Goal: Task Accomplishment & Management: Use online tool/utility

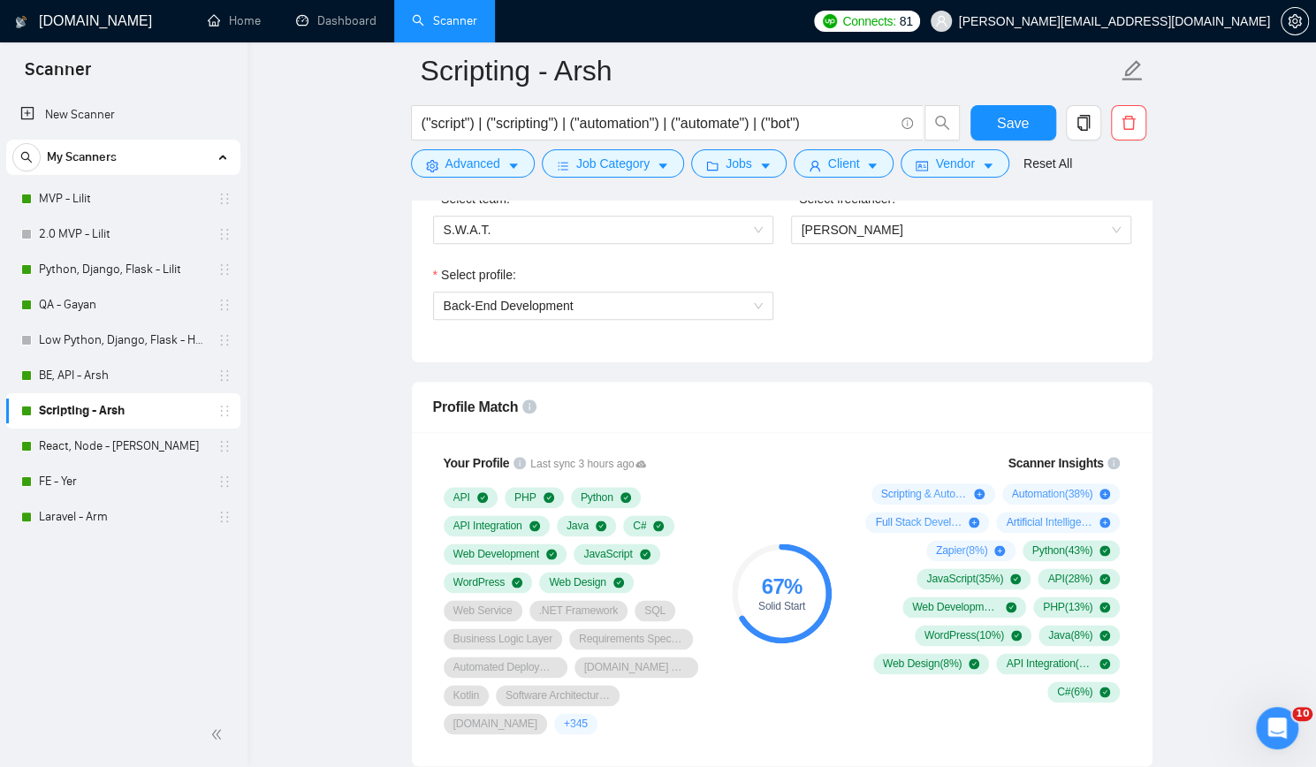
scroll to position [884, 0]
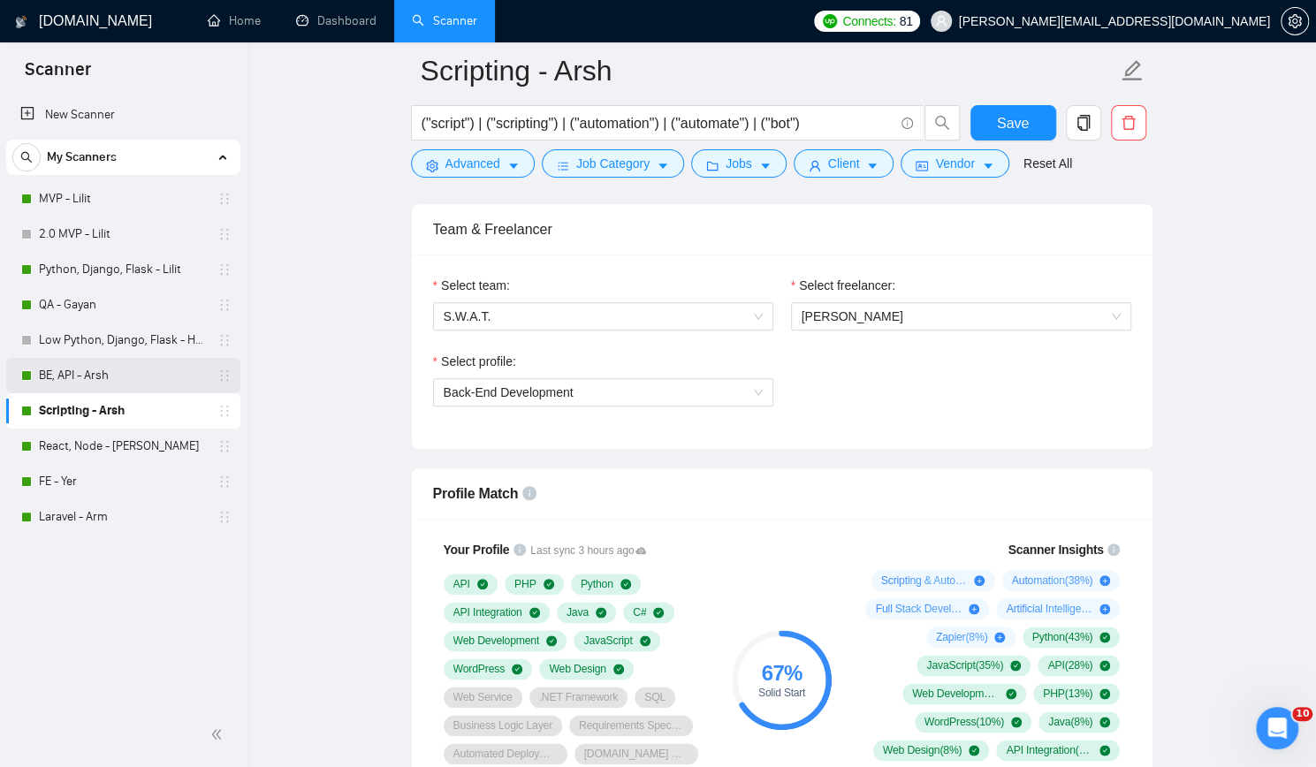
click at [133, 372] on link "BE, API - Arsh" at bounding box center [123, 375] width 168 height 35
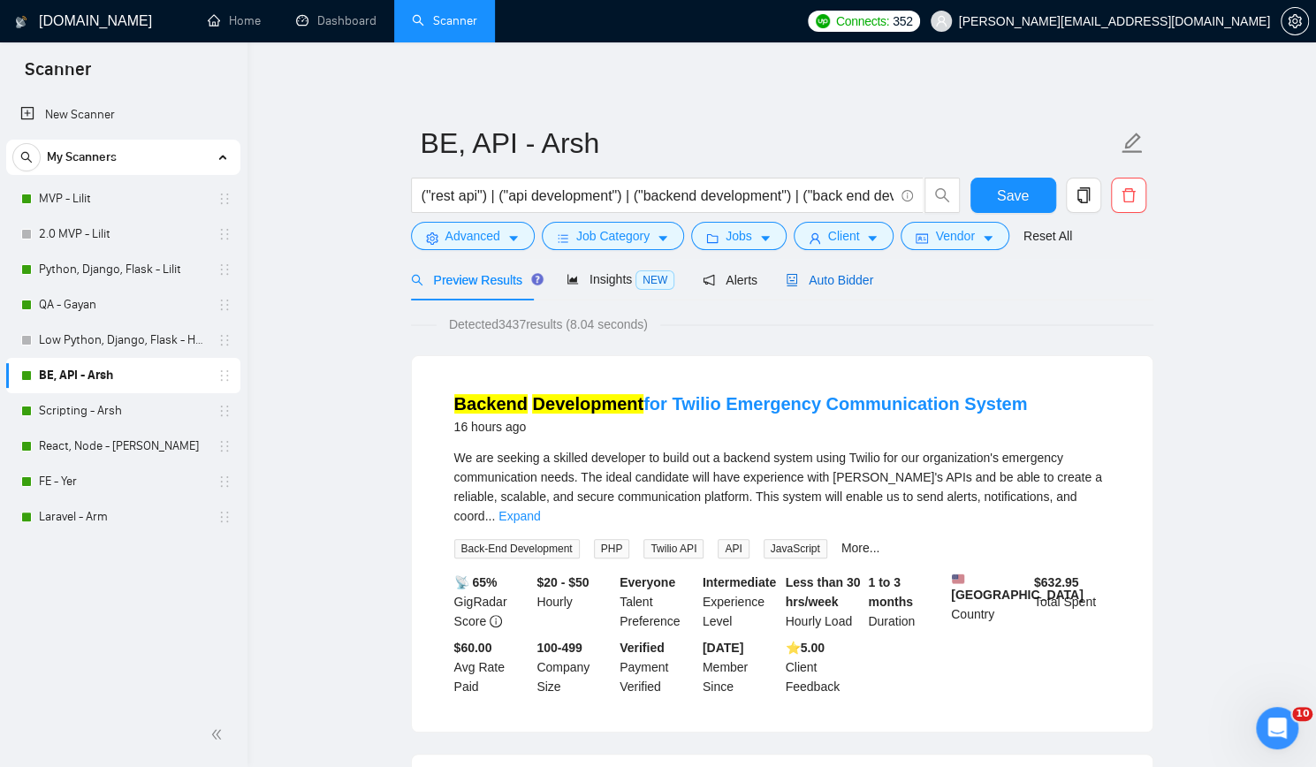
drag, startPoint x: 818, startPoint y: 277, endPoint x: 813, endPoint y: 289, distance: 13.5
click at [818, 277] on span "Auto Bidder" at bounding box center [829, 280] width 87 height 14
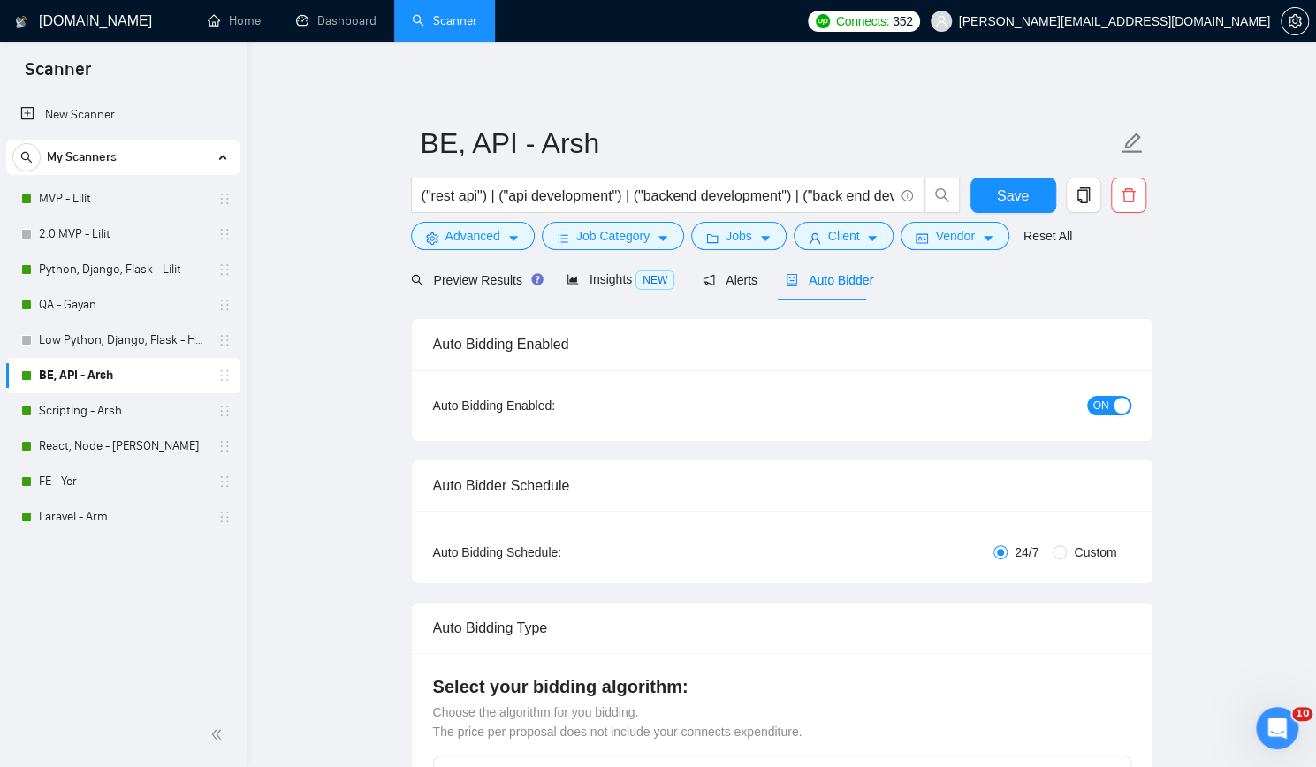
checkbox input "true"
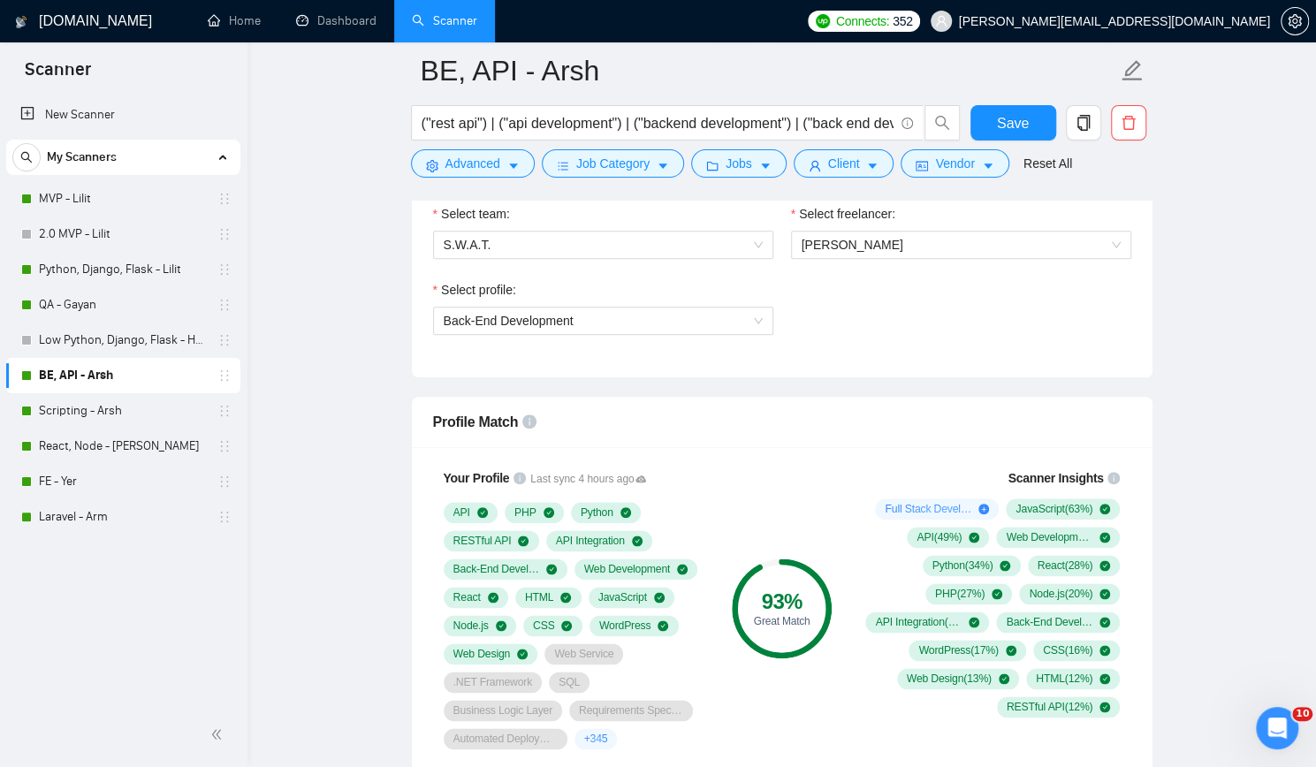
scroll to position [972, 0]
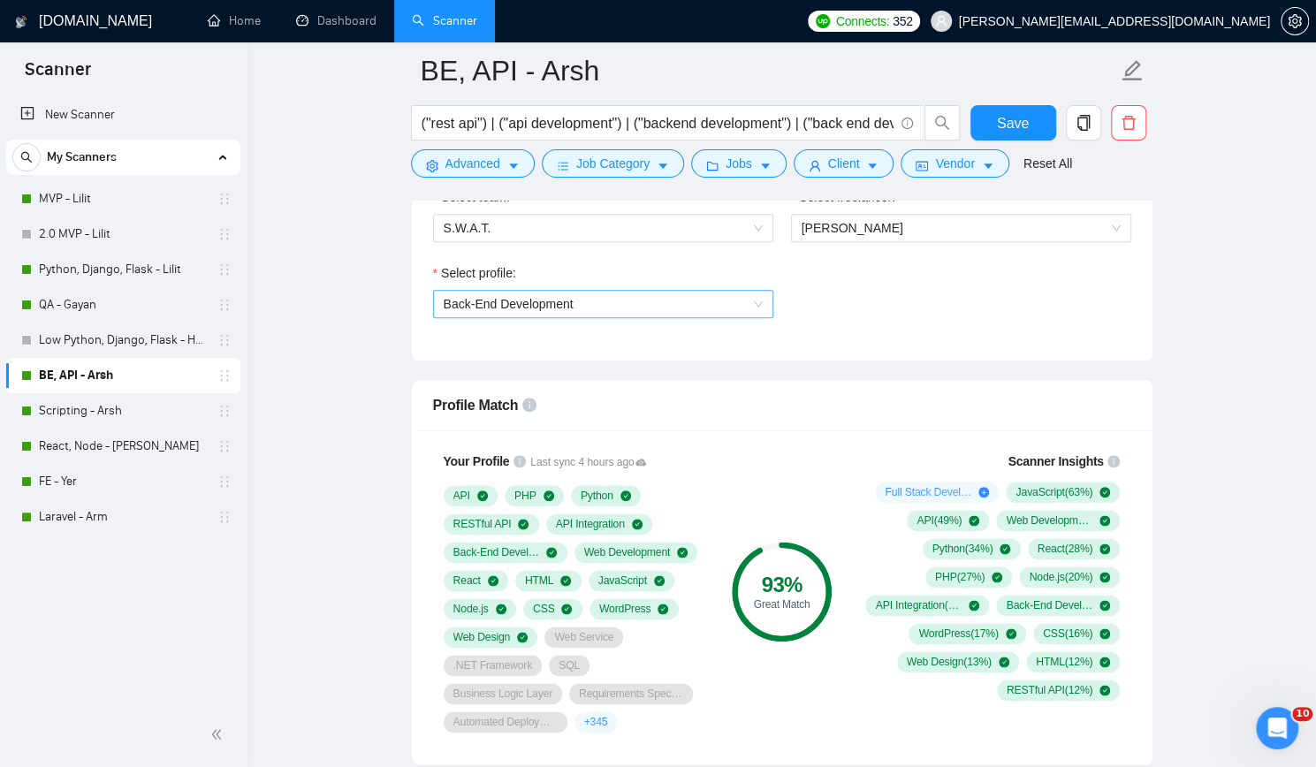
click at [746, 296] on span "Back-End Development" at bounding box center [603, 304] width 319 height 27
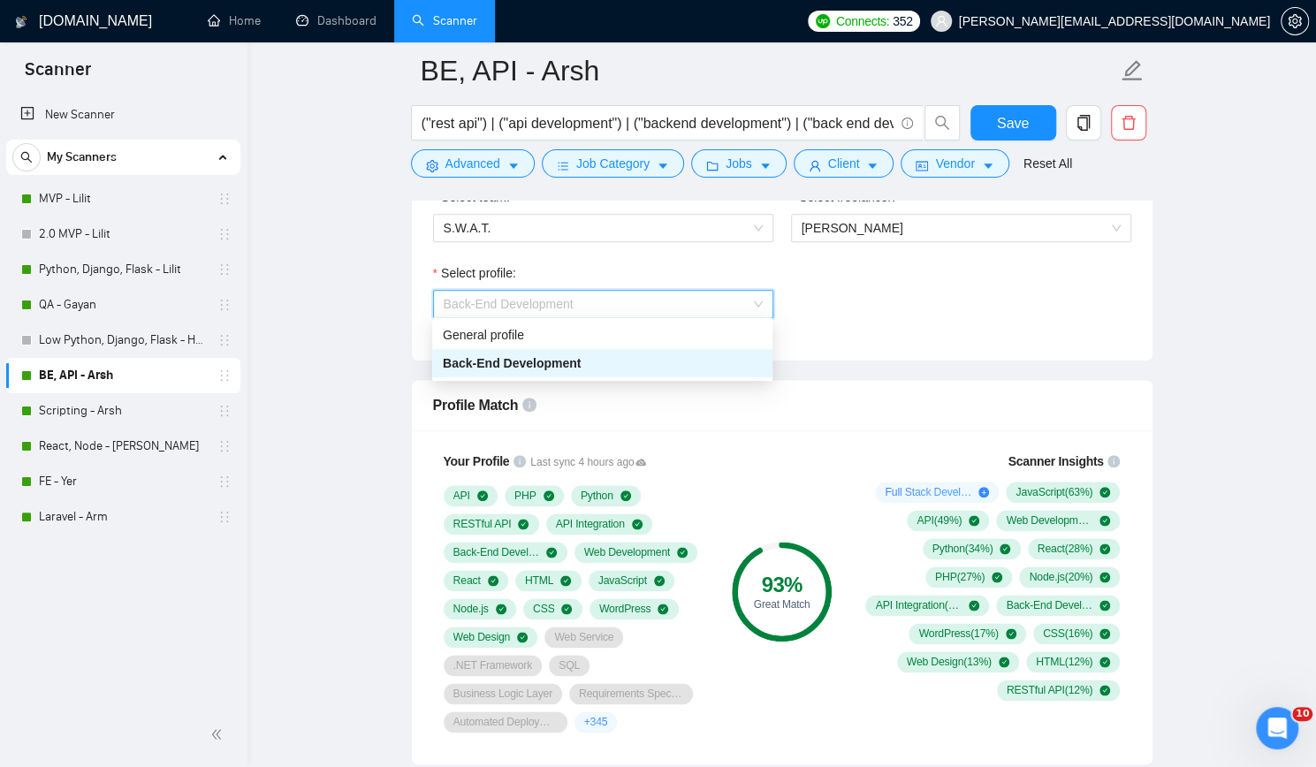
click at [875, 296] on div "Select profile: Back-End Development" at bounding box center [782, 301] width 716 height 76
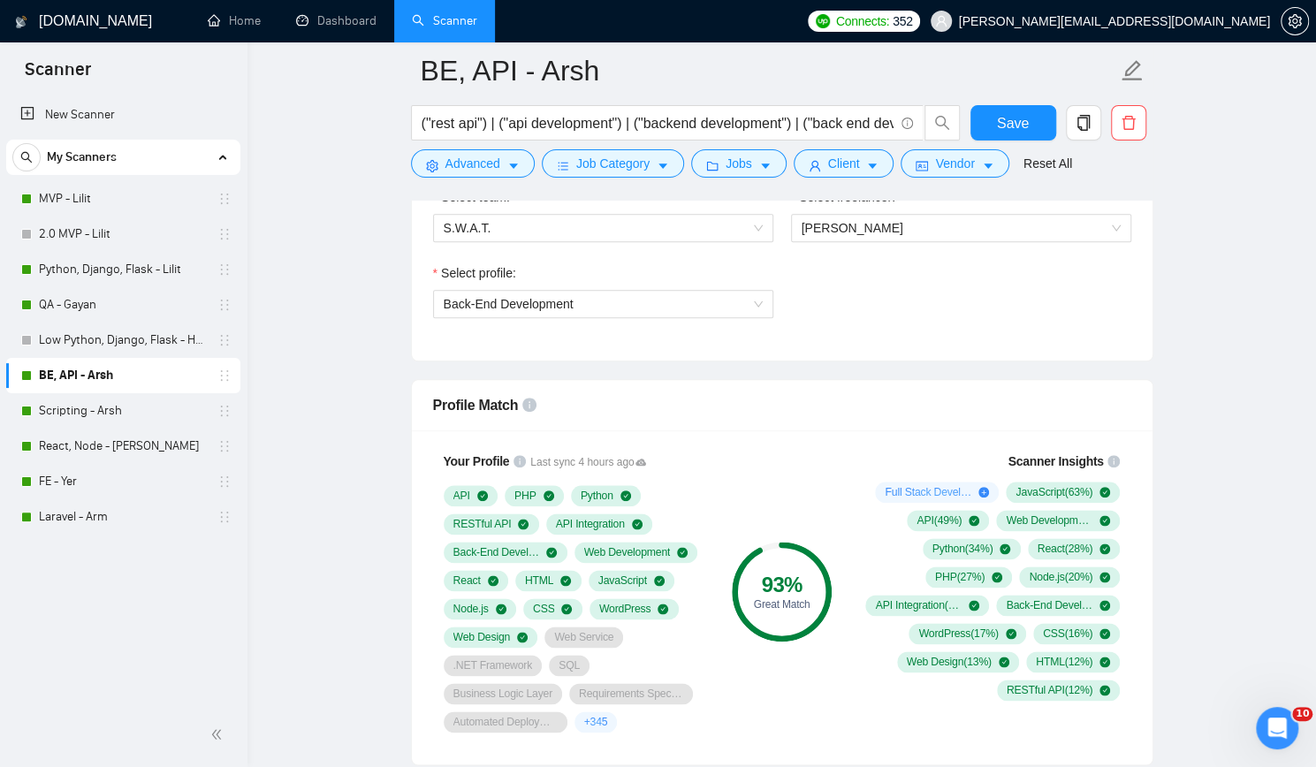
click at [875, 296] on div "Select profile: Back-End Development" at bounding box center [782, 301] width 716 height 76
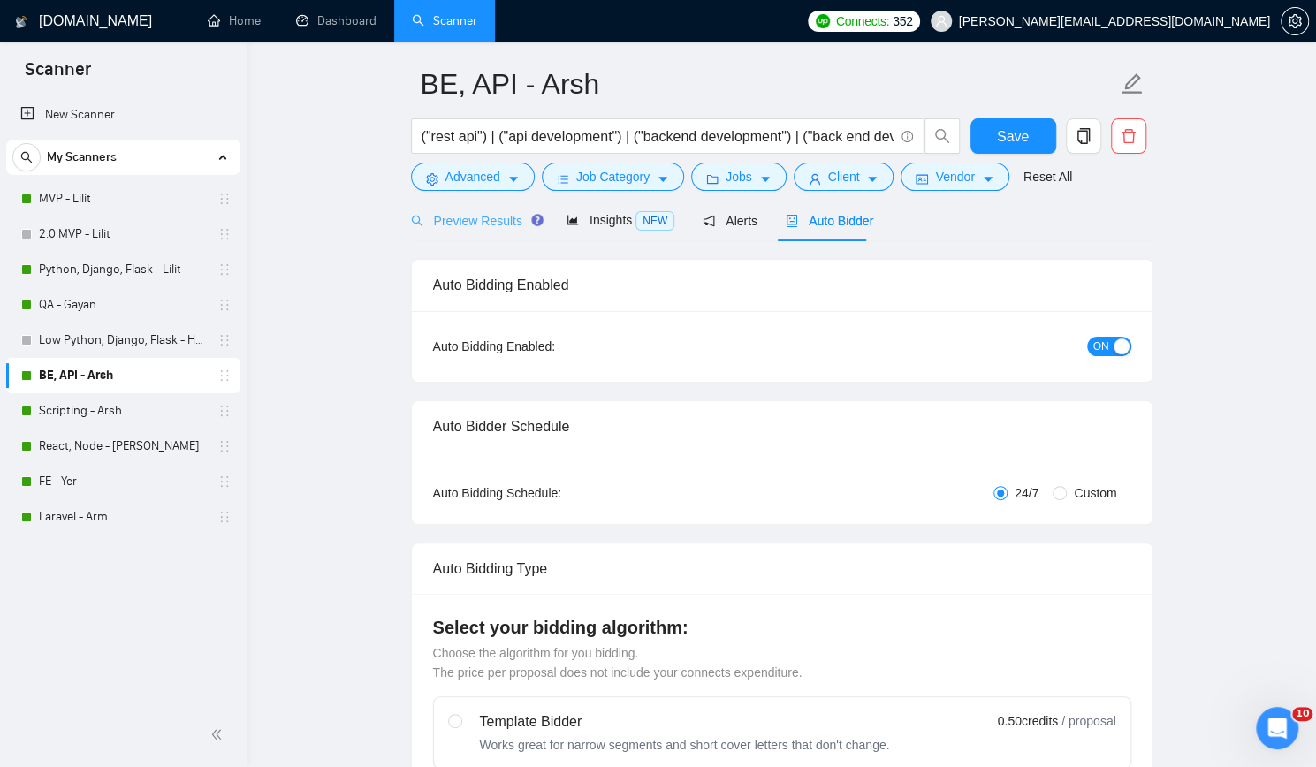
scroll to position [0, 0]
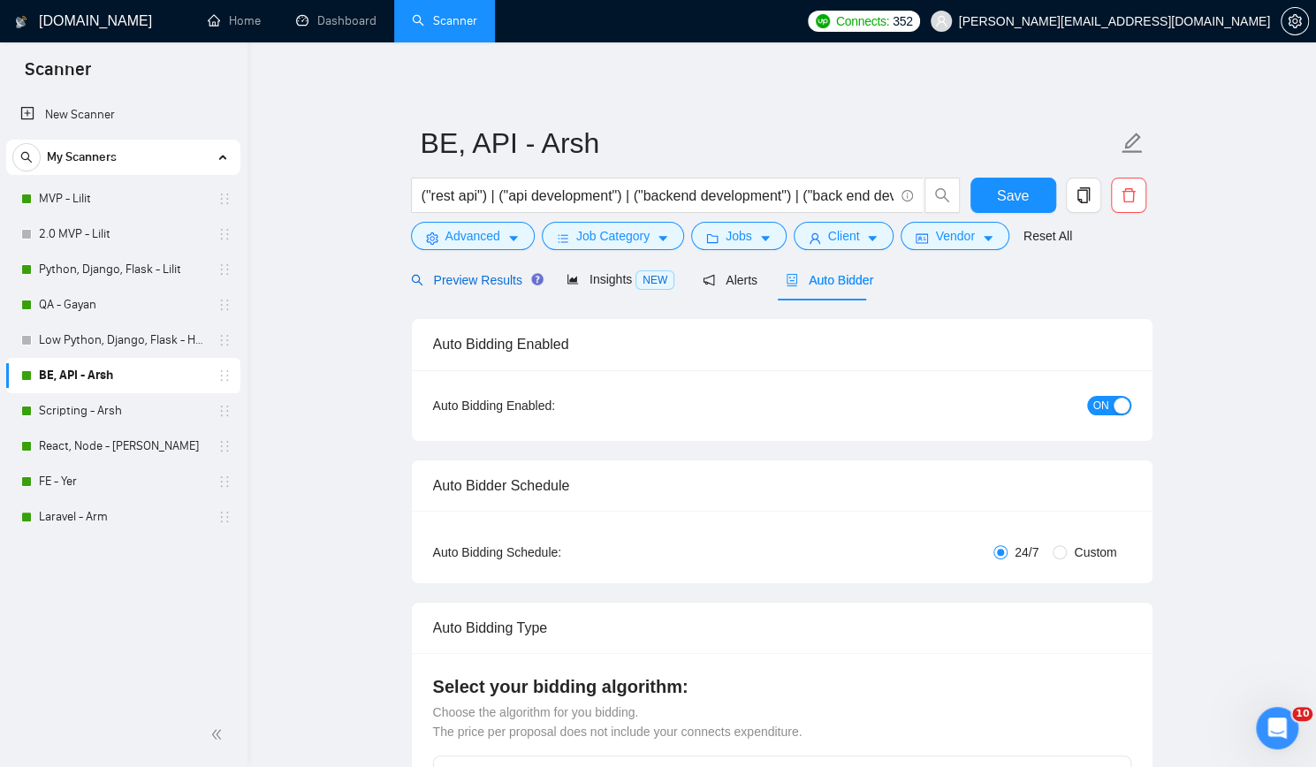
click at [470, 278] on span "Preview Results" at bounding box center [474, 280] width 127 height 14
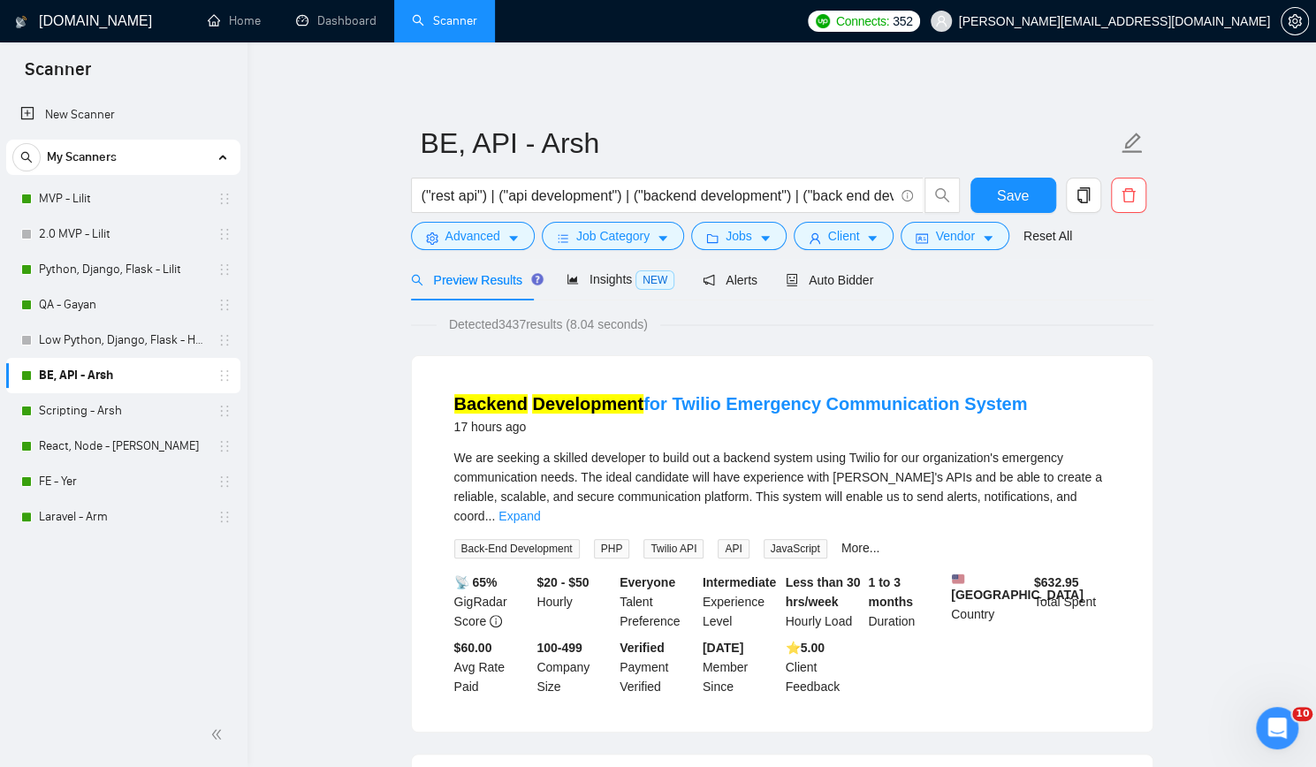
click at [521, 539] on span "Back-End Development" at bounding box center [516, 548] width 125 height 19
copy span "Back-End Development"
click at [611, 539] on span "PHP" at bounding box center [612, 548] width 36 height 19
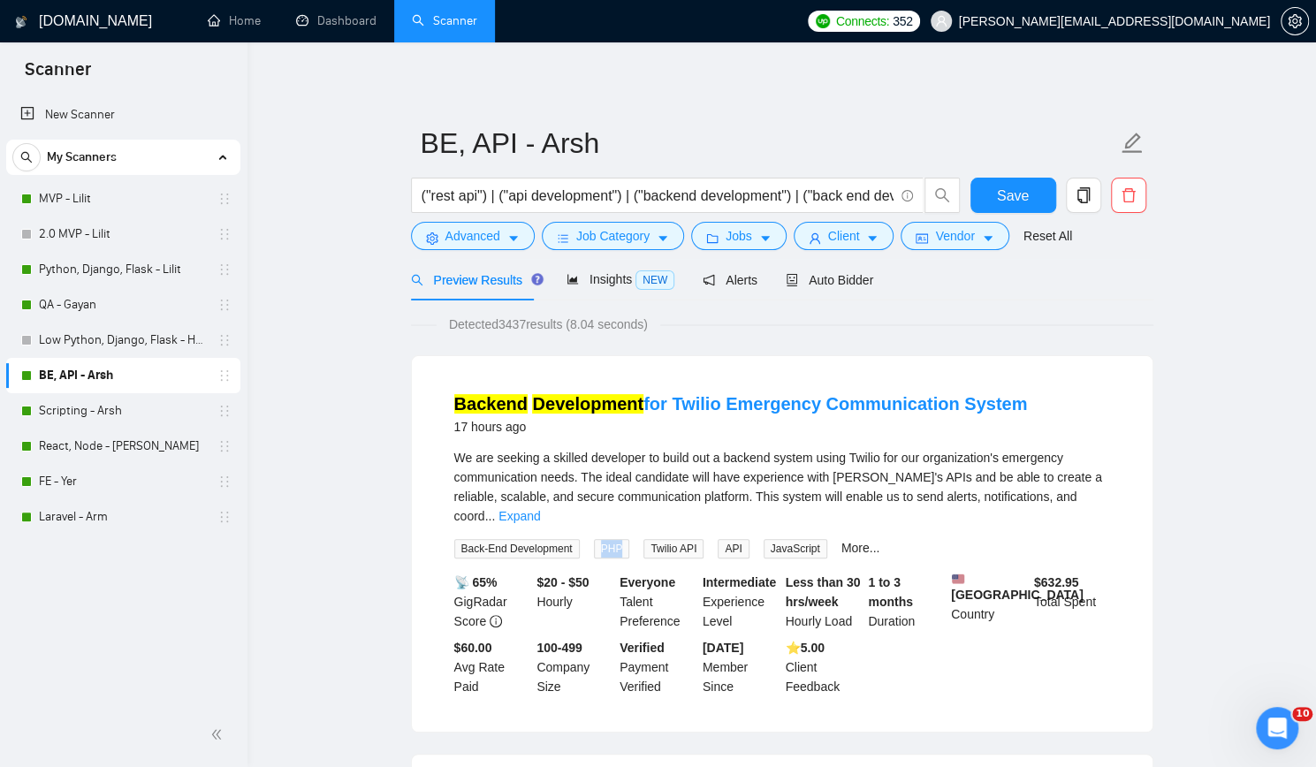
click at [611, 539] on span "PHP" at bounding box center [612, 548] width 36 height 19
copy span "PHP"
click at [657, 539] on span "Twilio API" at bounding box center [673, 548] width 60 height 19
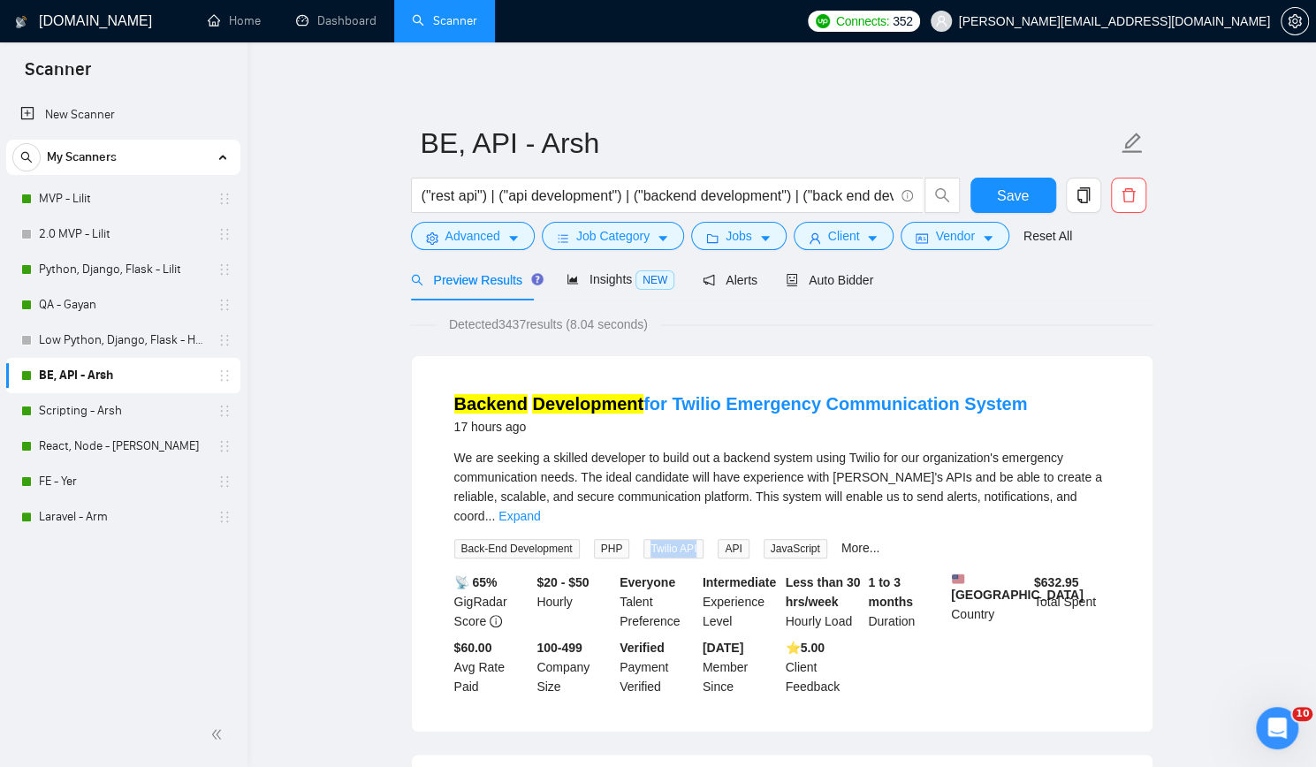
copy span "Twilio API"
click at [725, 539] on span "API" at bounding box center [732, 548] width 31 height 19
copy span "API"
click at [774, 539] on span "JavaScript" at bounding box center [795, 548] width 64 height 19
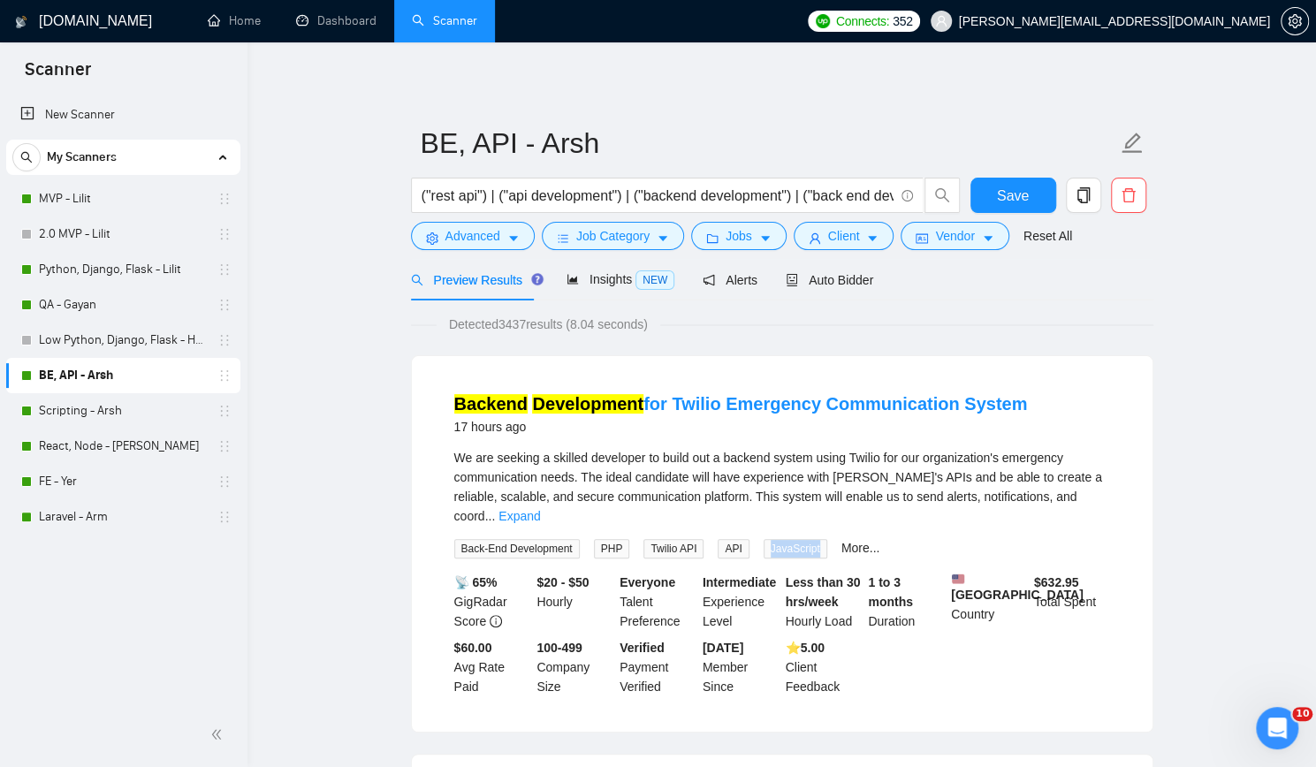
click at [774, 539] on span "JavaScript" at bounding box center [795, 548] width 64 height 19
copy span "JavaScript"
click at [841, 541] on link "More..." at bounding box center [860, 548] width 39 height 14
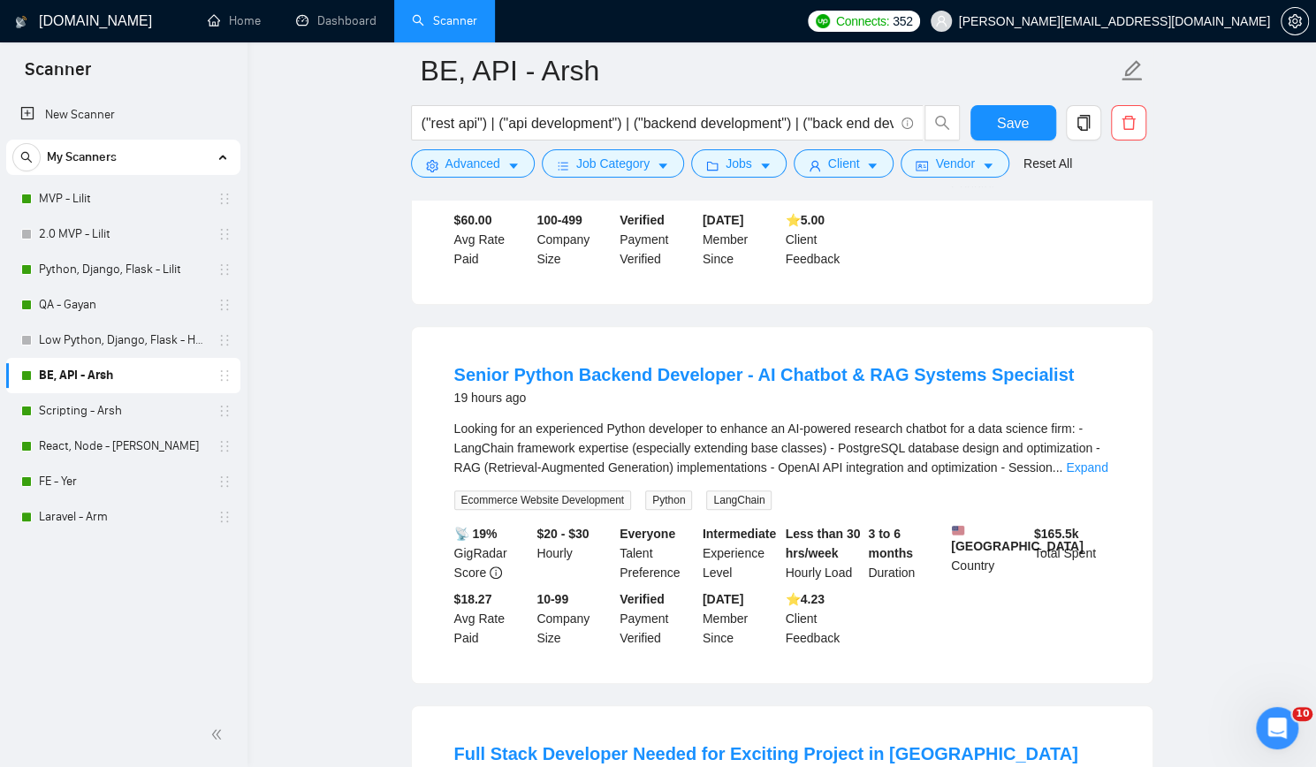
scroll to position [530, 0]
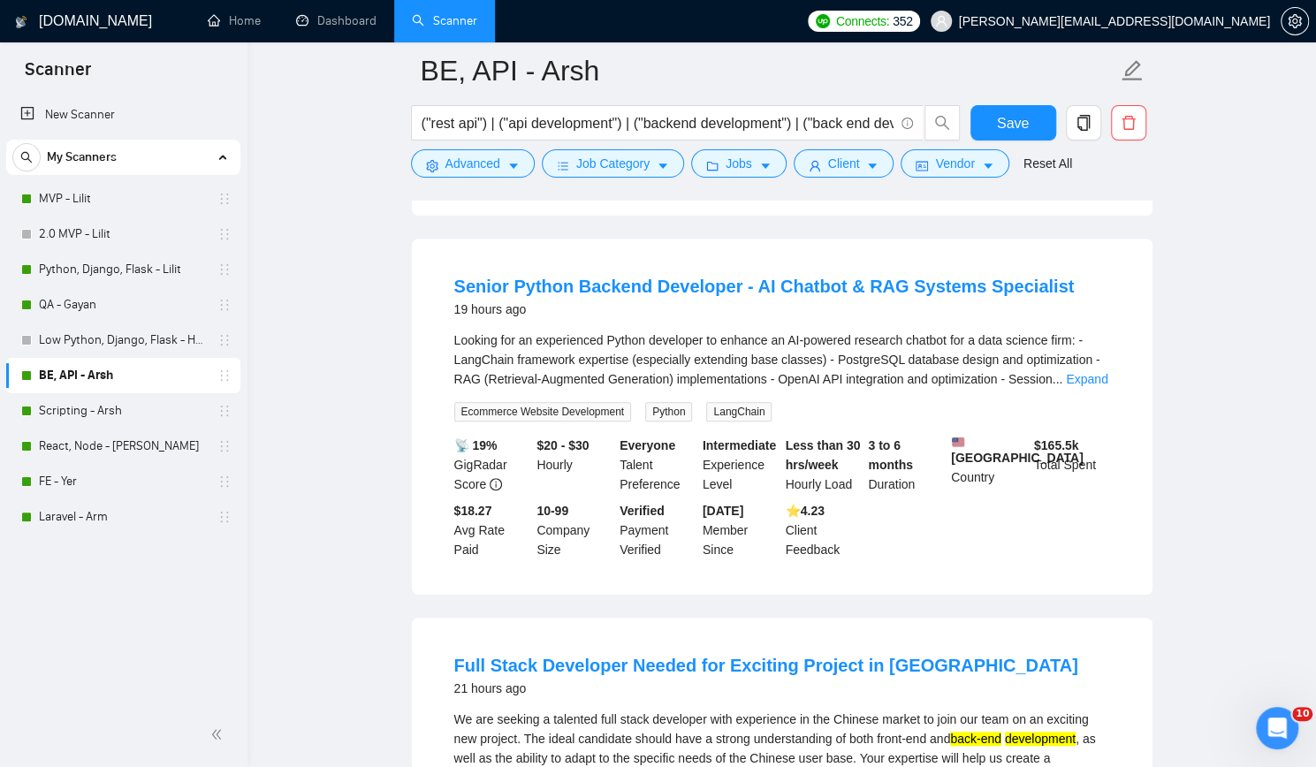
click at [551, 407] on span "Ecommerce Website Development" at bounding box center [543, 411] width 178 height 19
copy span "Ecommerce Website Development"
click at [739, 406] on span "LangChain" at bounding box center [738, 411] width 65 height 19
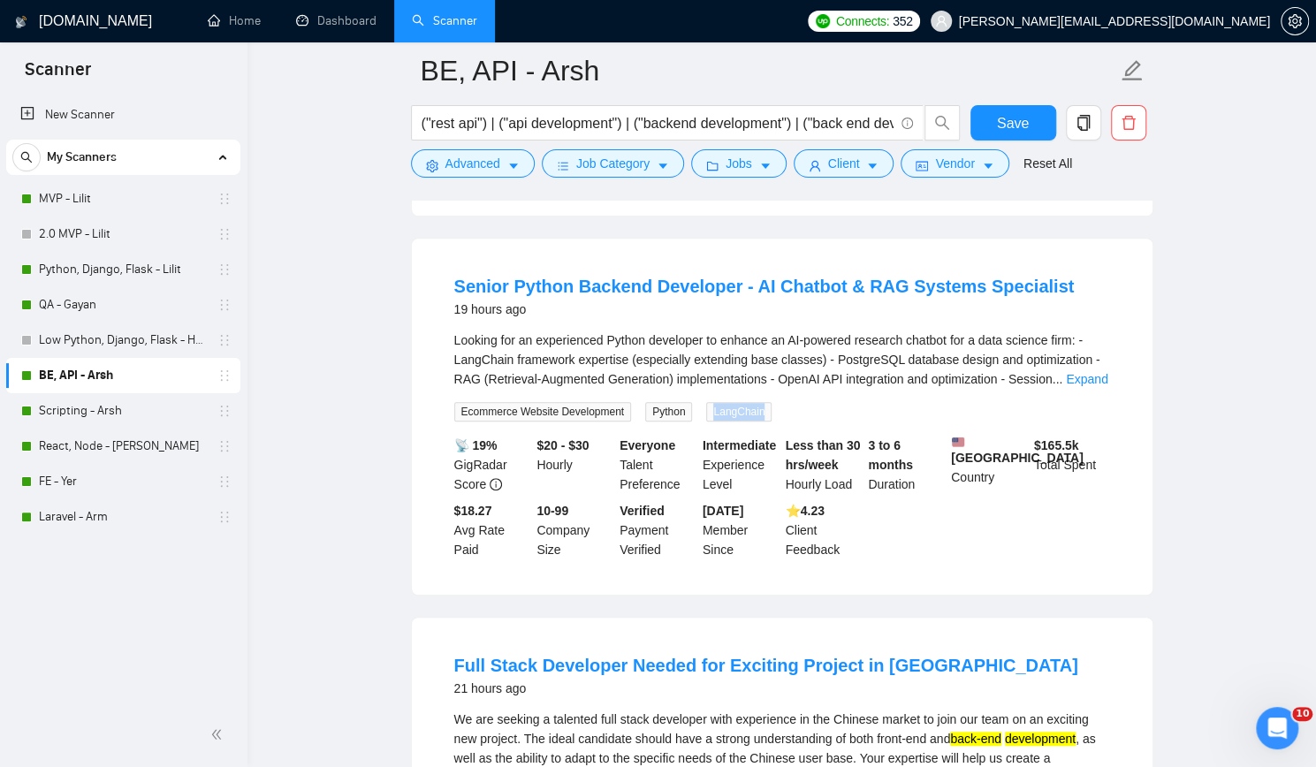
click at [739, 406] on span "LangChain" at bounding box center [738, 411] width 65 height 19
copy span "LangChain"
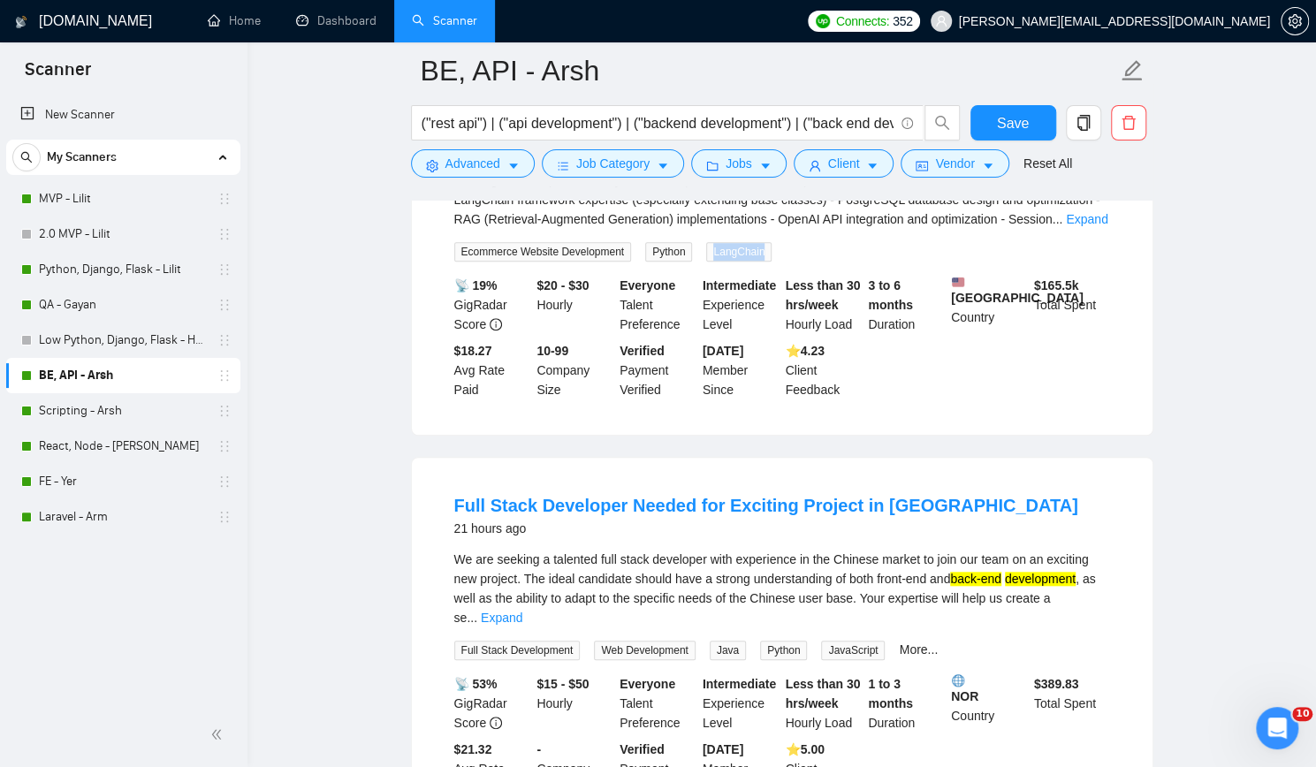
scroll to position [884, 0]
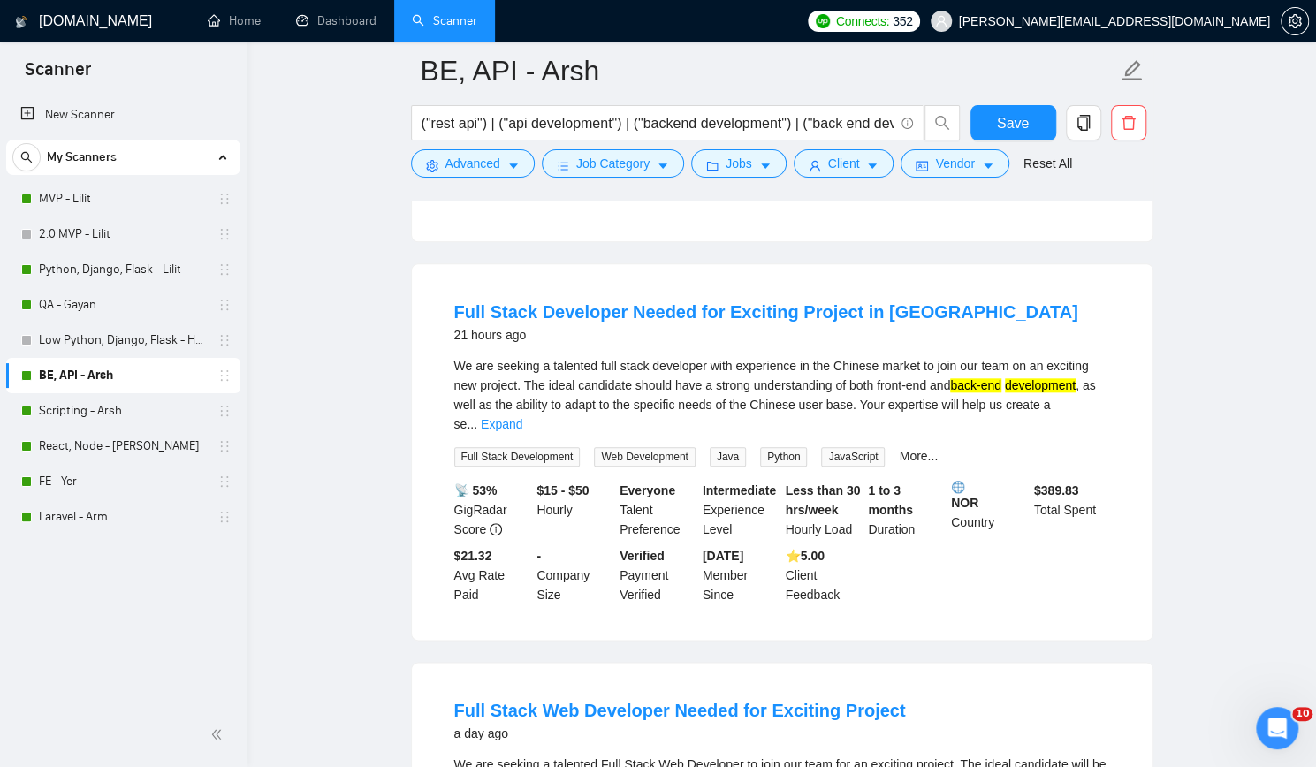
click at [553, 447] on span "Full Stack Development" at bounding box center [517, 456] width 126 height 19
copy span "Full Stack Development"
click at [662, 447] on span "Web Development" at bounding box center [645, 456] width 102 height 19
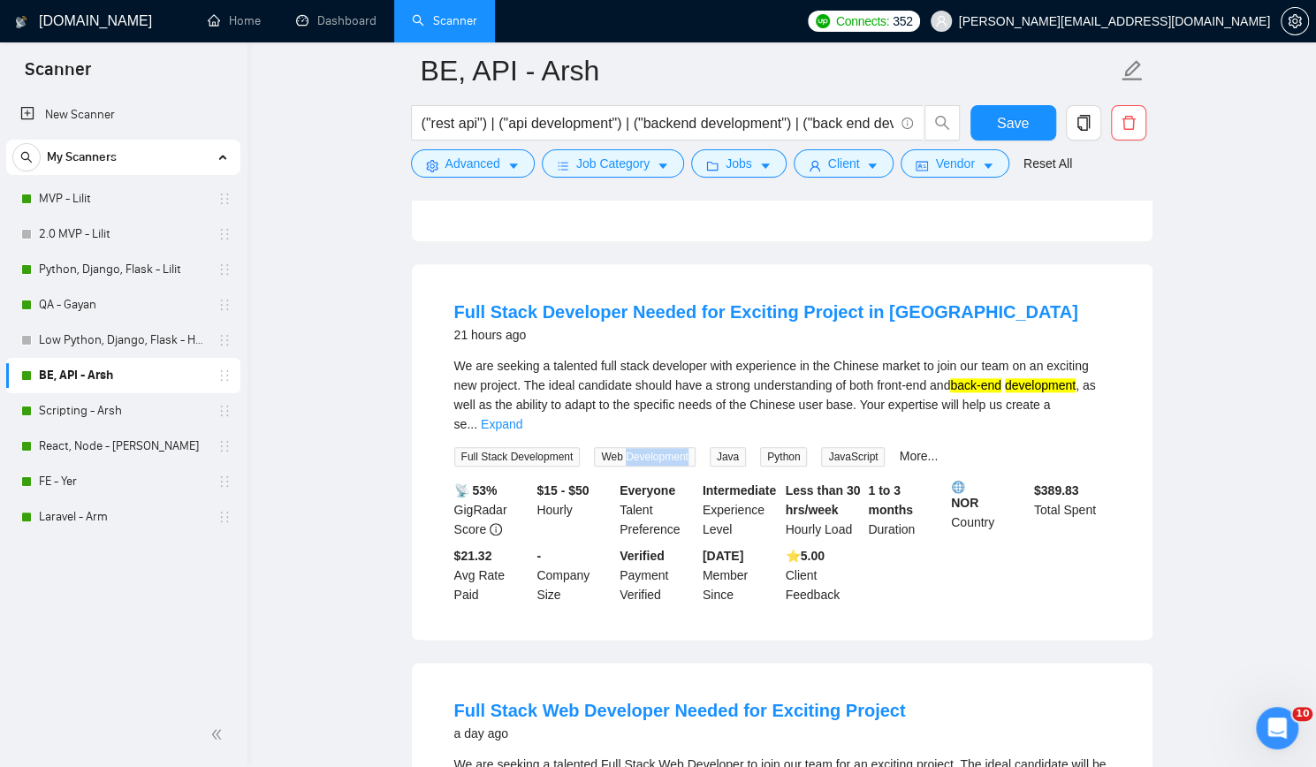
click at [662, 447] on span "Web Development" at bounding box center [645, 456] width 102 height 19
copy span "Web Development"
click at [718, 447] on span "Java" at bounding box center [728, 456] width 36 height 19
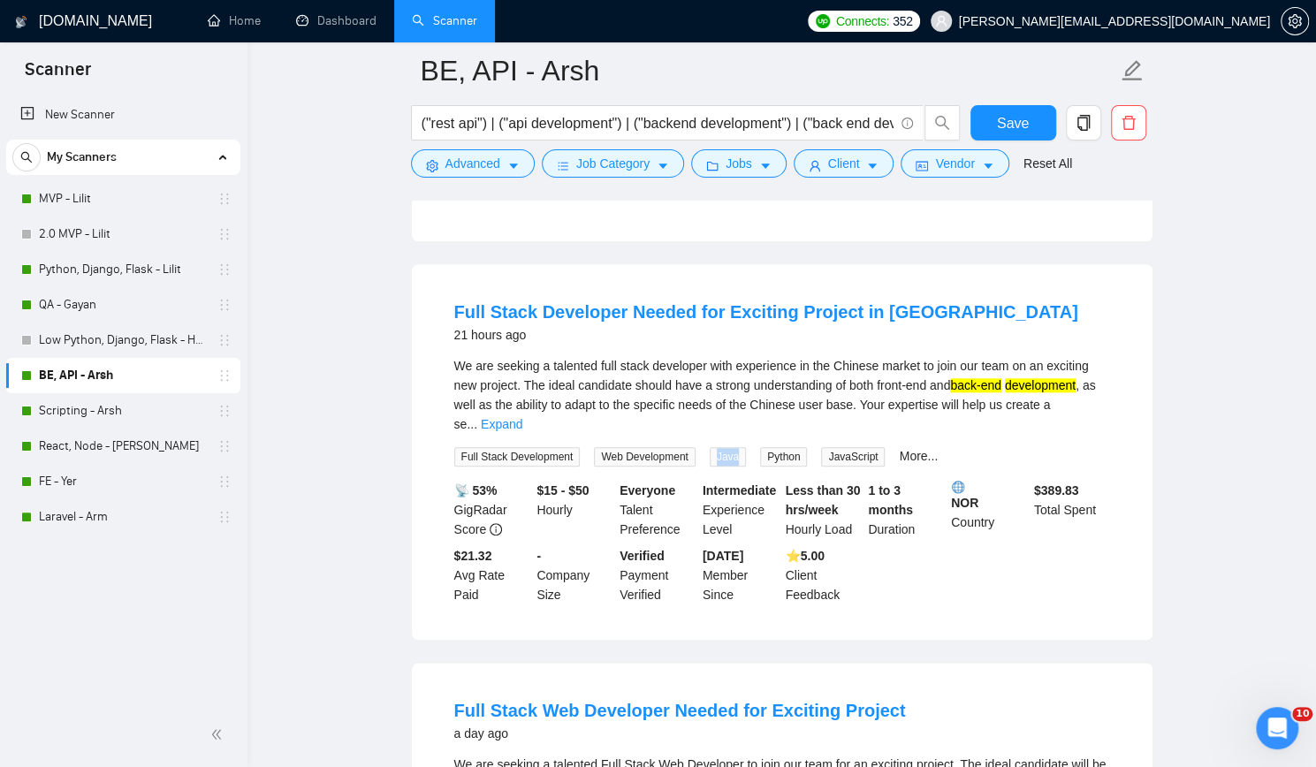
copy span "Java"
click at [774, 447] on span "Python" at bounding box center [783, 456] width 47 height 19
click at [834, 447] on span "JavaScript" at bounding box center [853, 456] width 64 height 19
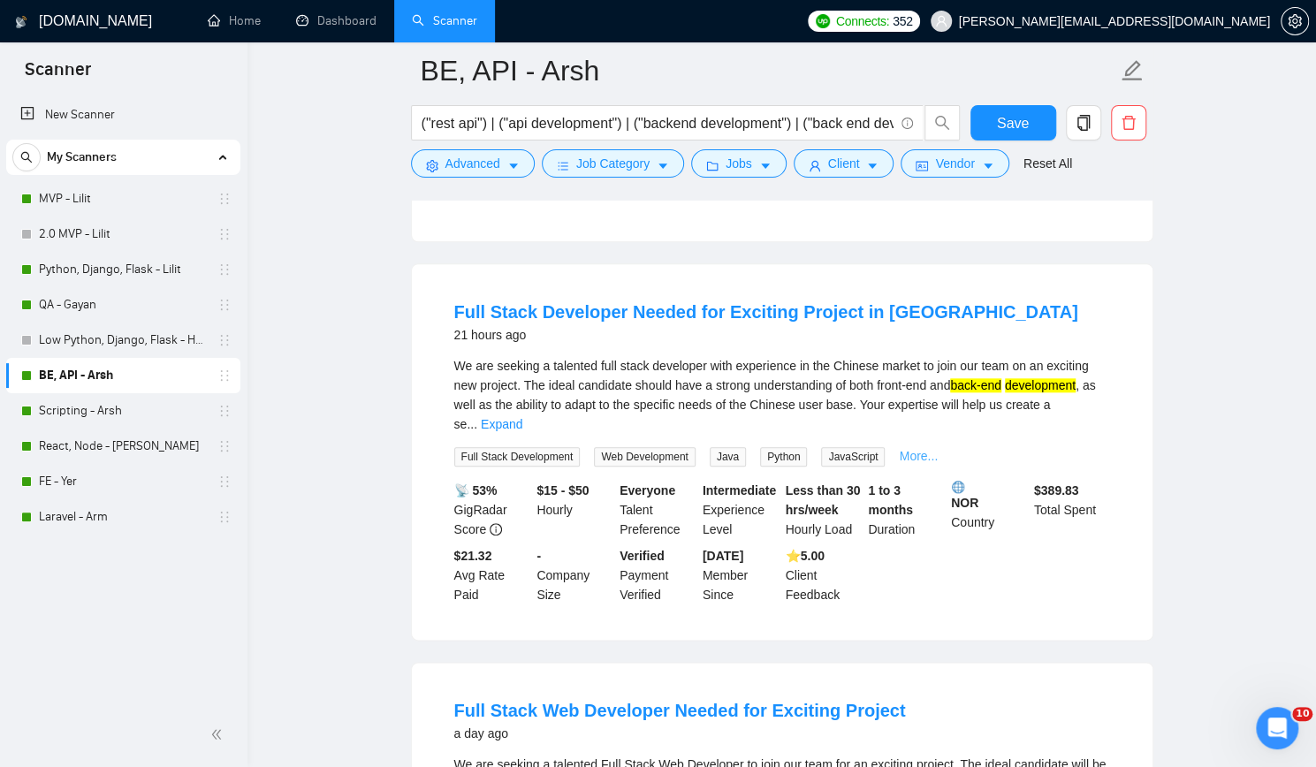
click at [903, 449] on link "More..." at bounding box center [918, 456] width 39 height 14
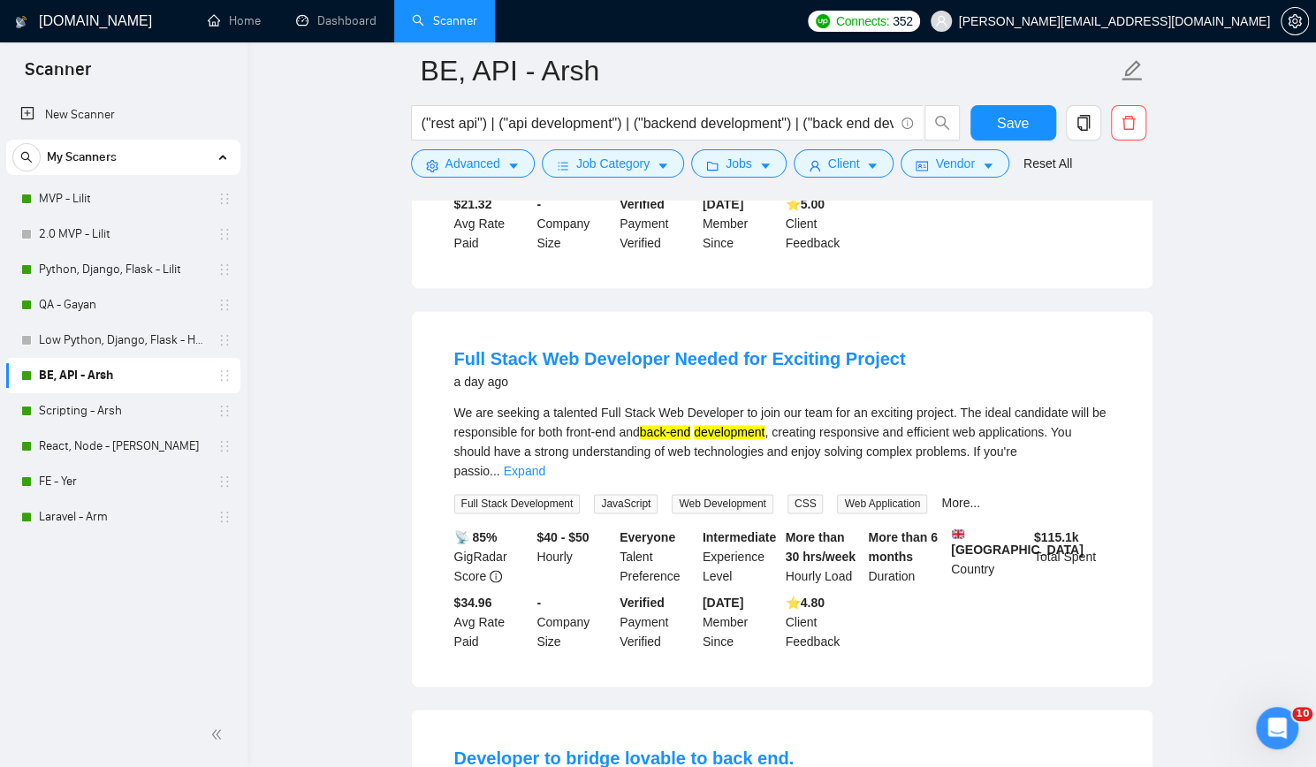
scroll to position [1237, 0]
click at [788, 492] on span "CSS" at bounding box center [805, 501] width 36 height 19
click at [950, 494] on link "More..." at bounding box center [960, 501] width 39 height 14
click at [889, 492] on span "Web Application" at bounding box center [882, 501] width 90 height 19
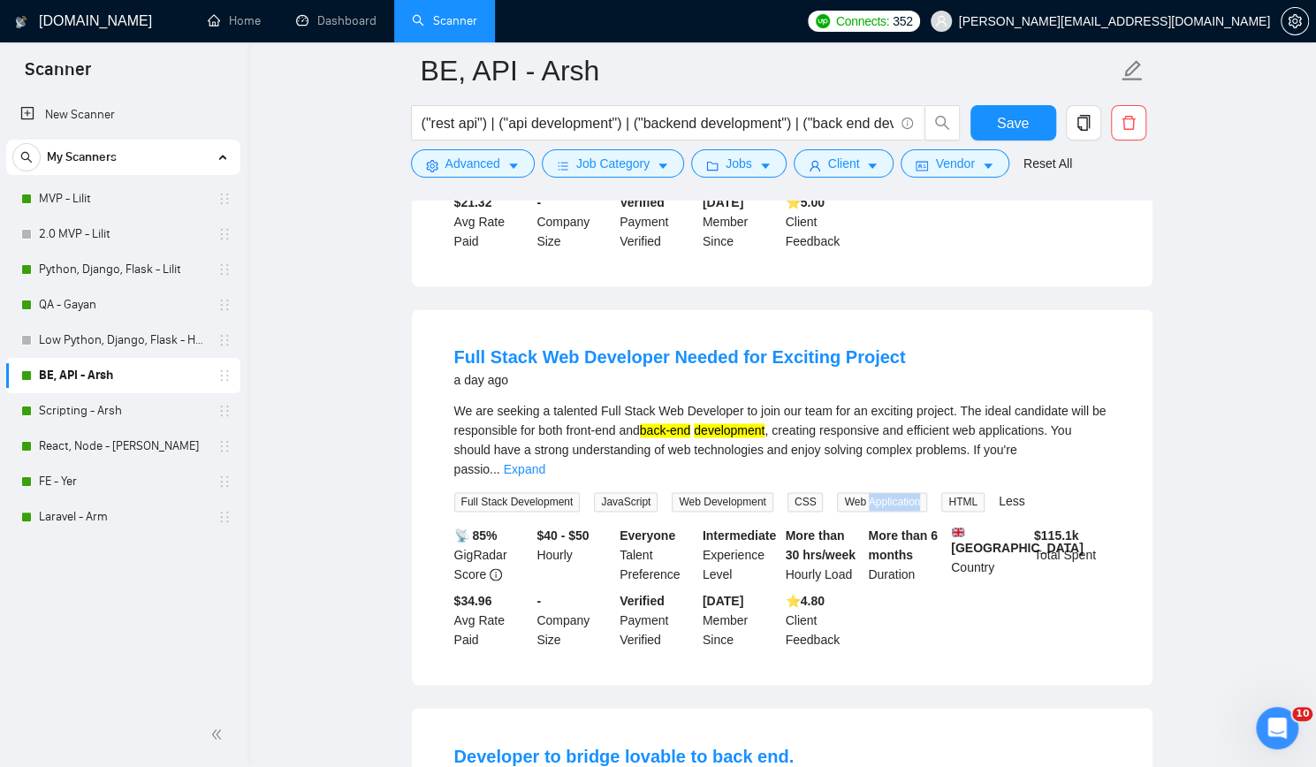
click at [889, 492] on span "Web Application" at bounding box center [882, 501] width 90 height 19
click at [949, 492] on span "HTML" at bounding box center [962, 501] width 43 height 19
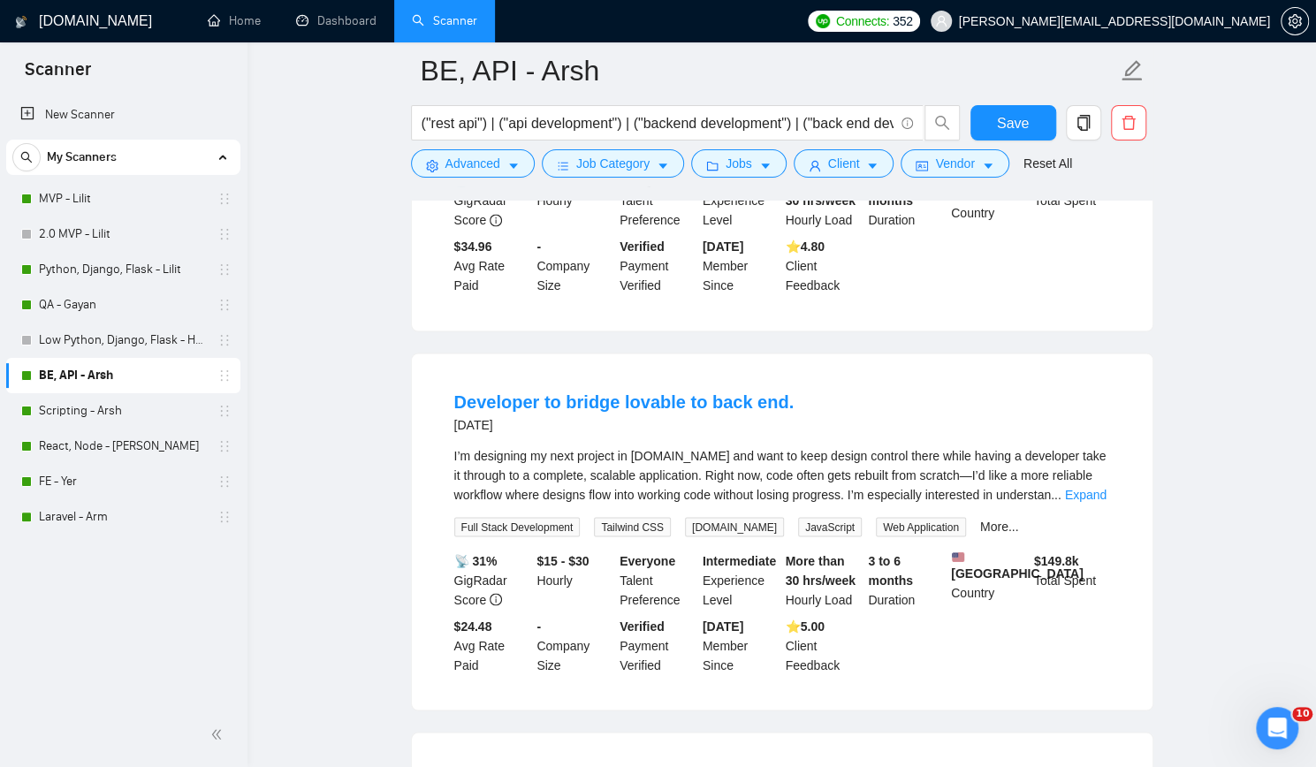
scroll to position [1679, 0]
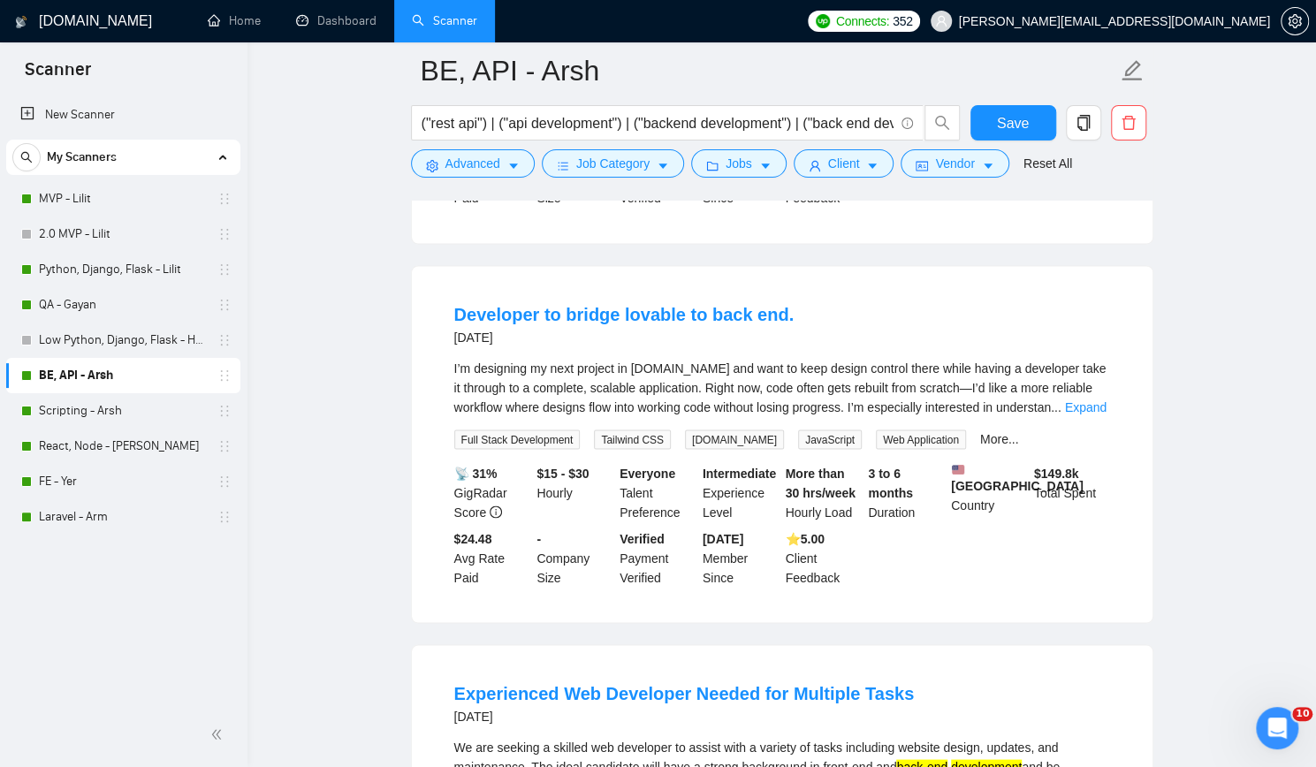
click at [634, 429] on span "Tailwind CSS" at bounding box center [632, 438] width 77 height 19
click at [707, 429] on span "[DOMAIN_NAME]" at bounding box center [734, 438] width 99 height 19
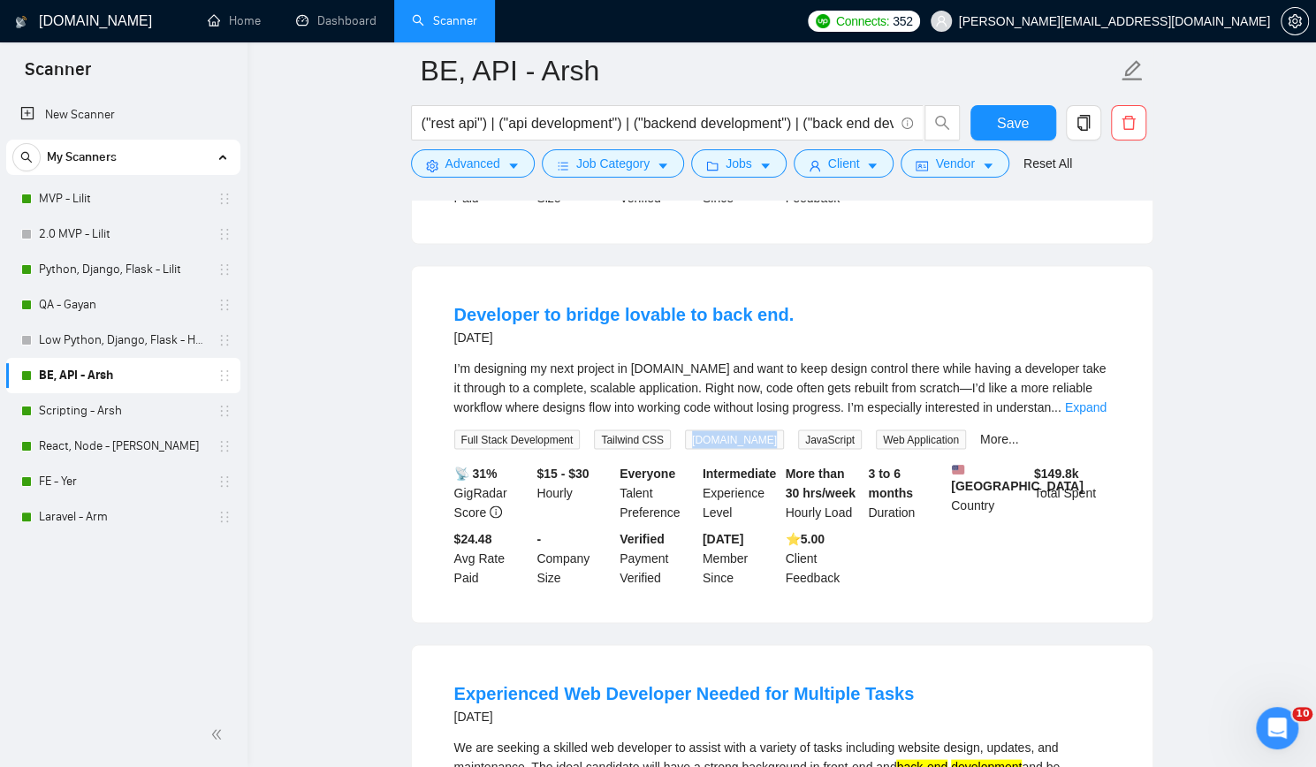
click at [707, 429] on span "[DOMAIN_NAME]" at bounding box center [734, 438] width 99 height 19
click at [980, 431] on link "More..." at bounding box center [999, 438] width 39 height 14
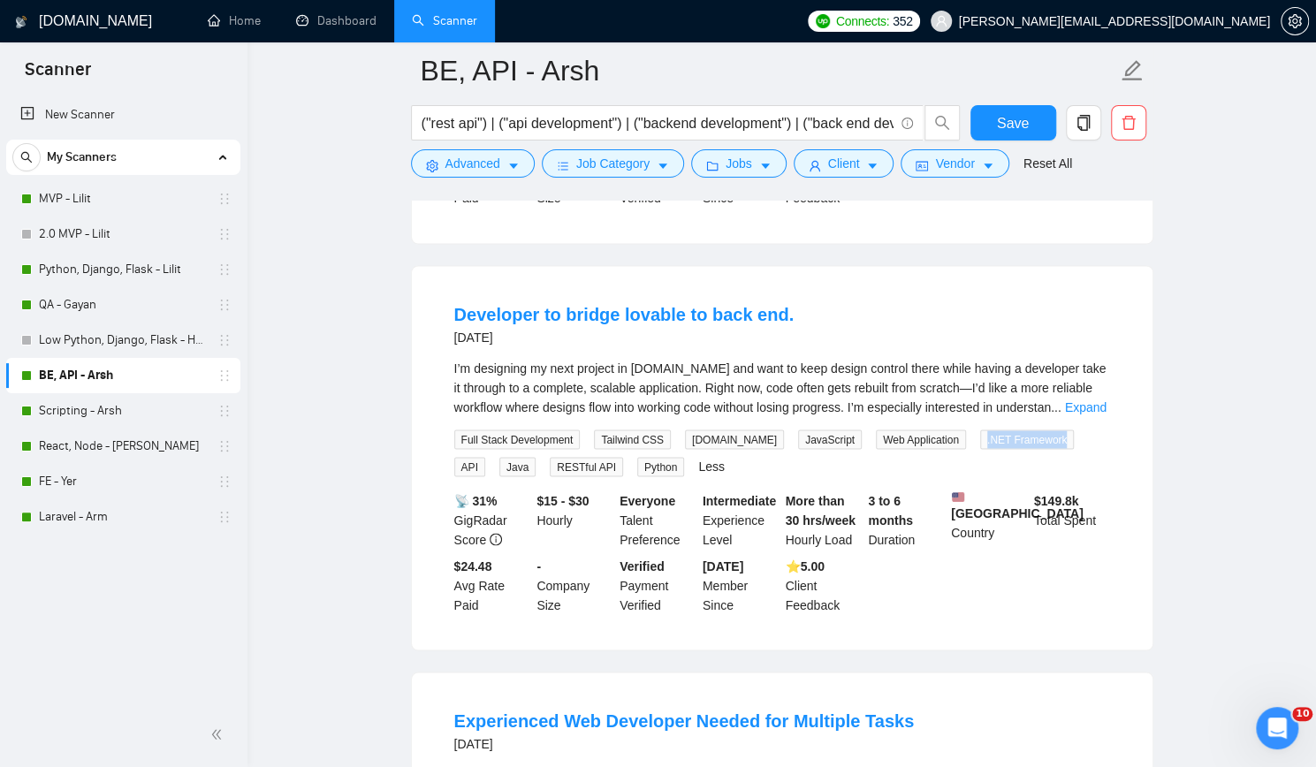
drag, startPoint x: 929, startPoint y: 413, endPoint x: 1006, endPoint y: 414, distance: 77.8
click at [1006, 429] on span ".NET Framework" at bounding box center [1027, 438] width 94 height 19
click at [550, 457] on span "RESTful API" at bounding box center [586, 466] width 73 height 19
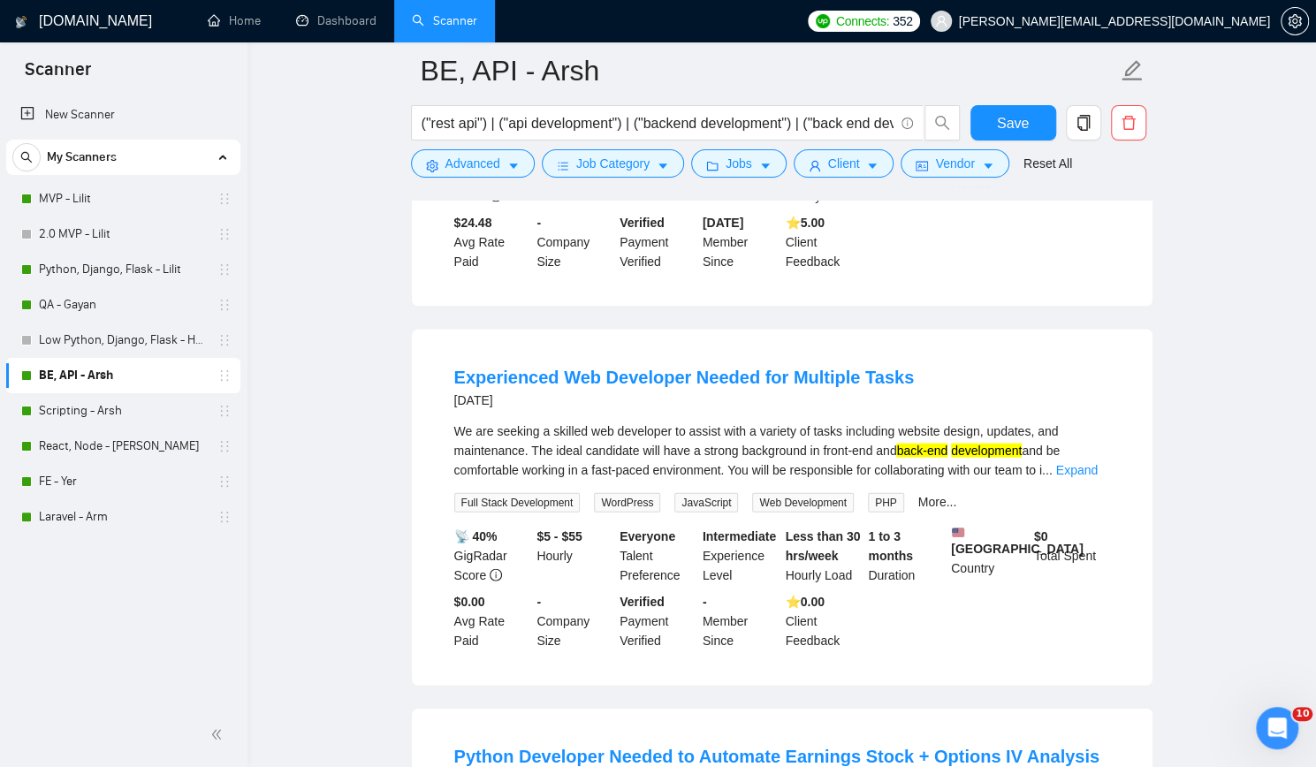
scroll to position [2032, 0]
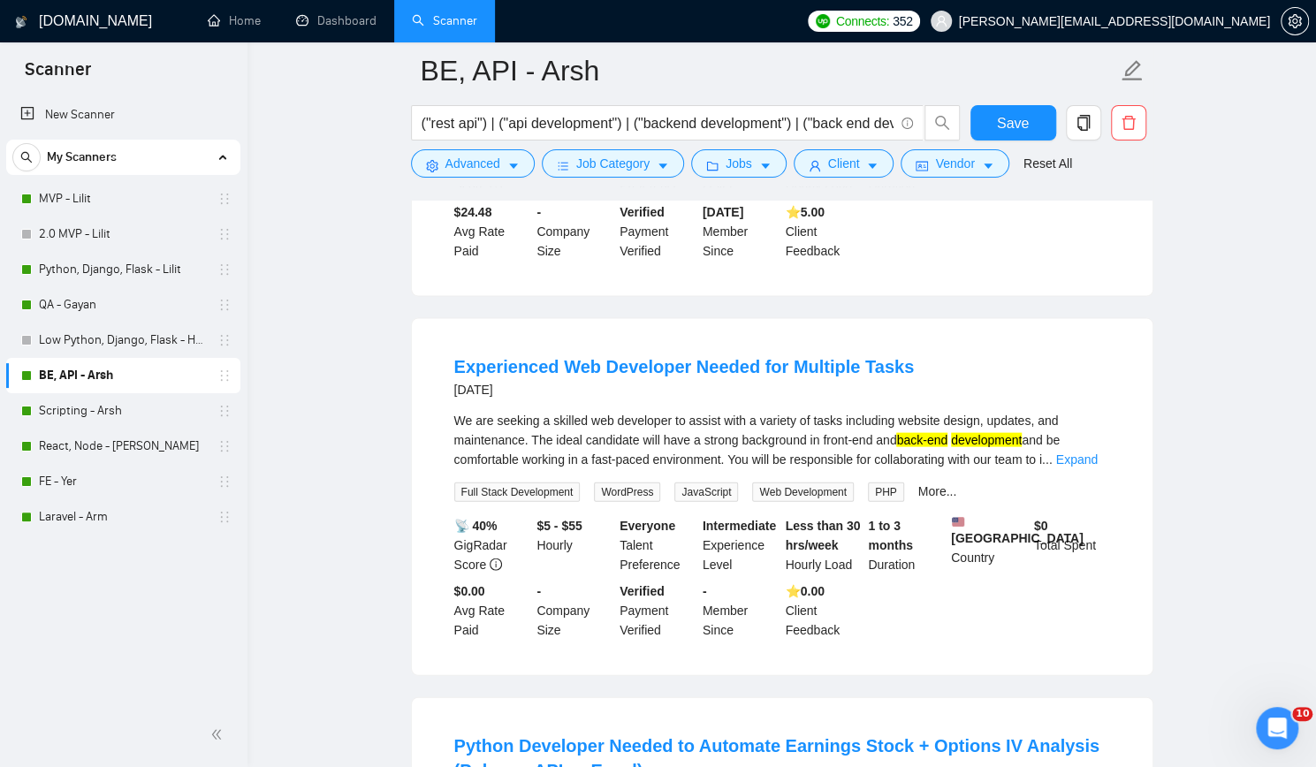
click at [624, 482] on span "WordPress" at bounding box center [627, 491] width 66 height 19
click at [918, 484] on link "More..." at bounding box center [937, 491] width 39 height 14
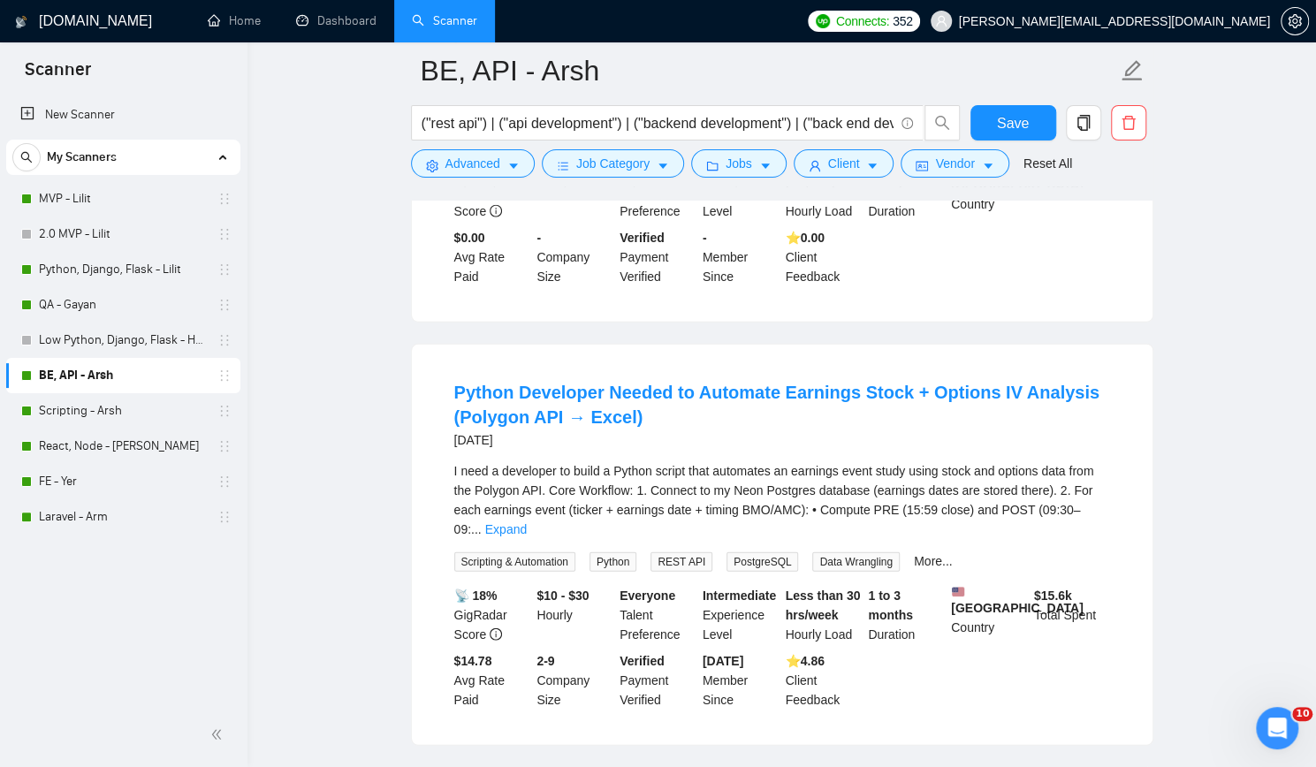
scroll to position [2474, 0]
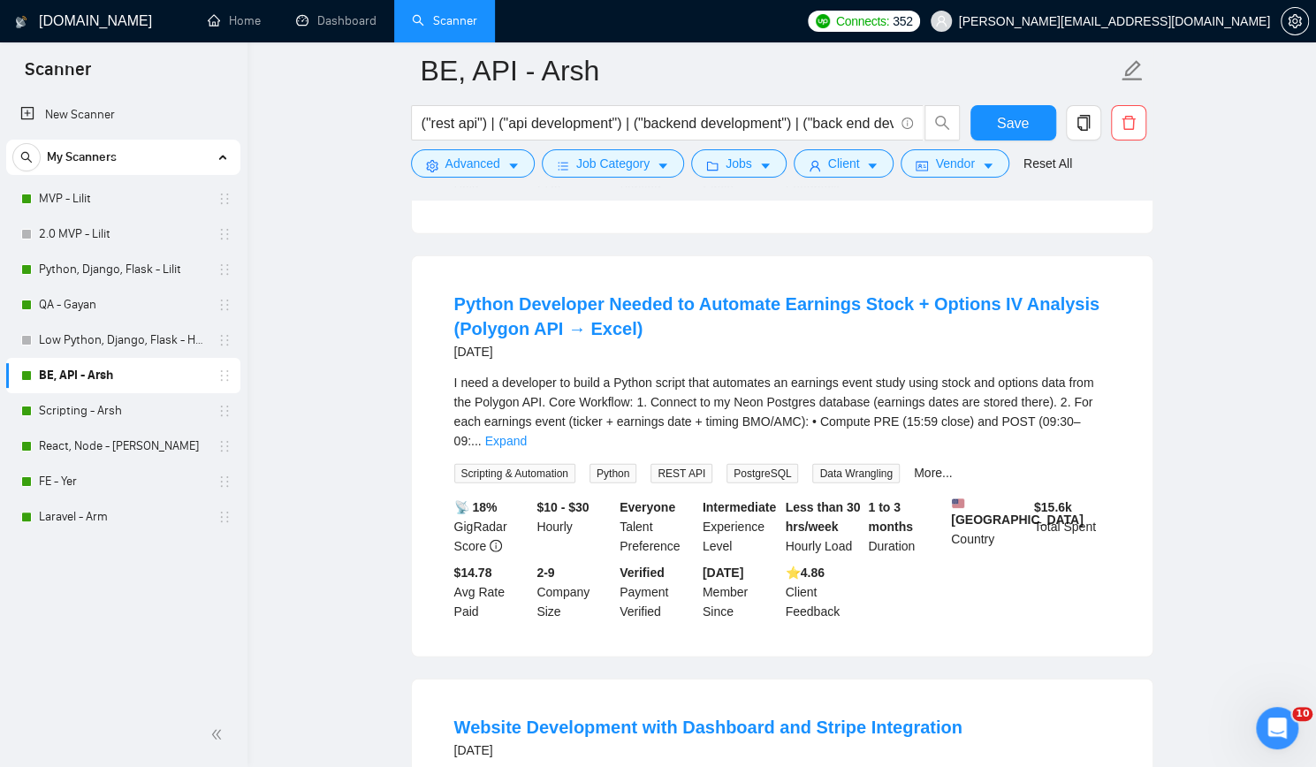
click at [534, 464] on span "Scripting & Automation" at bounding box center [514, 473] width 121 height 19
click at [668, 464] on span "REST API" at bounding box center [681, 473] width 62 height 19
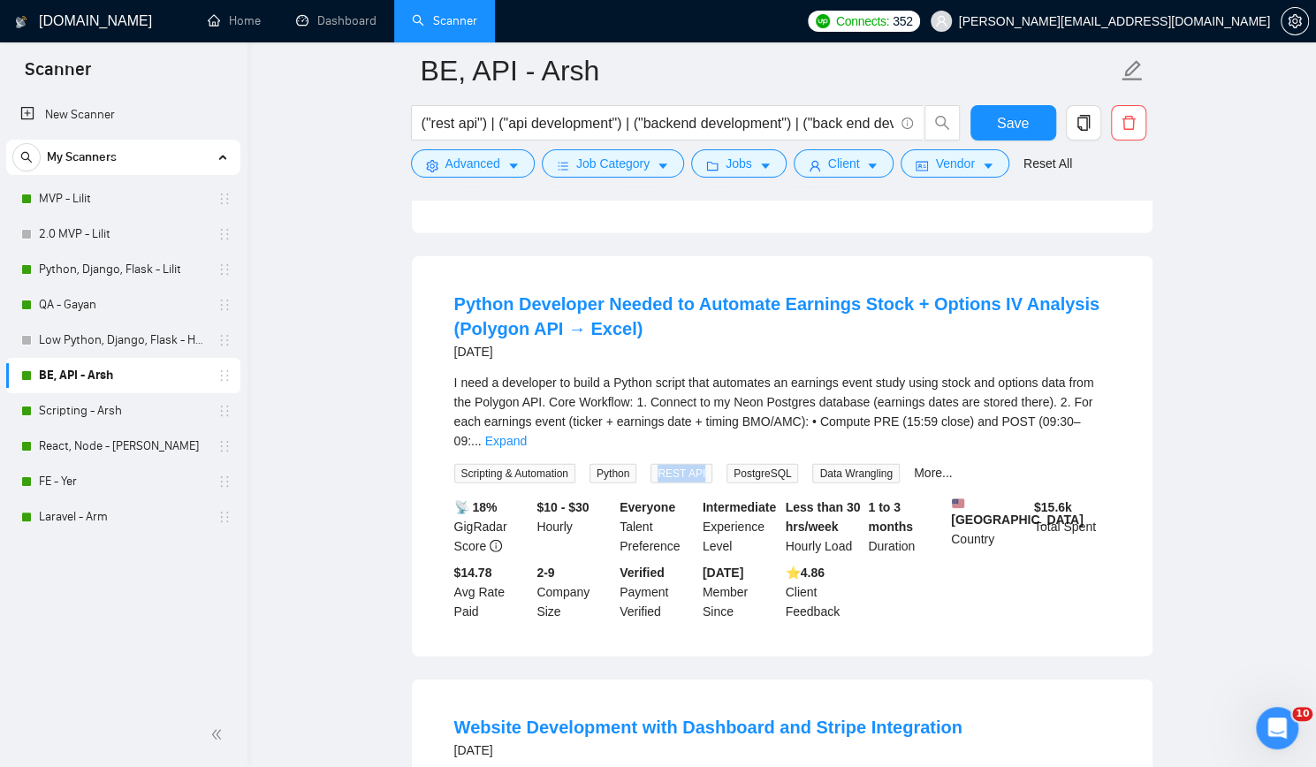
click at [668, 464] on span "REST API" at bounding box center [681, 473] width 62 height 19
click at [760, 464] on span "PostgreSQL" at bounding box center [762, 473] width 72 height 19
click at [855, 464] on span "Data Wrangling" at bounding box center [855, 473] width 87 height 19
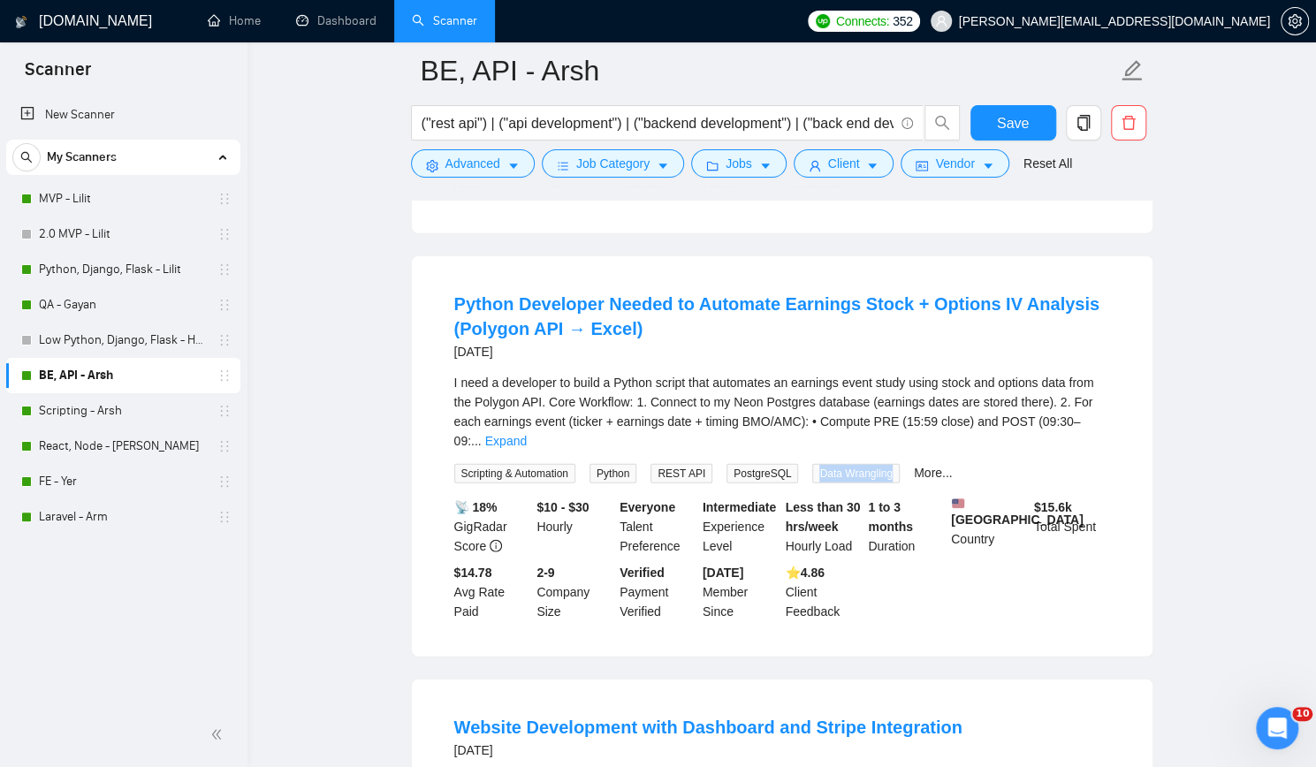
click at [855, 464] on span "Data Wrangling" at bounding box center [855, 473] width 87 height 19
click at [925, 466] on link "More..." at bounding box center [933, 473] width 39 height 14
click at [922, 464] on span "pandas" at bounding box center [938, 473] width 49 height 19
click at [1005, 464] on span "Stock Market" at bounding box center [1014, 473] width 76 height 19
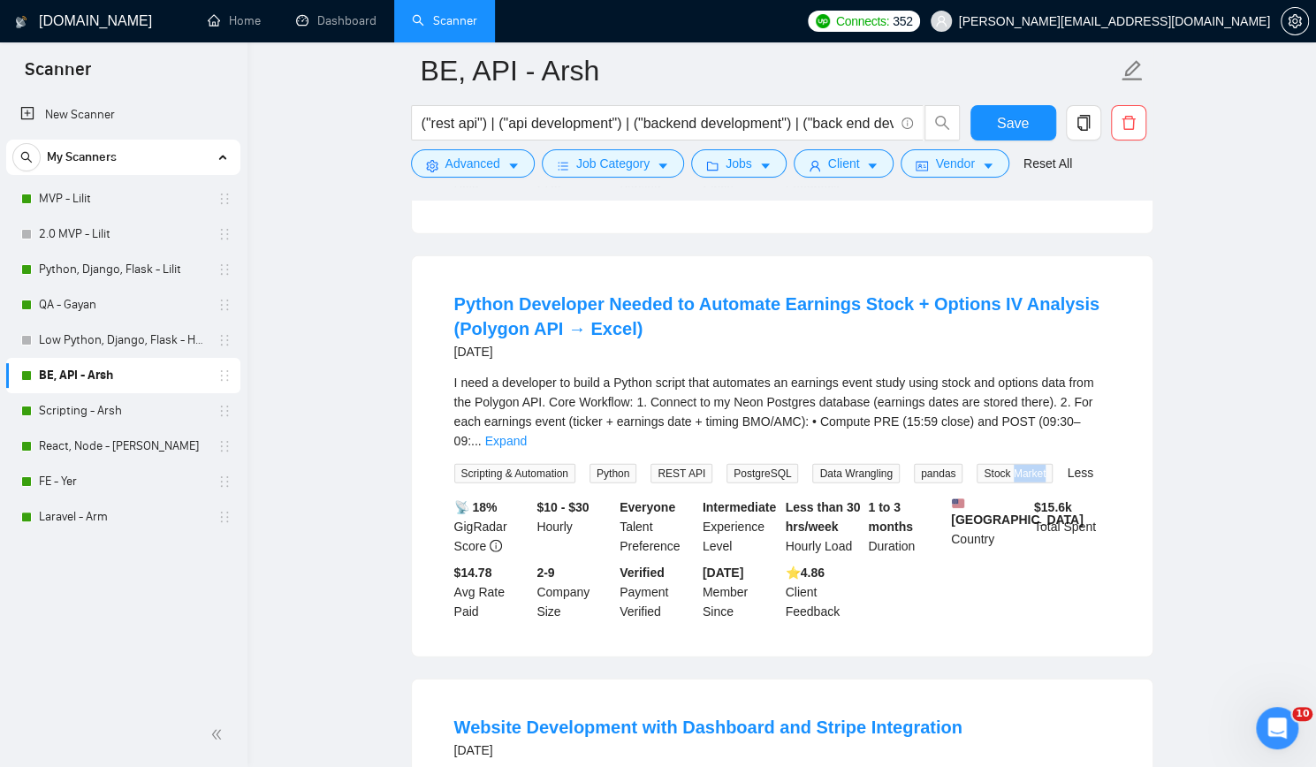
click at [1005, 464] on span "Stock Market" at bounding box center [1014, 473] width 76 height 19
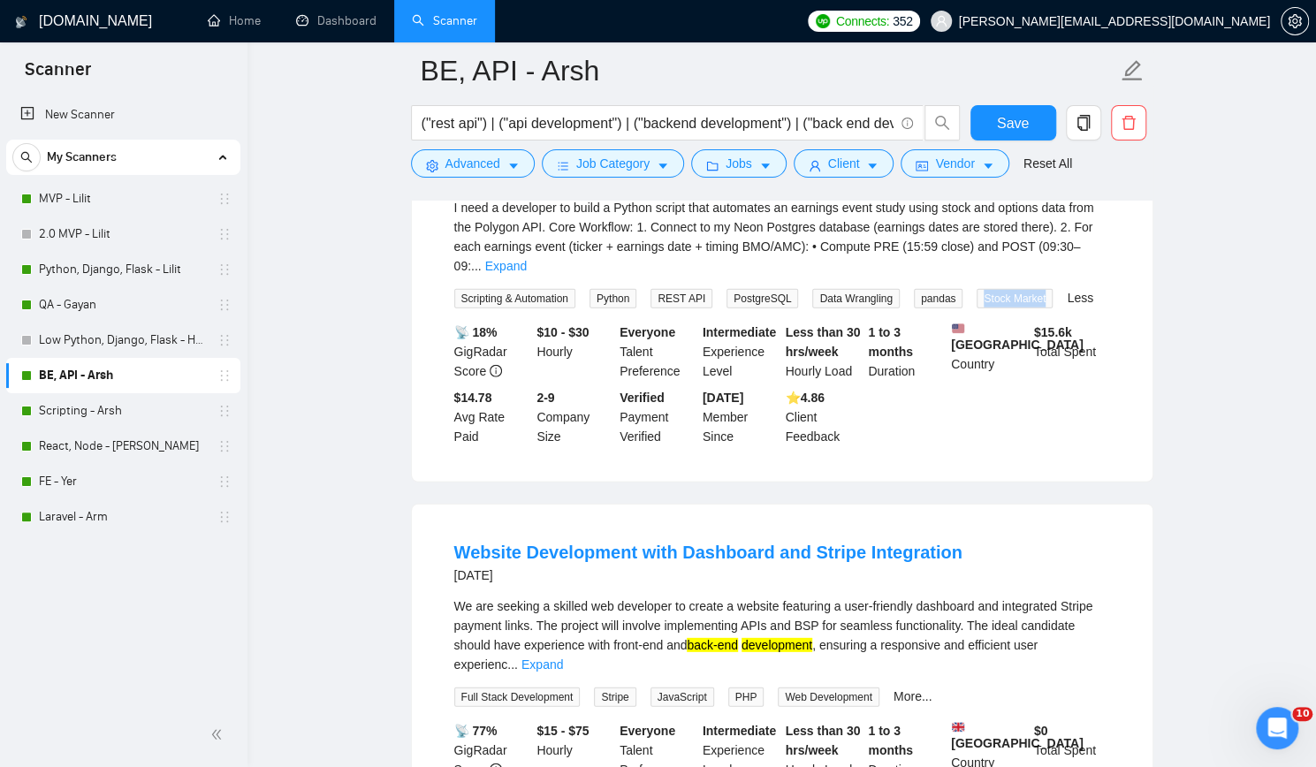
scroll to position [2828, 0]
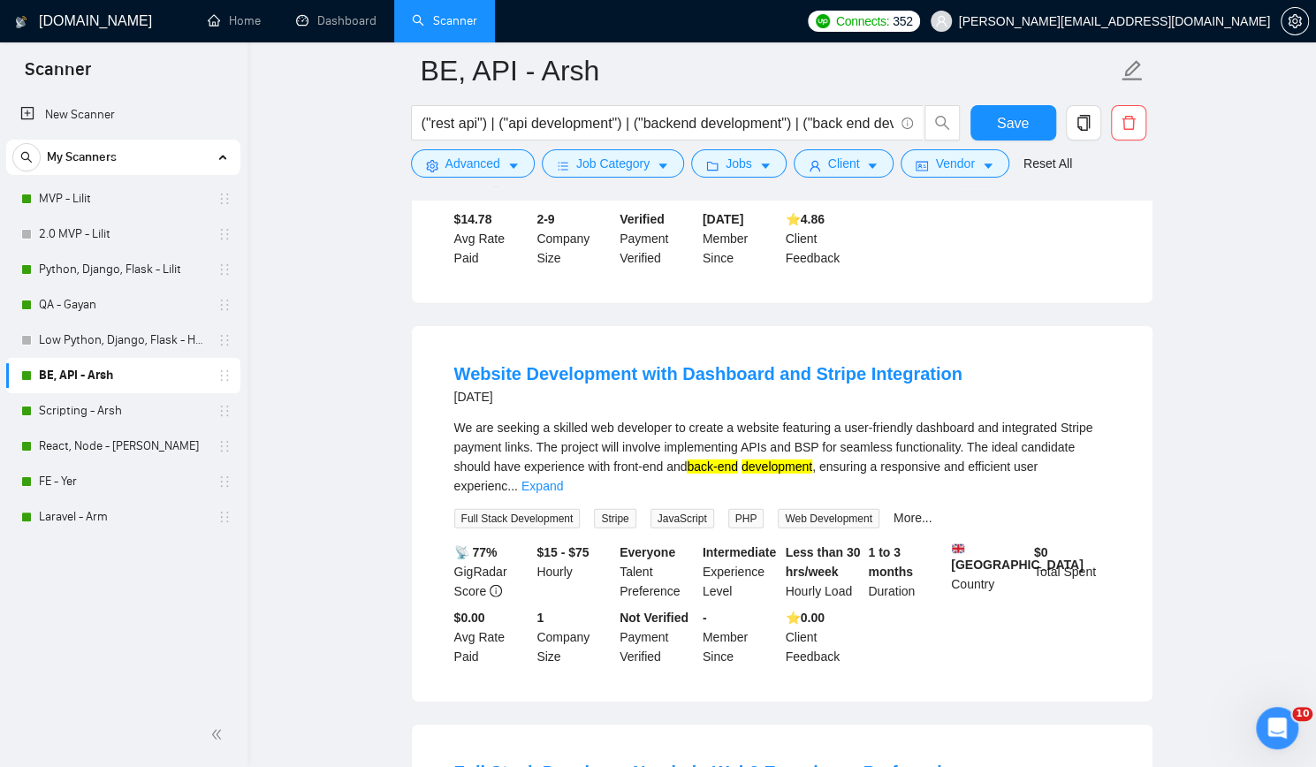
click at [611, 509] on span "Stripe" at bounding box center [615, 518] width 42 height 19
click at [818, 509] on span "Web Development" at bounding box center [829, 518] width 102 height 19
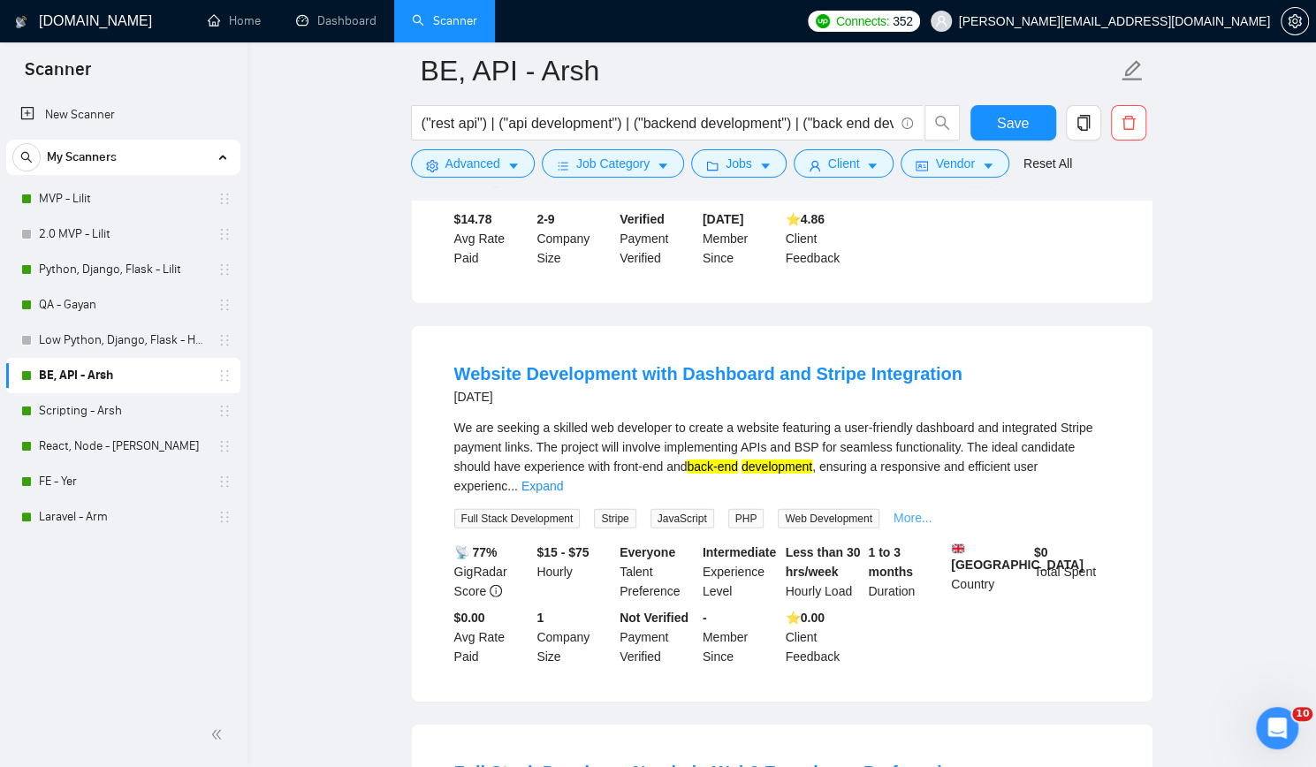
click at [898, 511] on link "More..." at bounding box center [912, 518] width 39 height 14
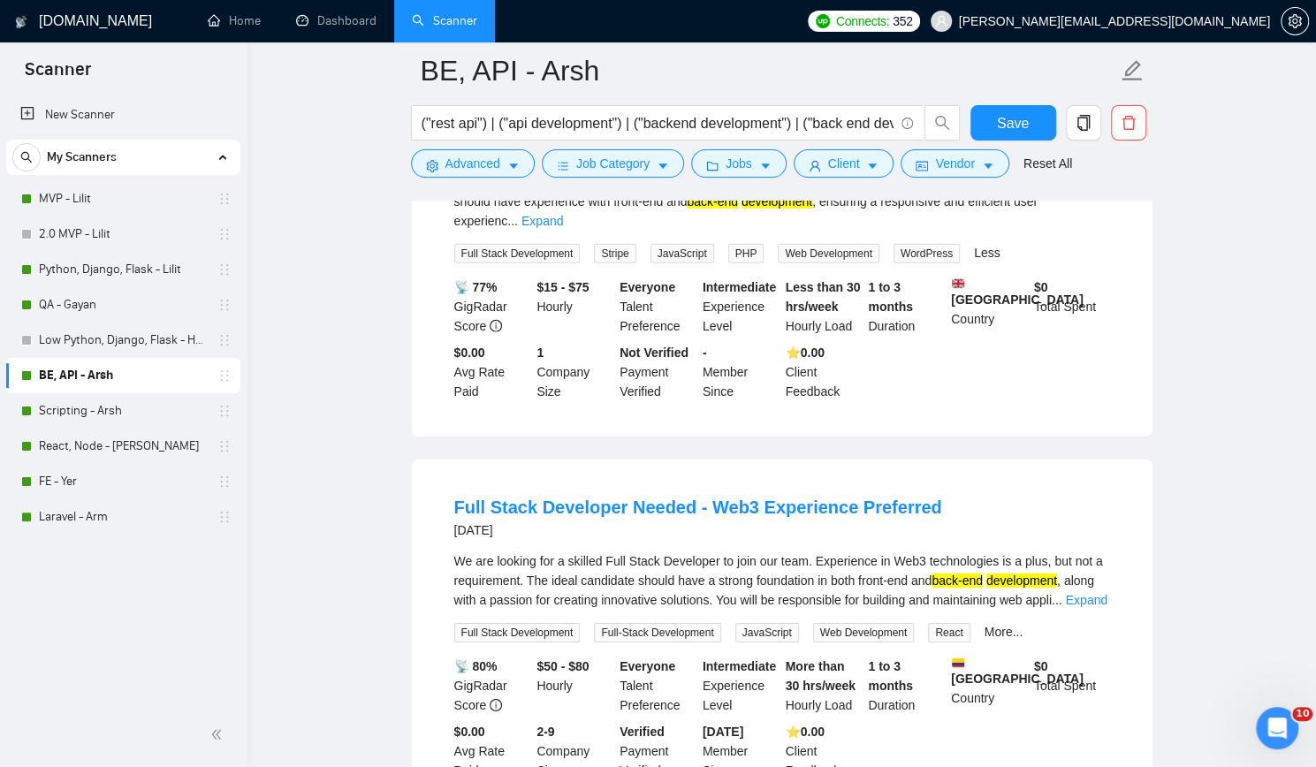
scroll to position [3181, 0]
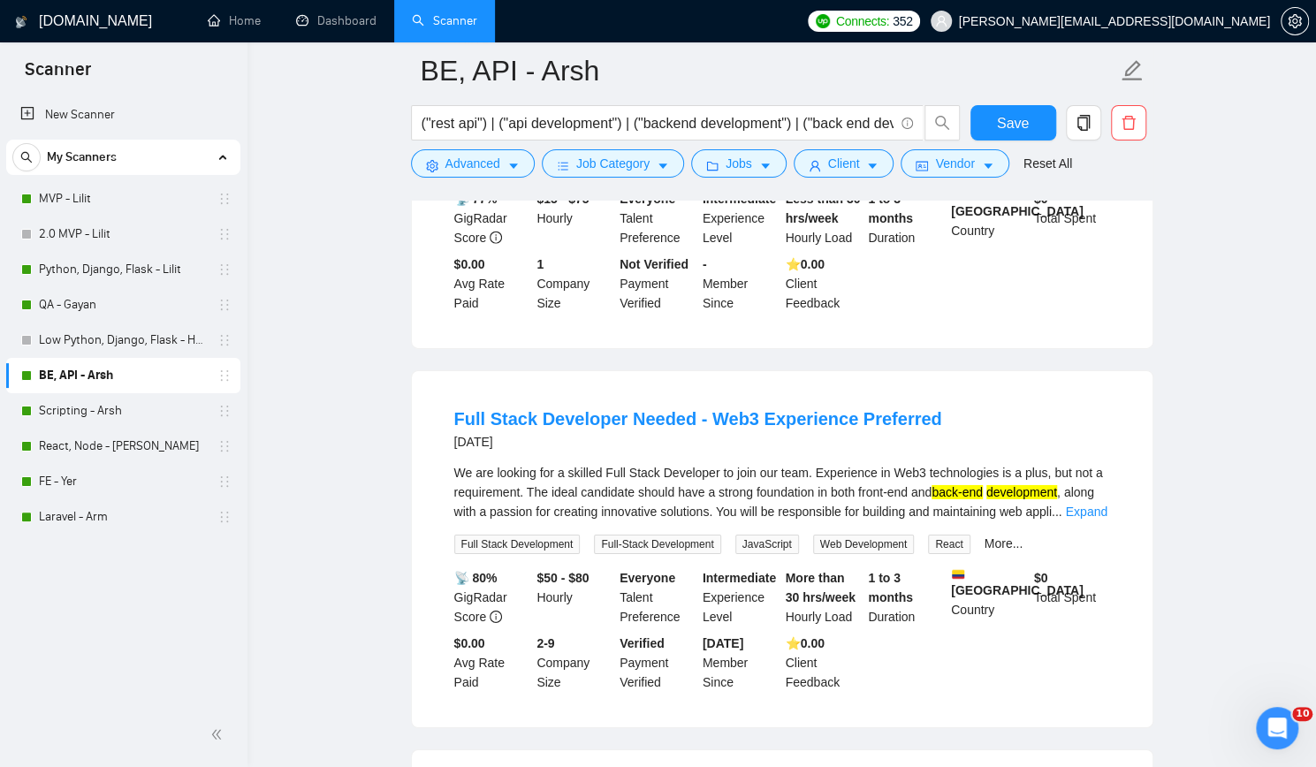
click at [933, 535] on span "React" at bounding box center [949, 544] width 42 height 19
click at [984, 536] on link "More..." at bounding box center [1003, 543] width 39 height 14
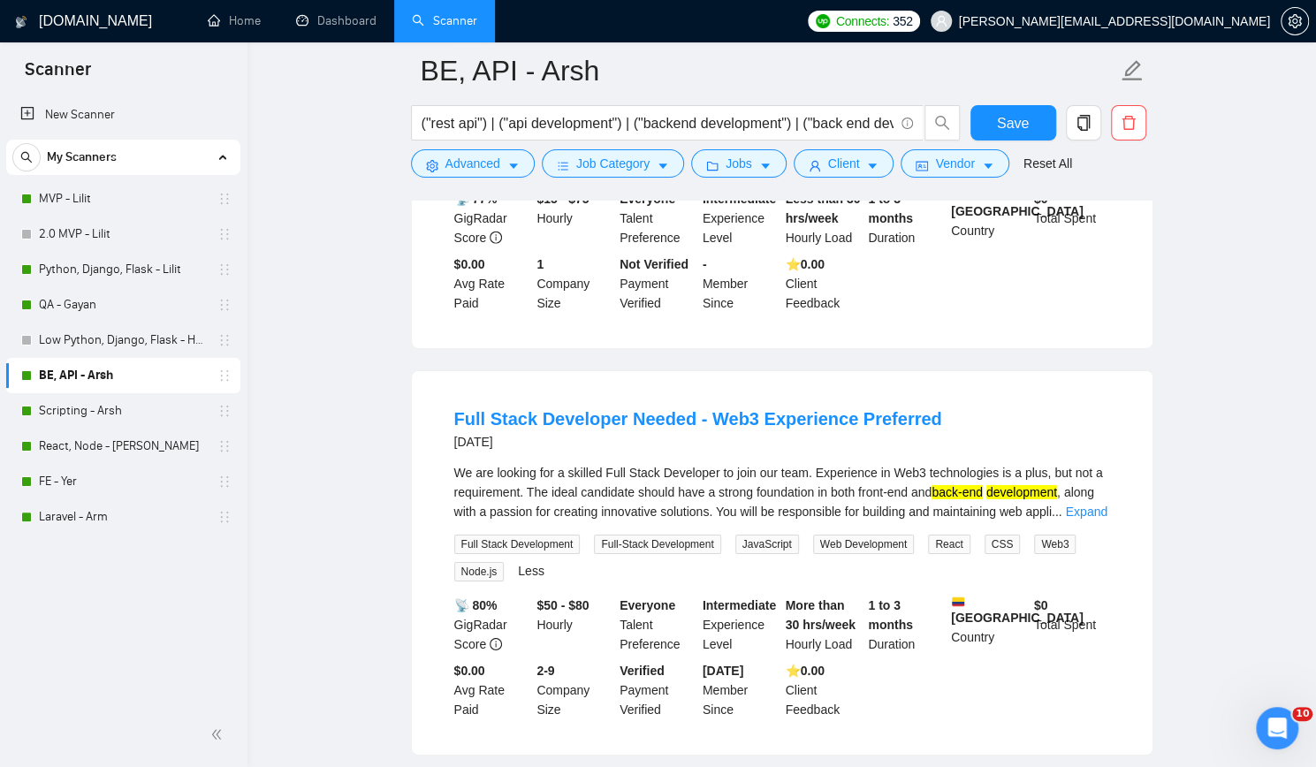
click at [1036, 535] on span "Web3" at bounding box center [1055, 544] width 42 height 19
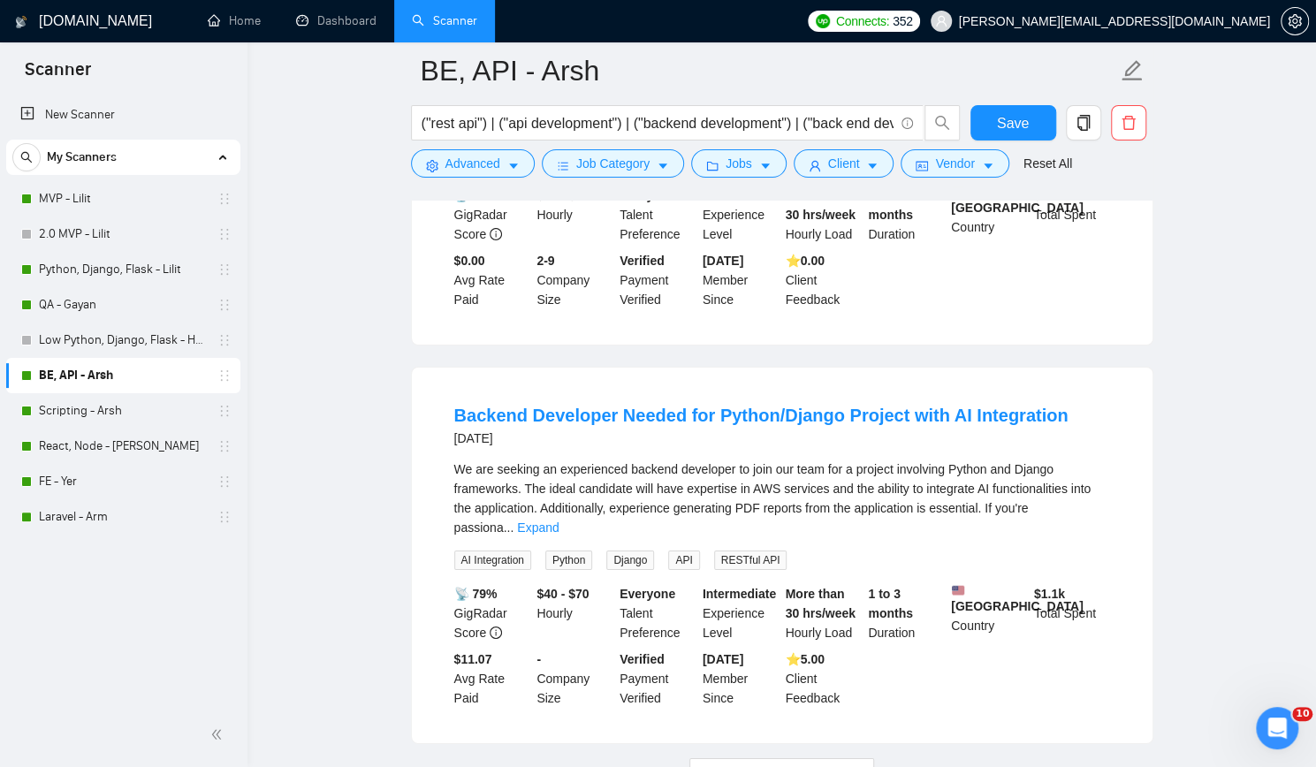
scroll to position [3623, 0]
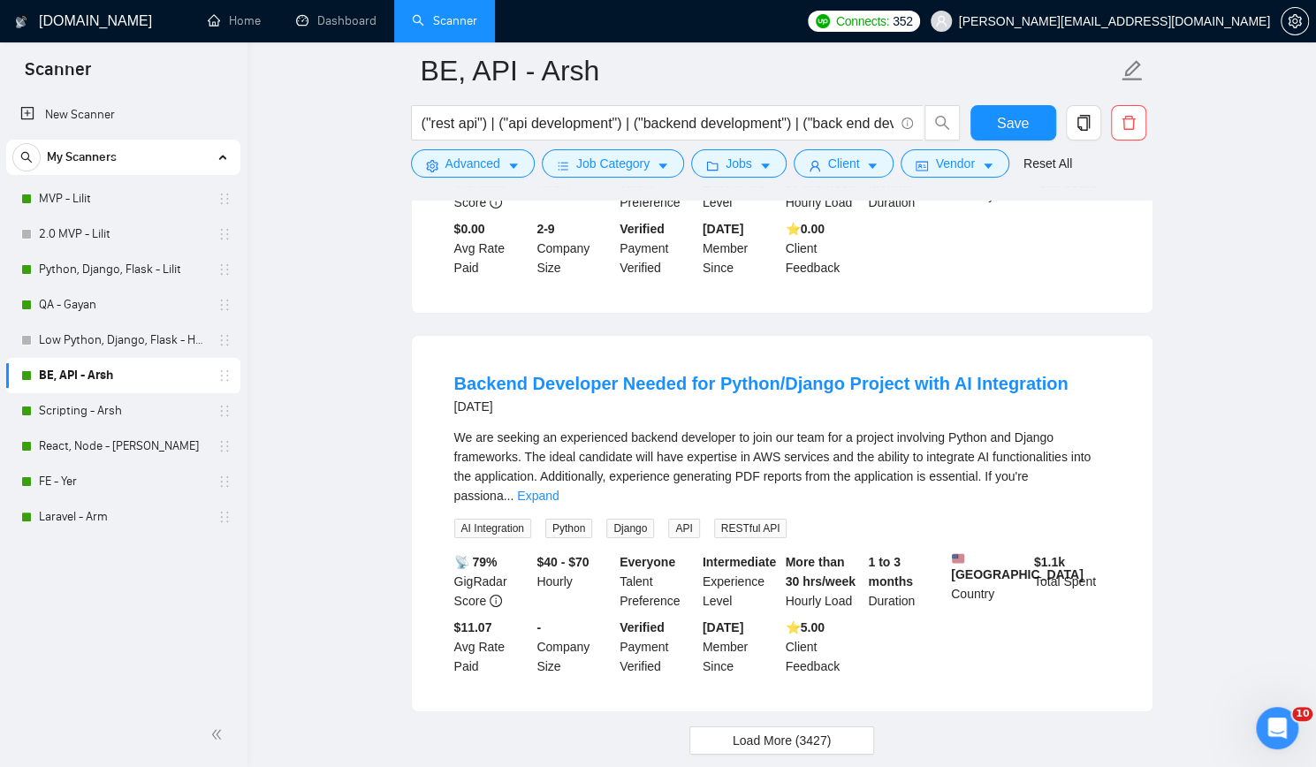
click at [507, 519] on span "AI Integration" at bounding box center [492, 528] width 77 height 19
click at [630, 519] on span "Django" at bounding box center [630, 528] width 48 height 19
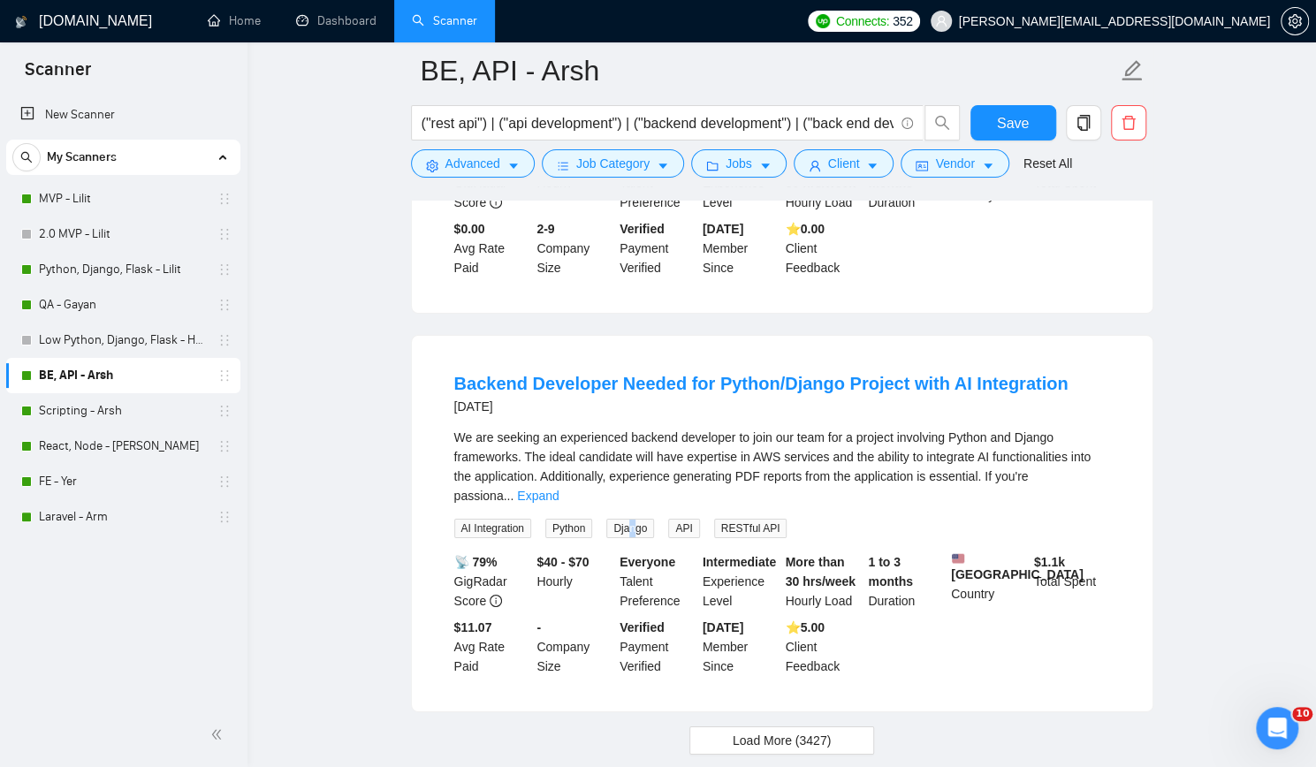
click at [629, 519] on span "Django" at bounding box center [630, 528] width 48 height 19
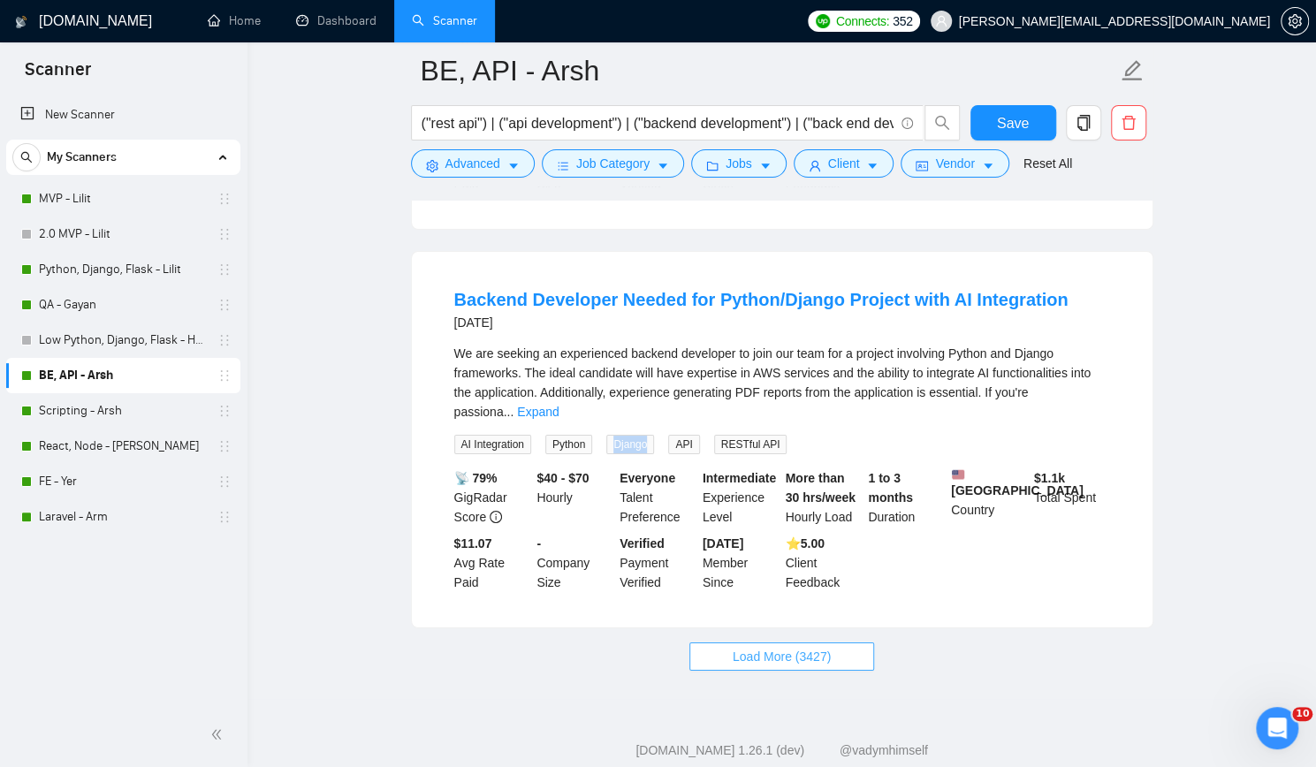
click at [797, 647] on span "Load More (3427)" at bounding box center [782, 656] width 98 height 19
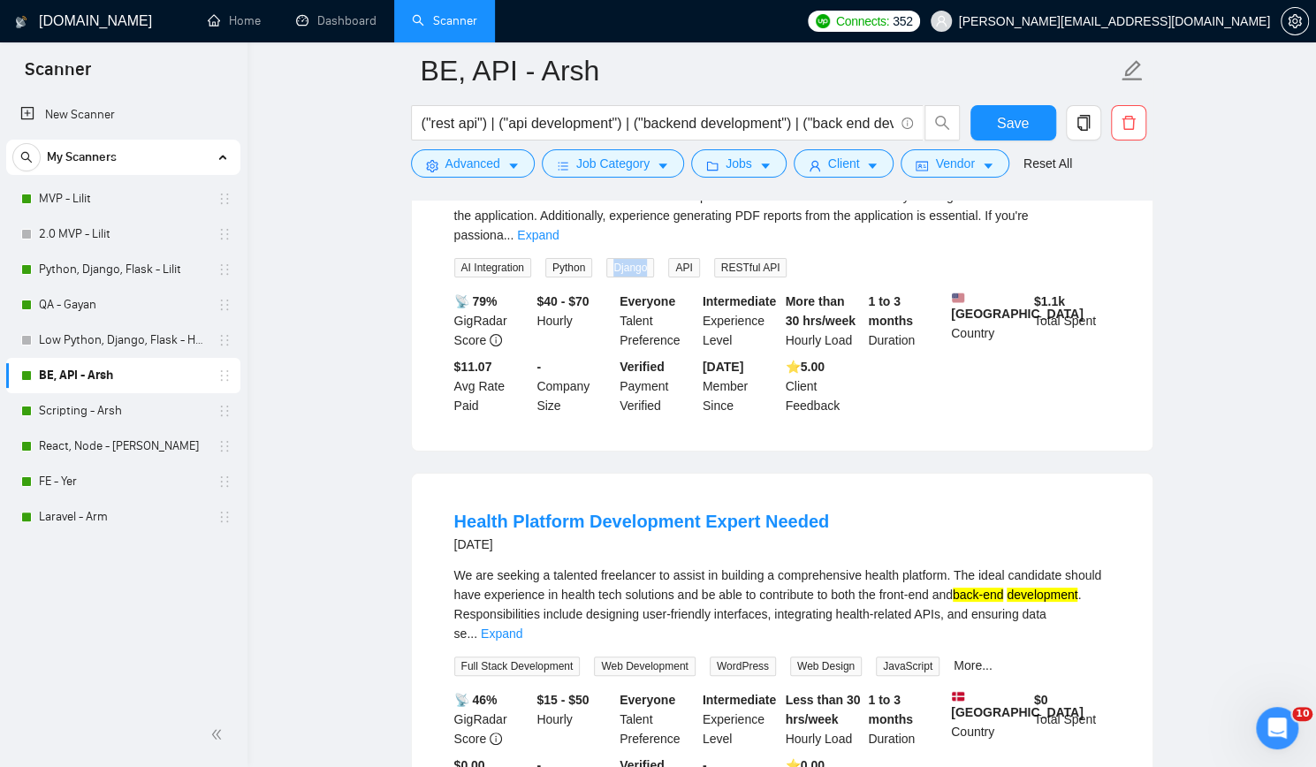
scroll to position [3972, 0]
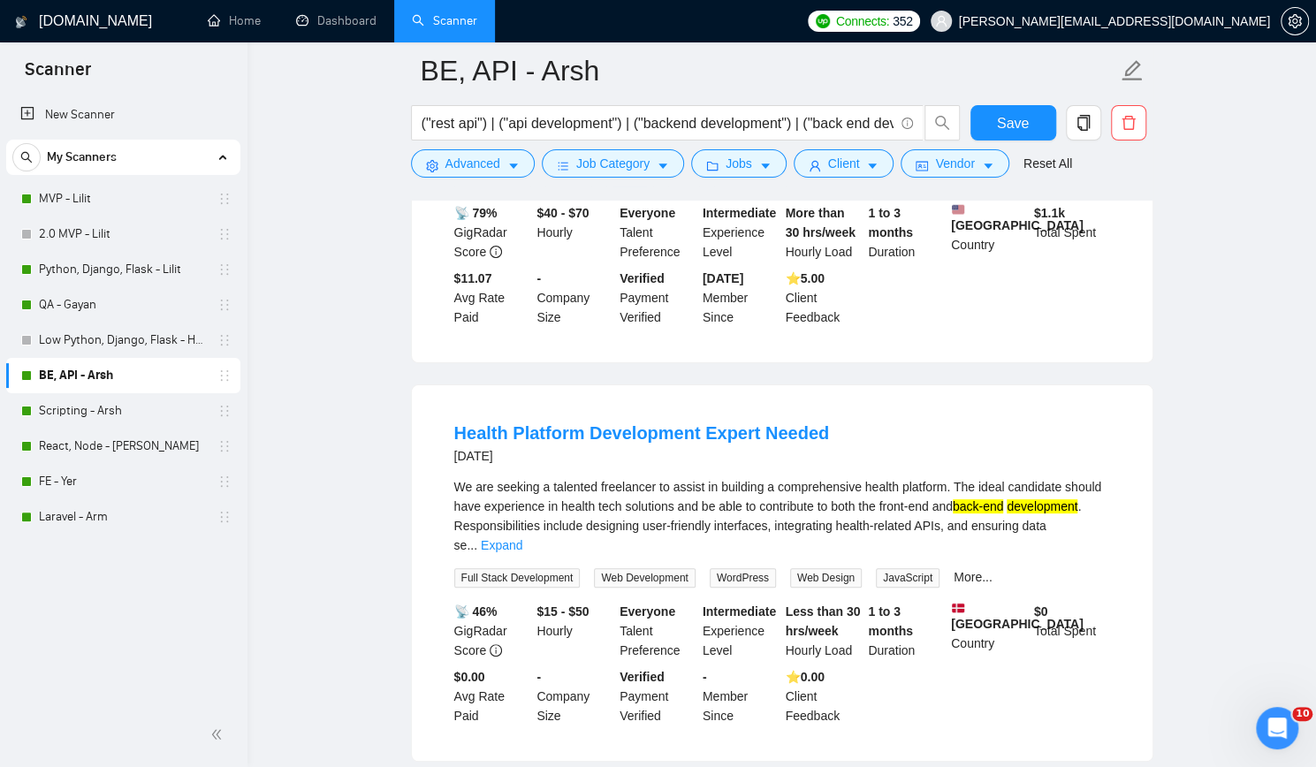
click at [802, 568] on span "Web Design" at bounding box center [826, 577] width 72 height 19
click at [954, 570] on link "More..." at bounding box center [972, 577] width 39 height 14
click at [957, 568] on span "HTML" at bounding box center [974, 577] width 43 height 19
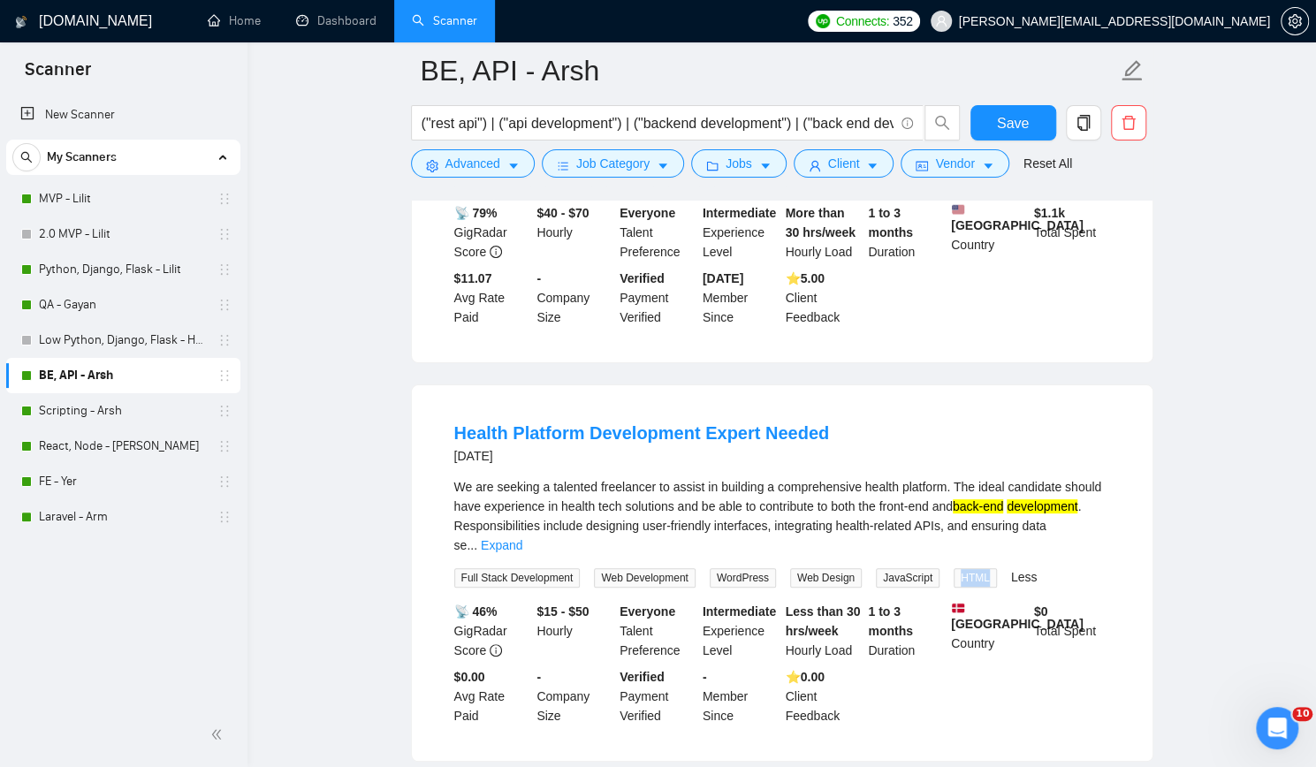
click at [957, 568] on span "HTML" at bounding box center [974, 577] width 43 height 19
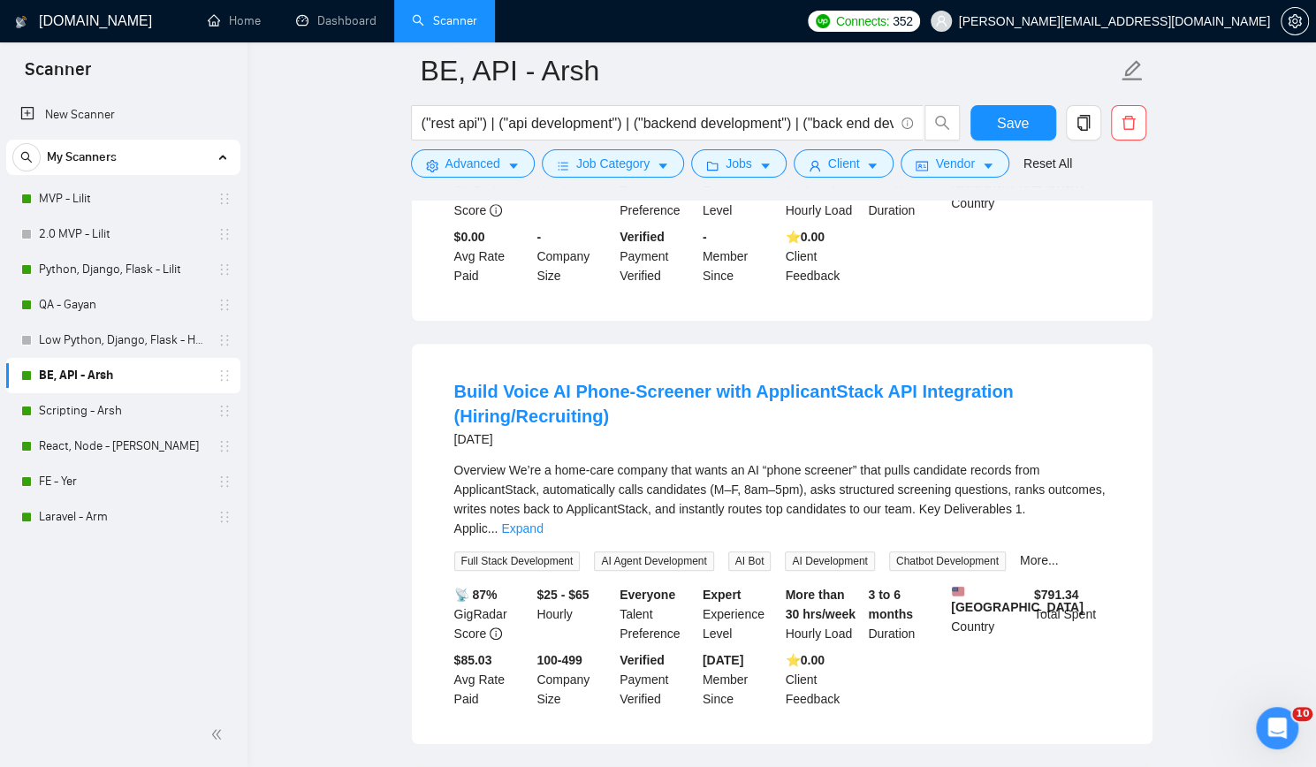
scroll to position [4414, 0]
click at [629, 550] on span "AI Agent Development" at bounding box center [653, 559] width 119 height 19
click at [1029, 551] on link "More..." at bounding box center [1039, 558] width 39 height 14
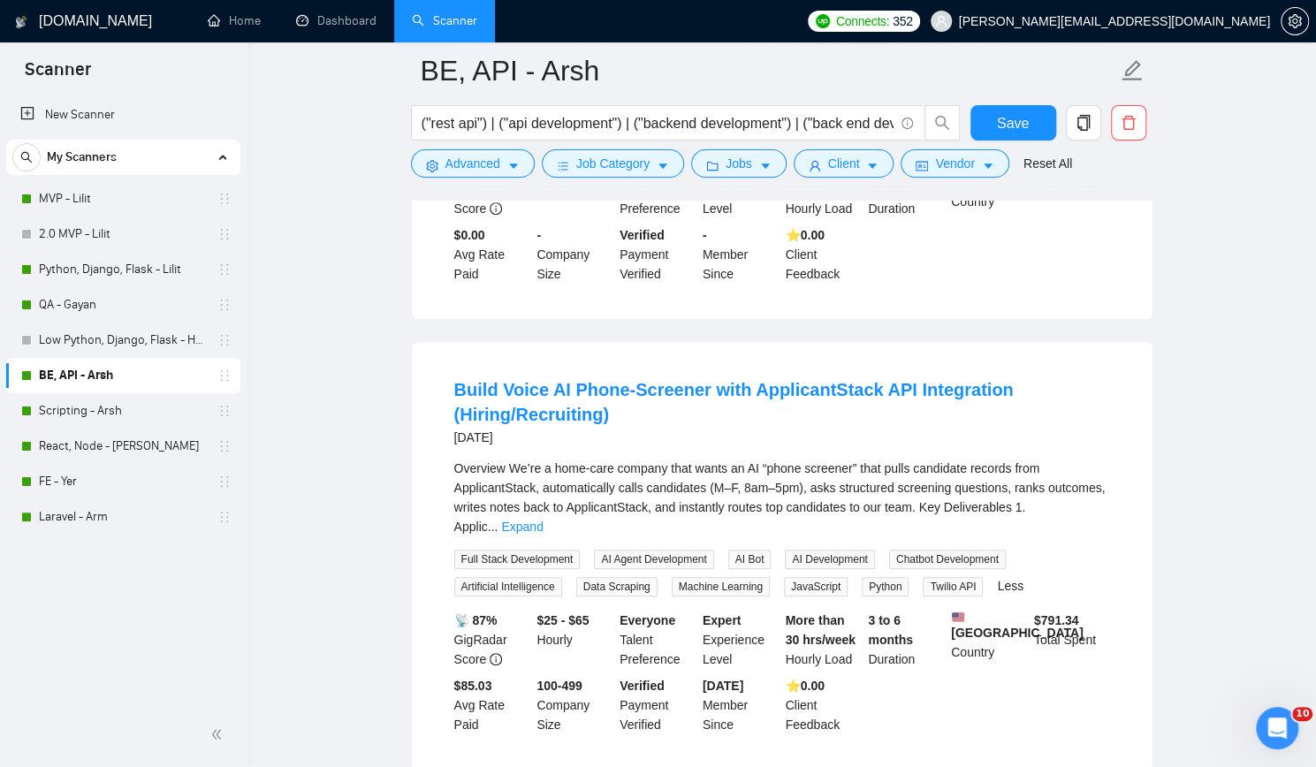
click at [978, 550] on span "Chatbot Development" at bounding box center [947, 559] width 117 height 19
click at [490, 577] on span "Artificial Intelligence" at bounding box center [508, 586] width 108 height 19
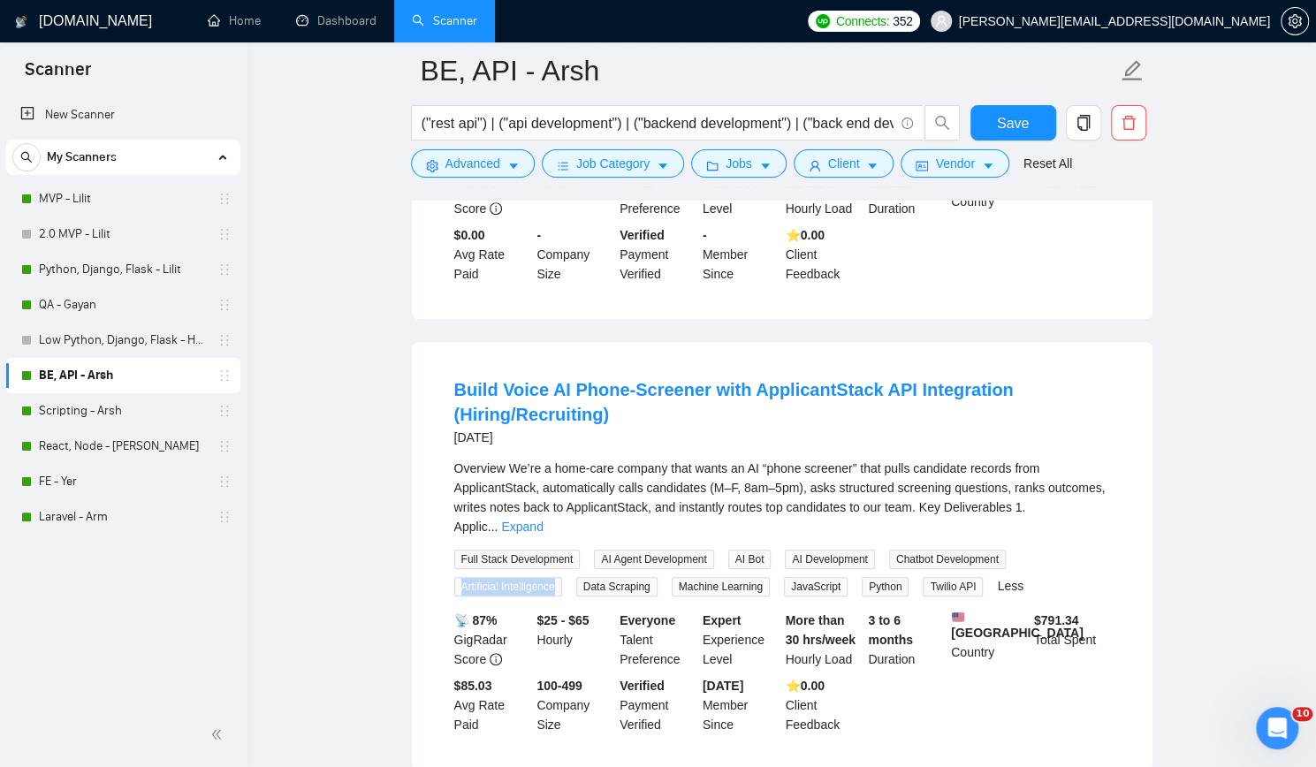
click at [490, 577] on span "Artificial Intelligence" at bounding box center [508, 586] width 108 height 19
click at [620, 577] on span "Data Scraping" at bounding box center [616, 586] width 81 height 19
click at [735, 577] on span "Machine Learning" at bounding box center [721, 586] width 98 height 19
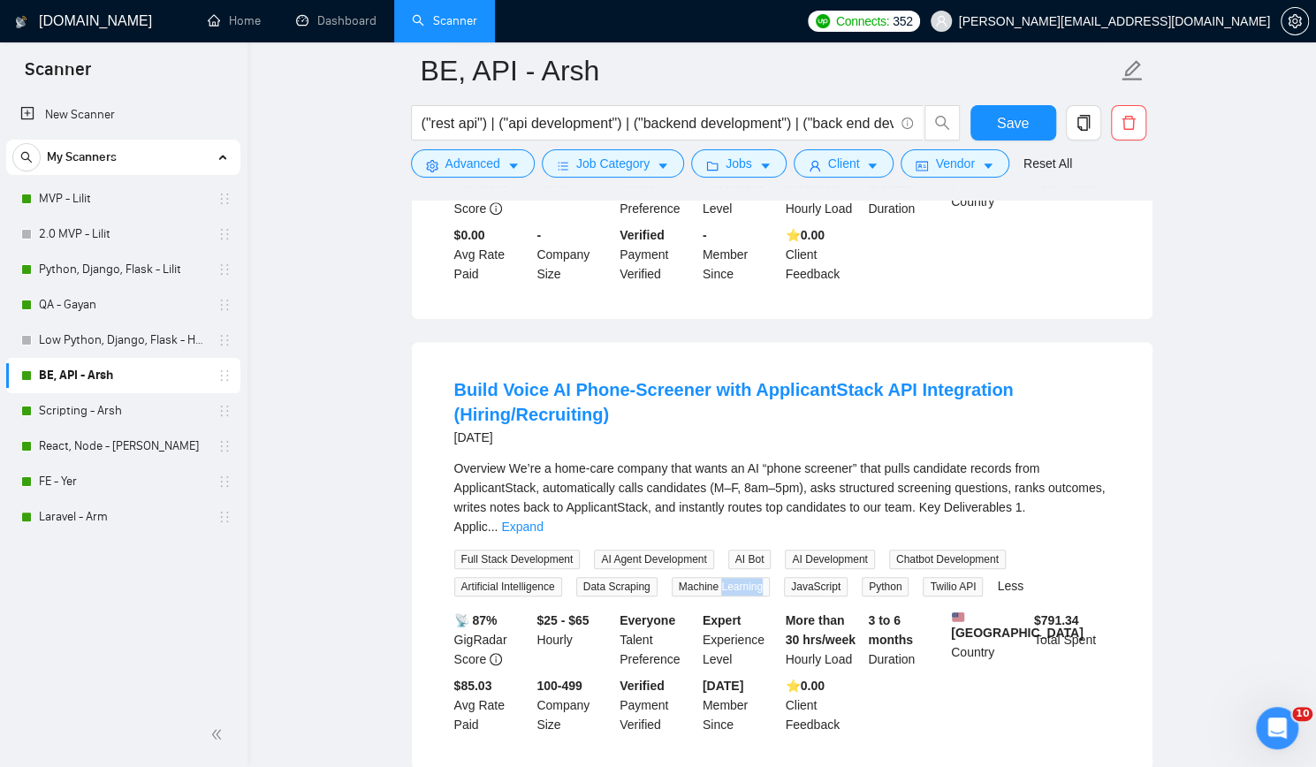
click at [735, 577] on span "Machine Learning" at bounding box center [721, 586] width 98 height 19
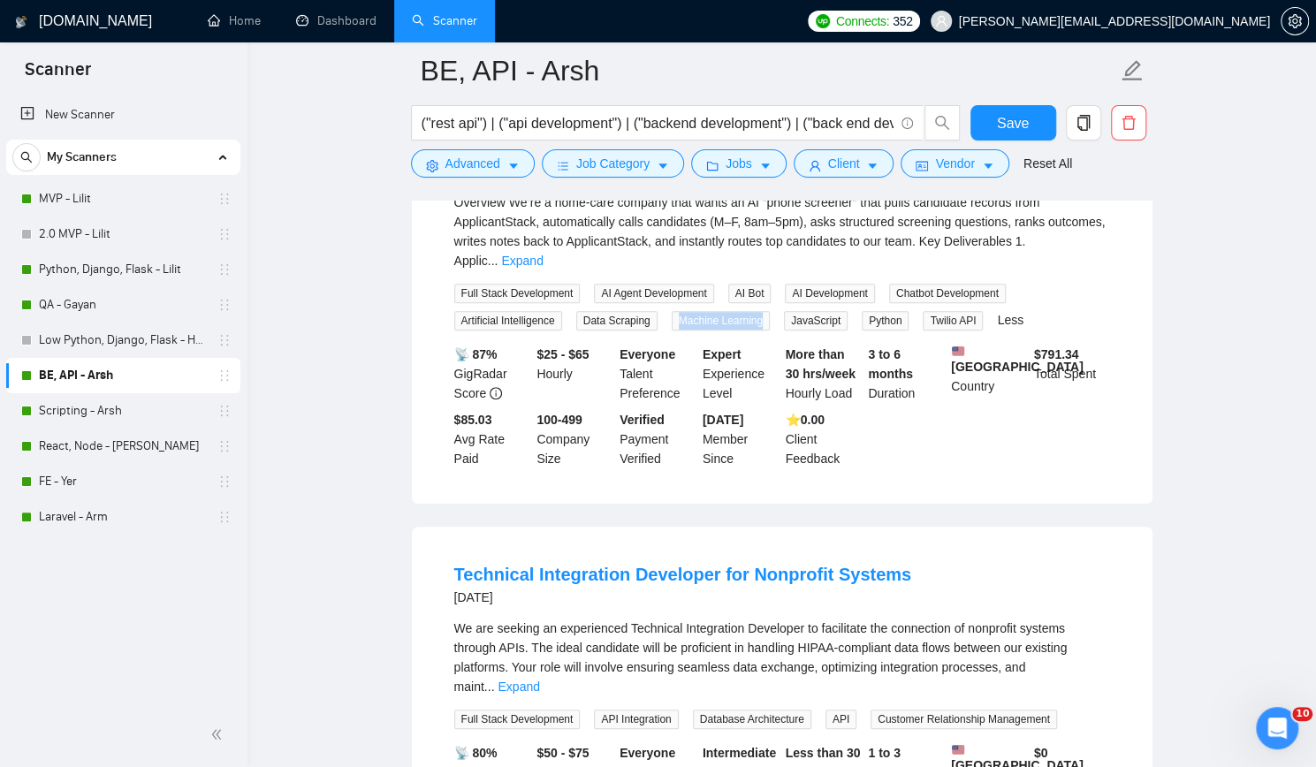
scroll to position [4855, 0]
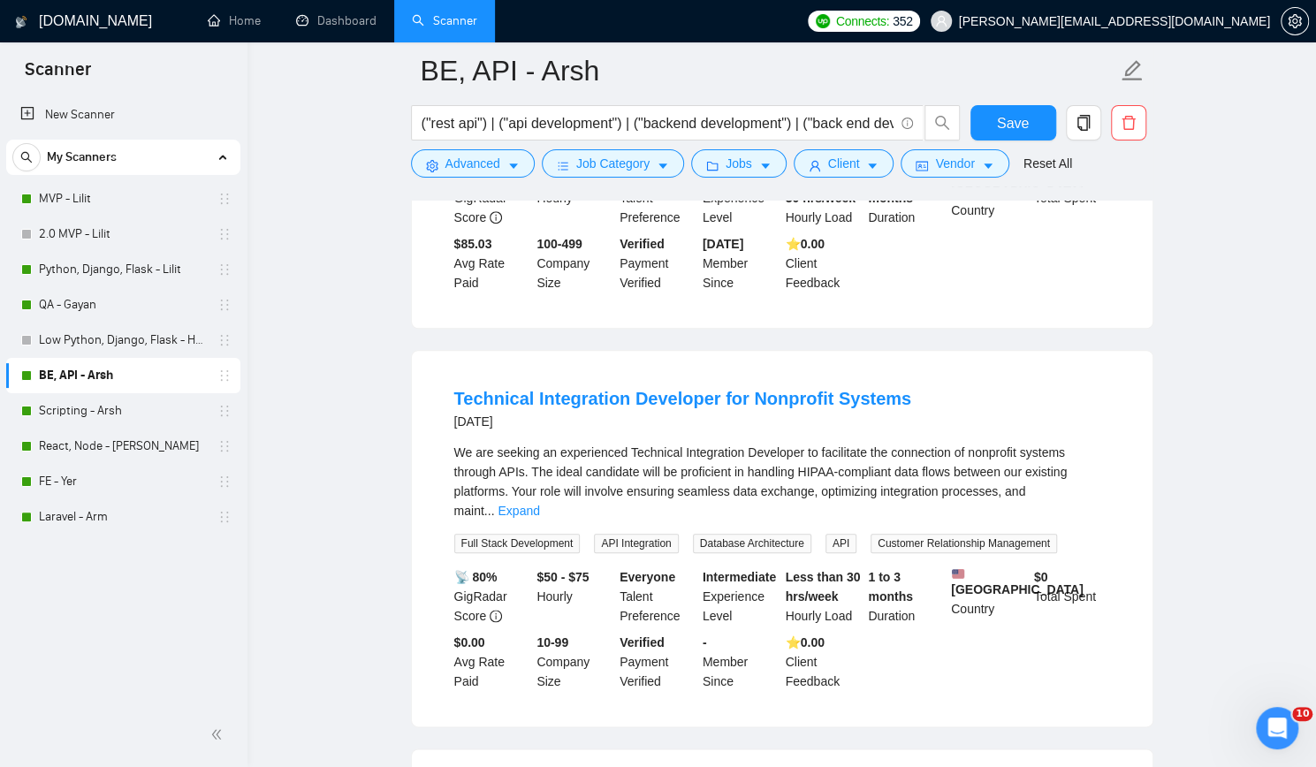
click at [710, 534] on span "Database Architecture" at bounding box center [752, 543] width 118 height 19
click at [922, 534] on span "Customer Relationship Management" at bounding box center [963, 543] width 186 height 19
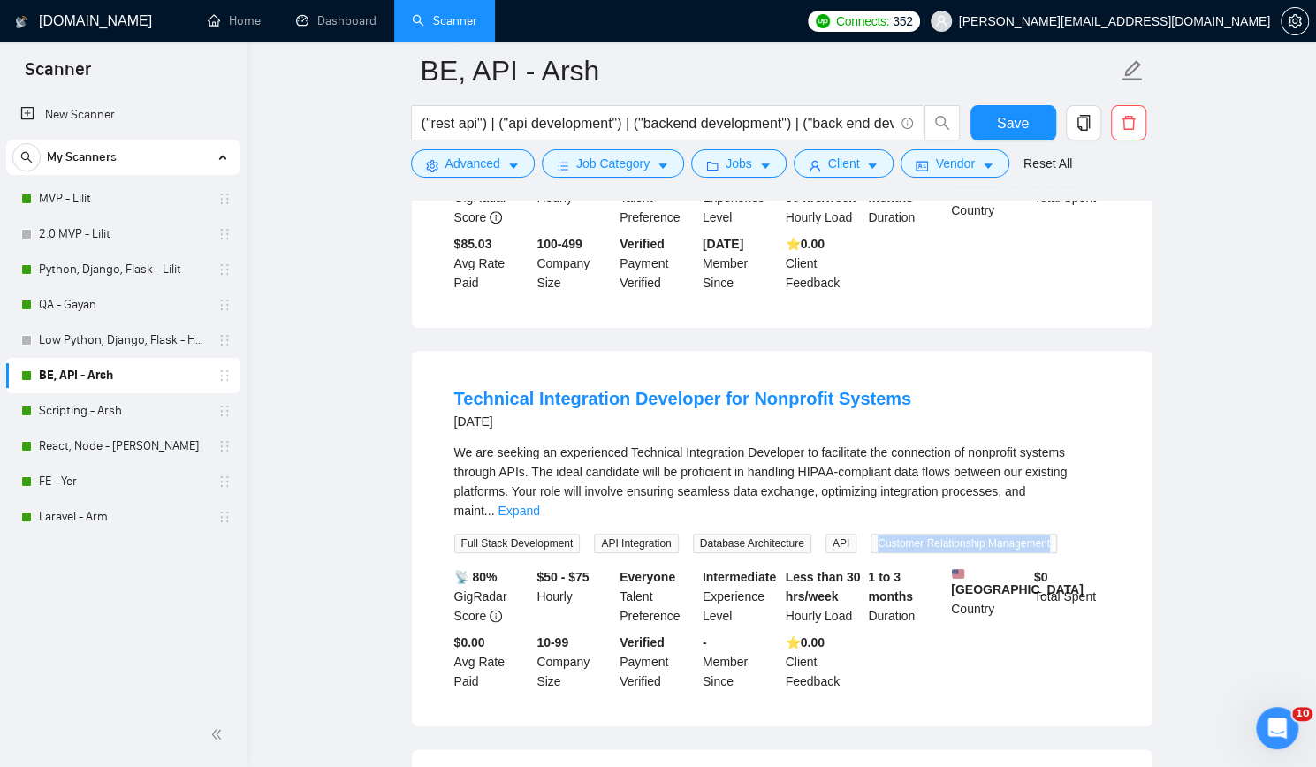
click at [922, 534] on span "Customer Relationship Management" at bounding box center [963, 543] width 186 height 19
click at [123, 401] on link "Scripting - Arsh" at bounding box center [123, 410] width 168 height 35
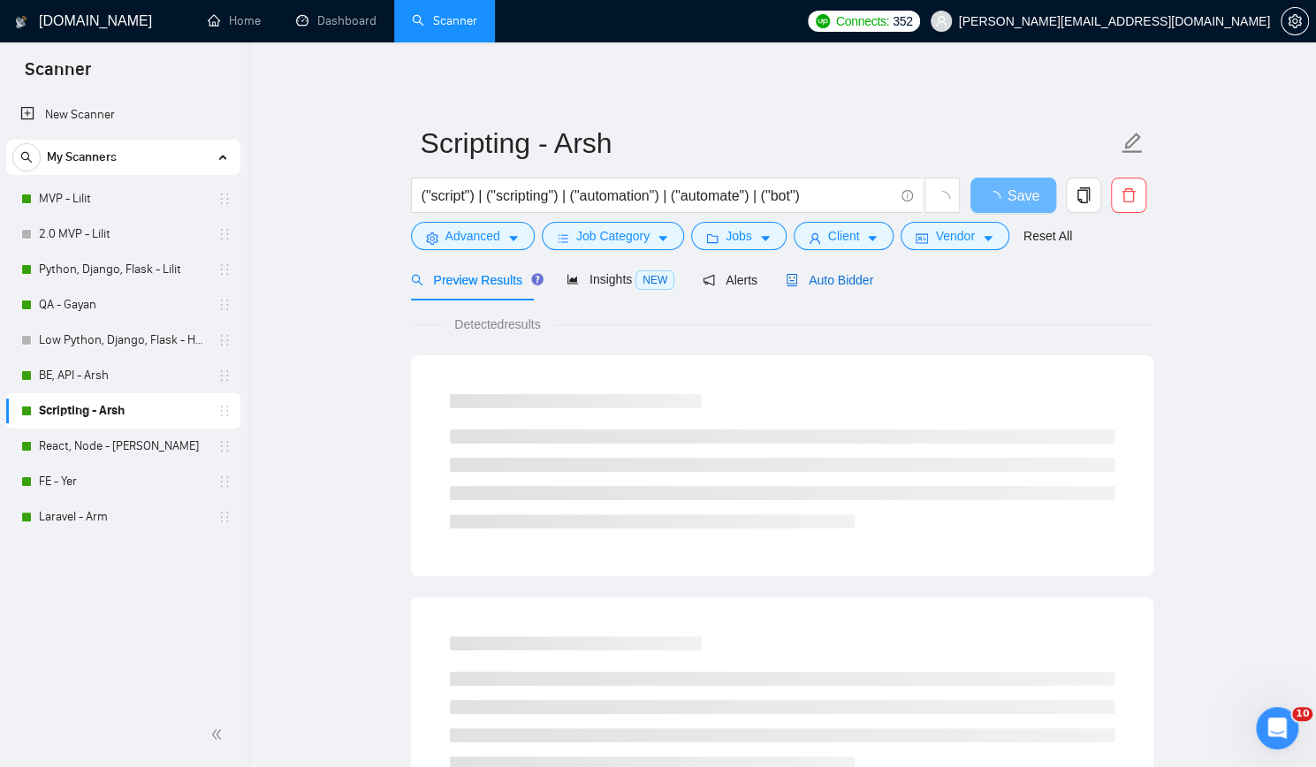
click at [832, 279] on span "Auto Bidder" at bounding box center [829, 280] width 87 height 14
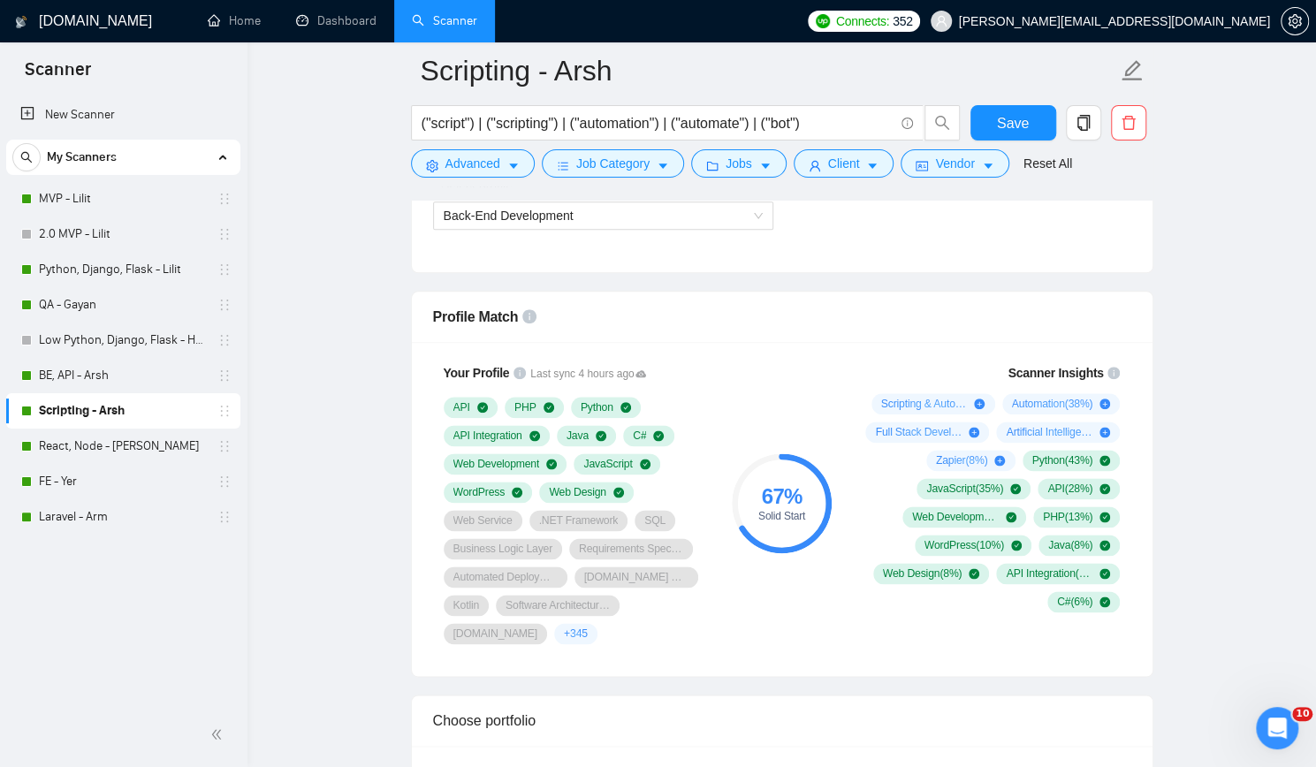
scroll to position [884, 0]
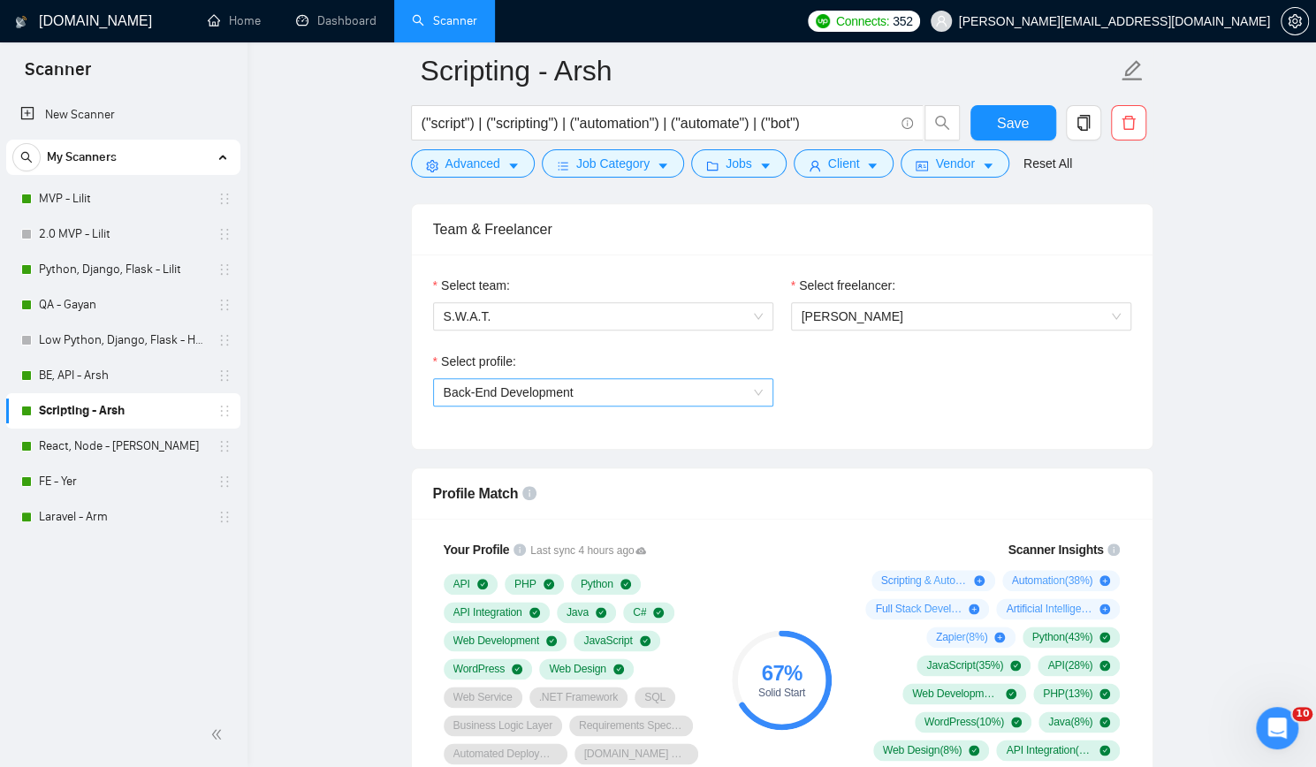
click at [642, 387] on span "Back-End Development" at bounding box center [603, 392] width 319 height 27
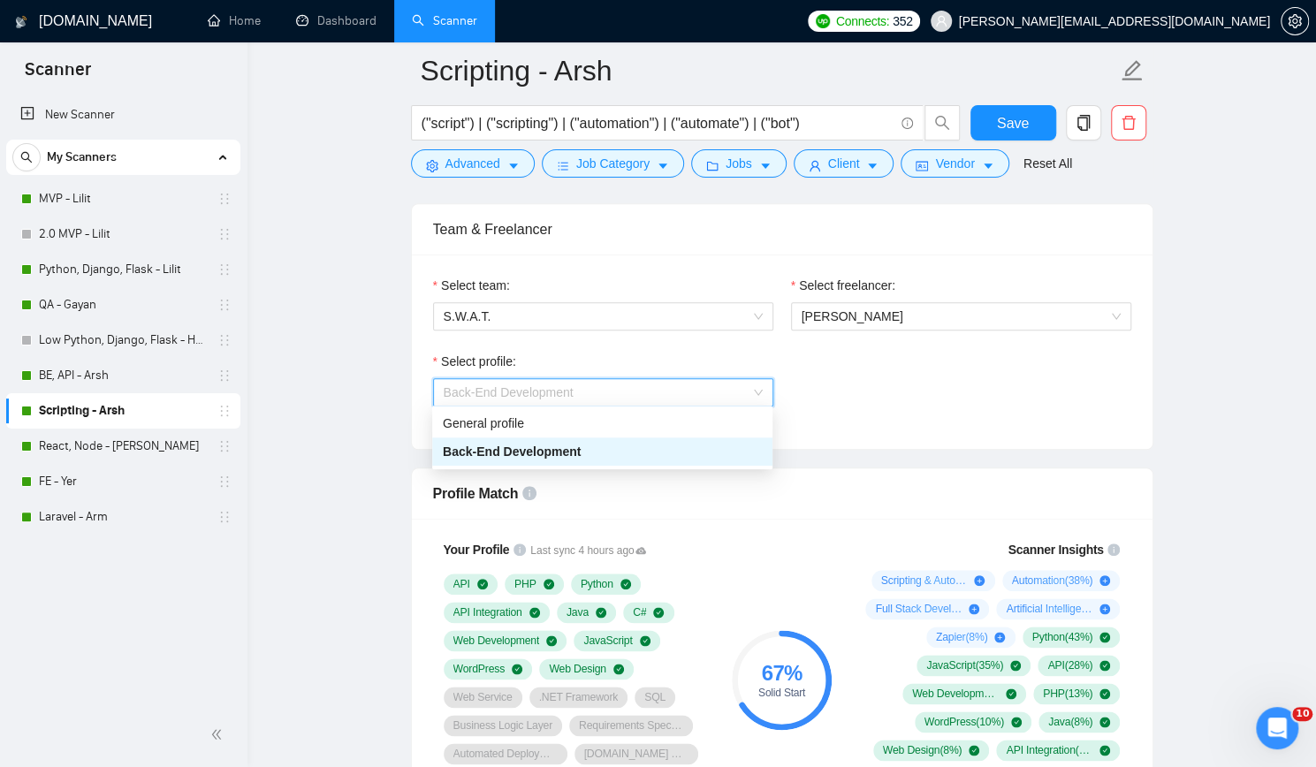
click at [642, 387] on span "Back-End Development" at bounding box center [603, 392] width 319 height 27
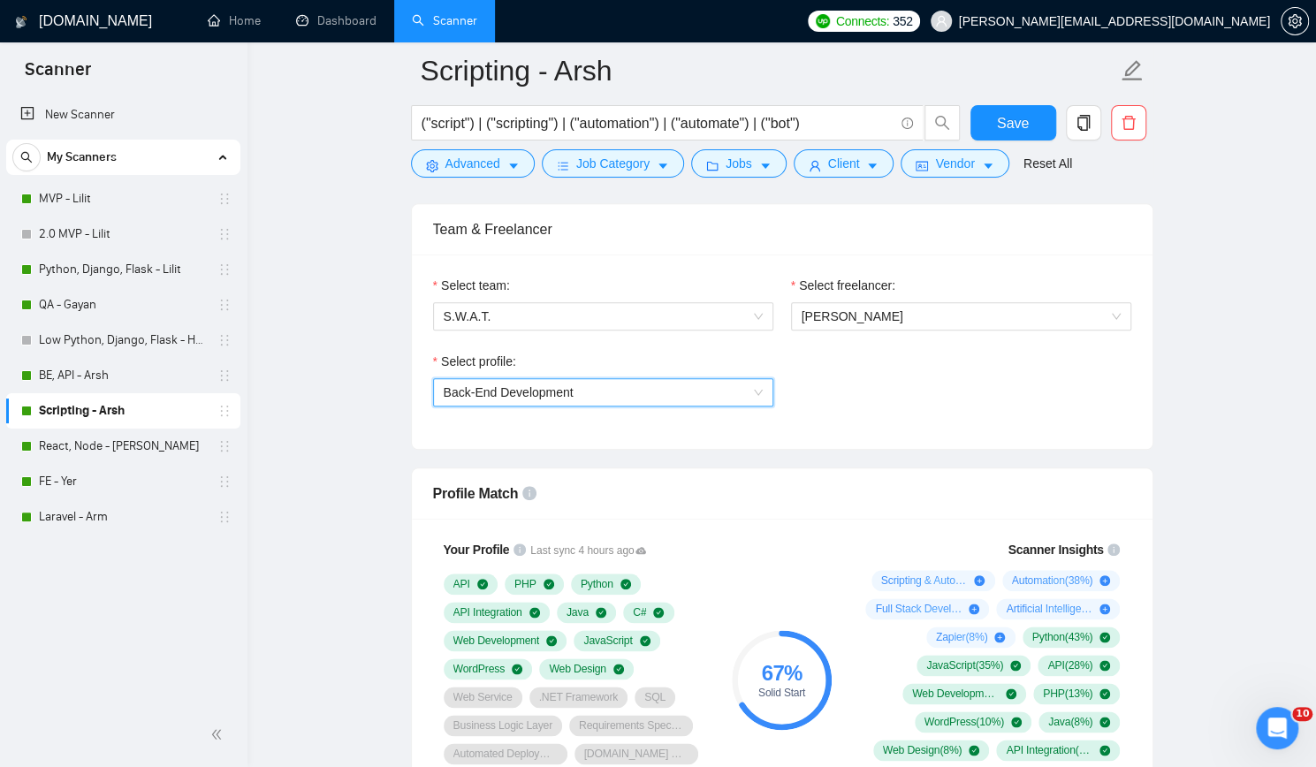
click at [862, 408] on div "Select profile: 1110580748673863680 Back-End Development" at bounding box center [782, 390] width 716 height 76
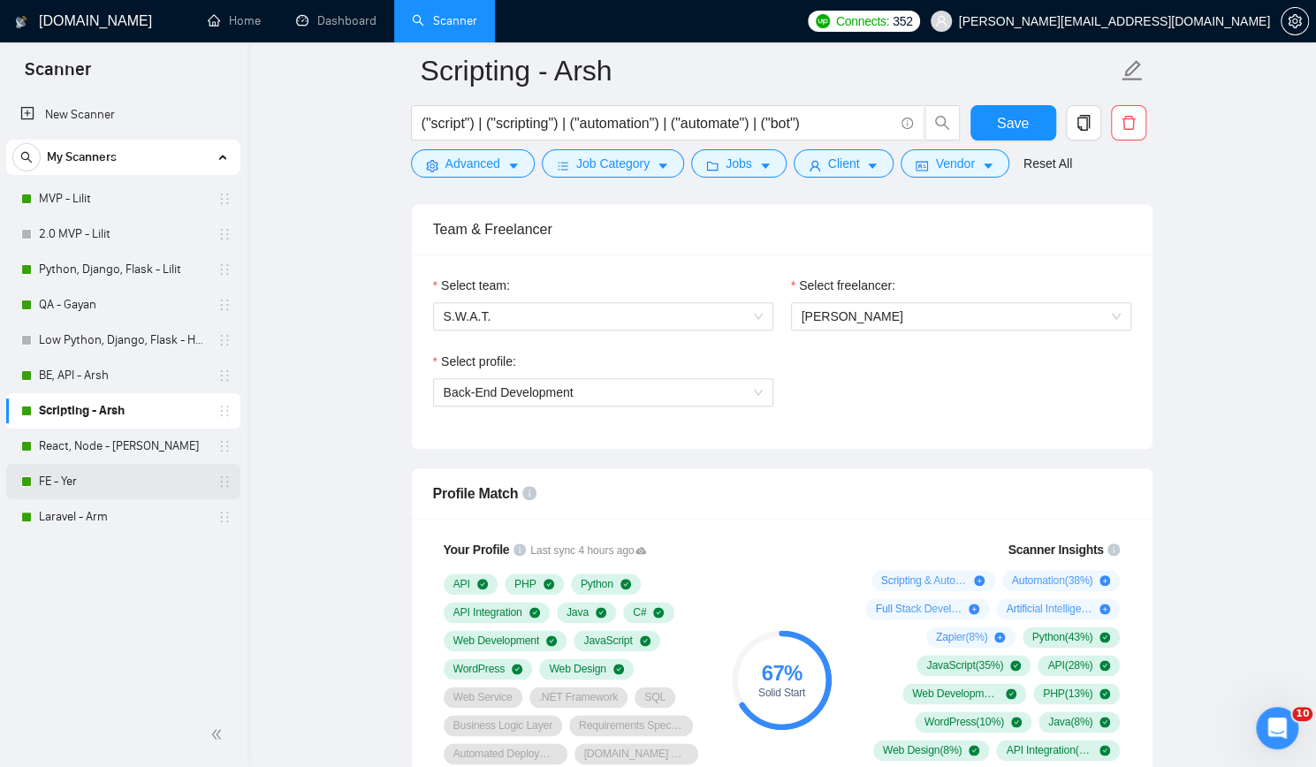
click at [98, 476] on link "FE - Yer" at bounding box center [123, 481] width 168 height 35
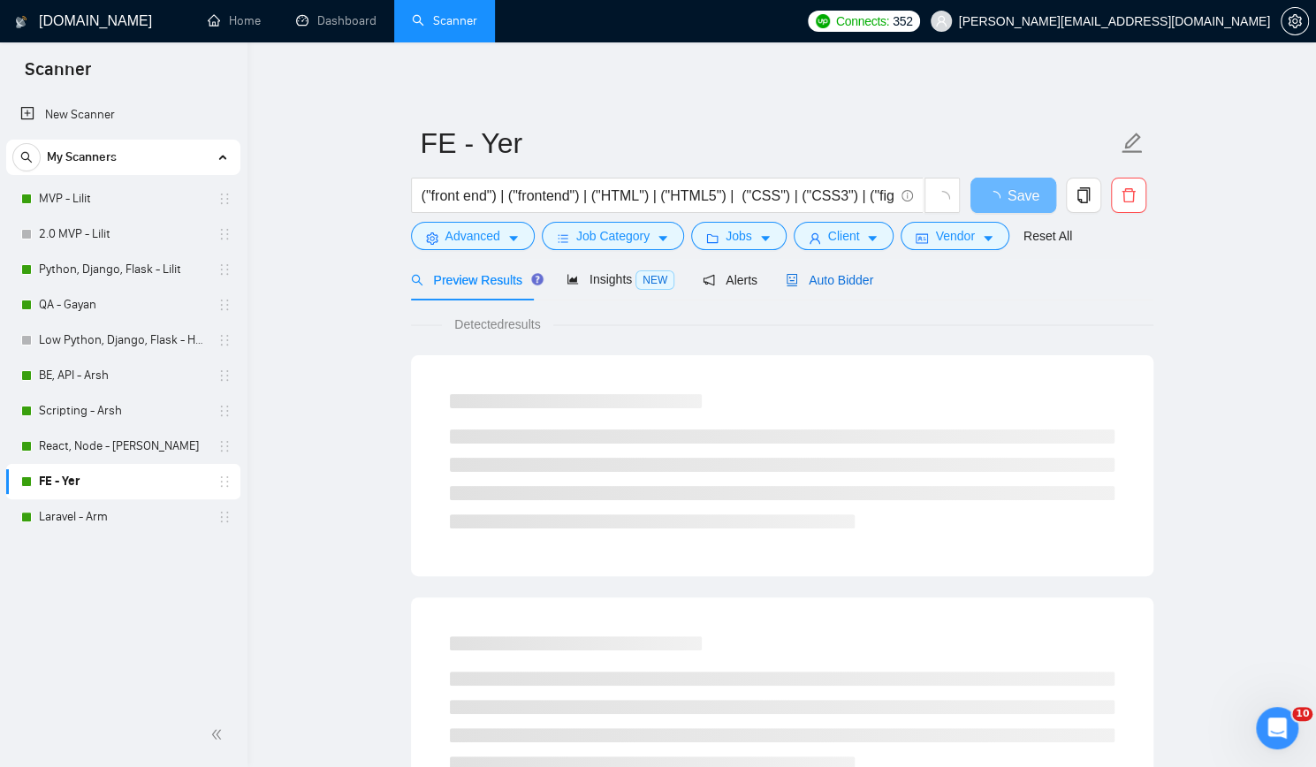
click at [836, 277] on span "Auto Bidder" at bounding box center [829, 280] width 87 height 14
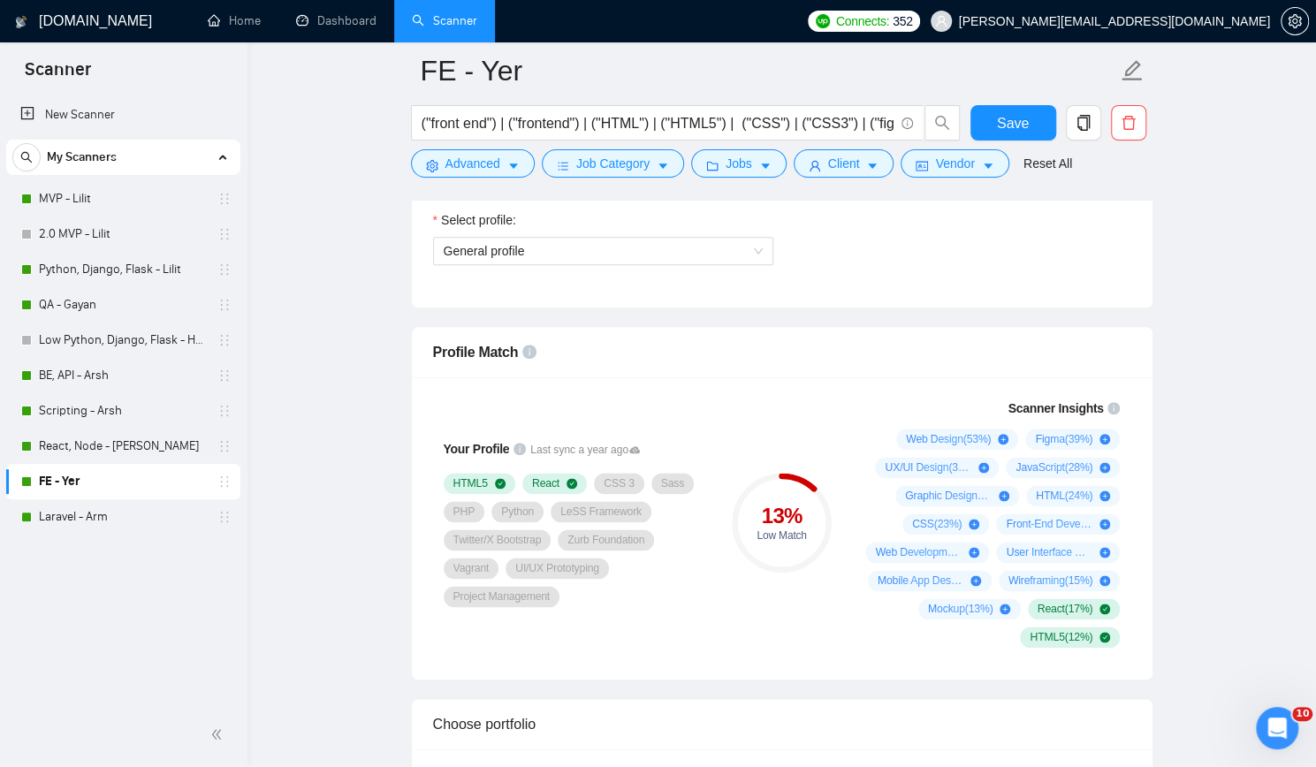
scroll to position [884, 0]
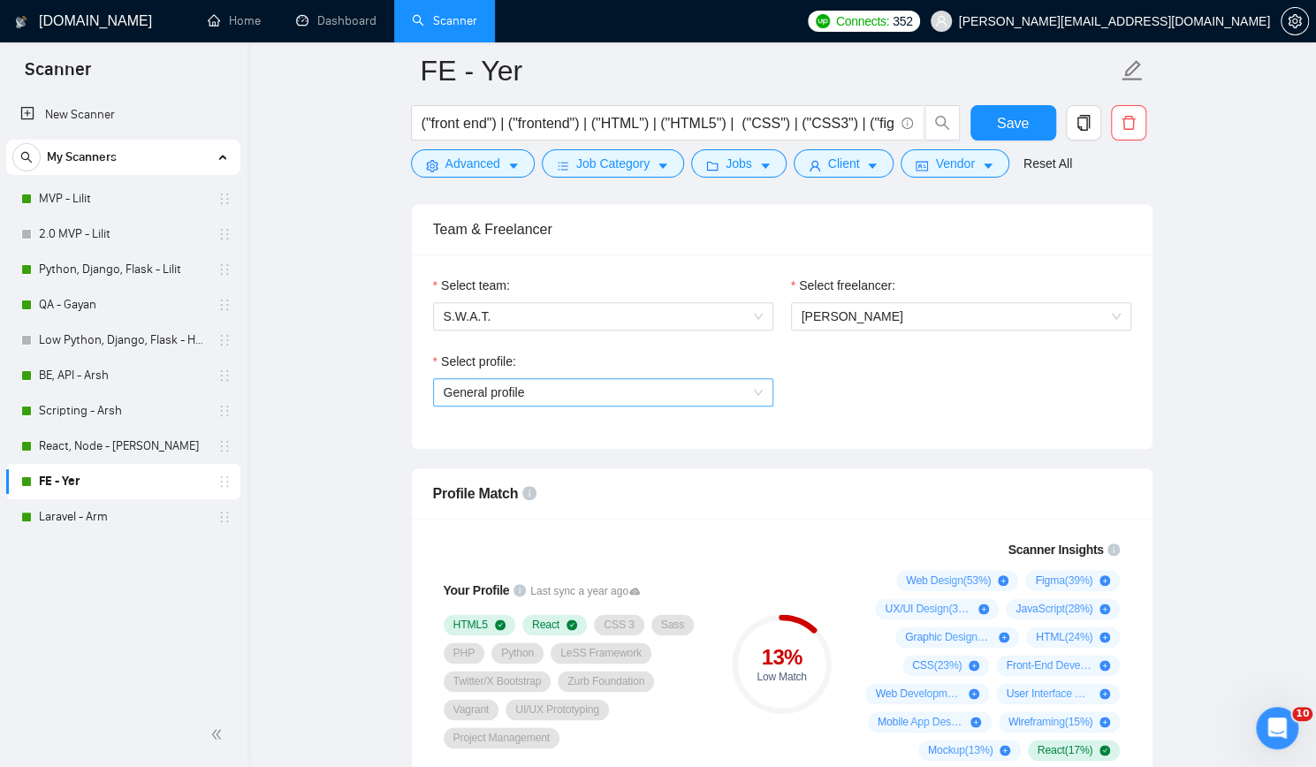
click at [692, 393] on span "General profile" at bounding box center [603, 392] width 319 height 27
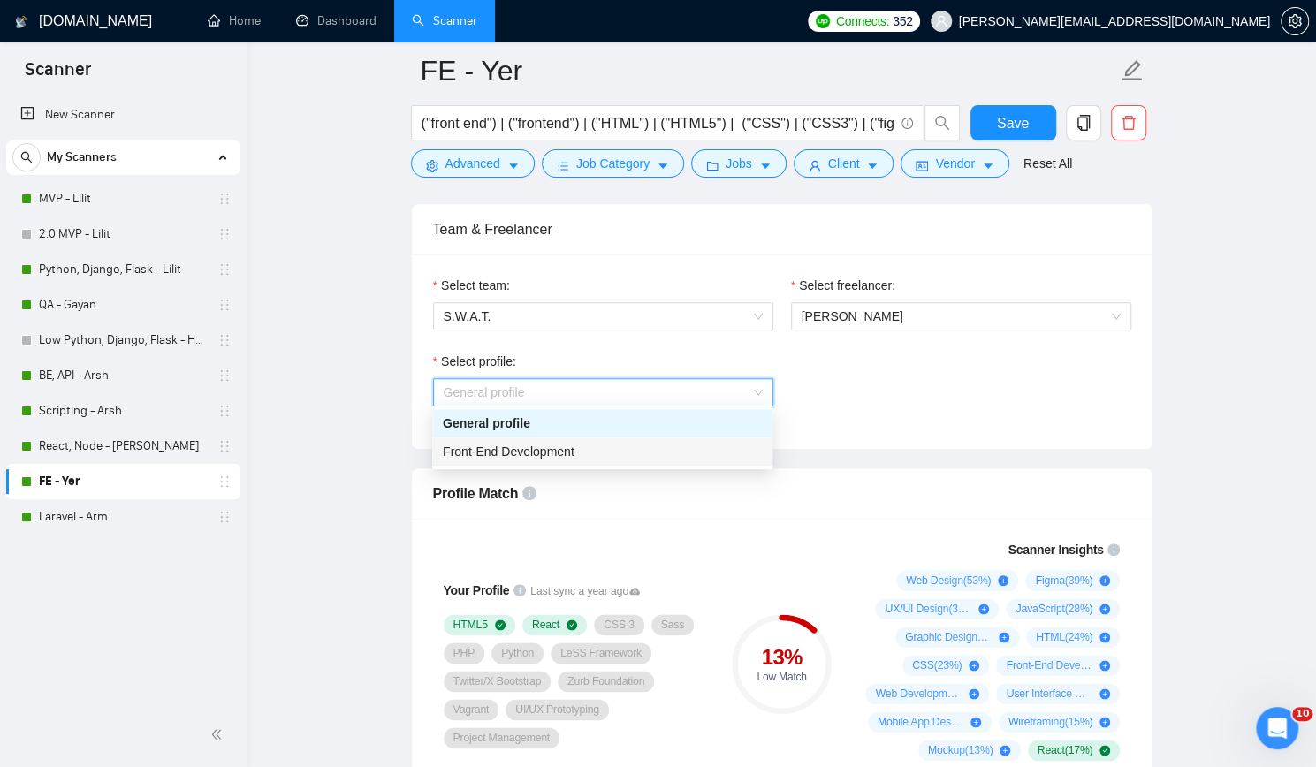
click at [619, 445] on div "Front-End Development" at bounding box center [602, 451] width 319 height 19
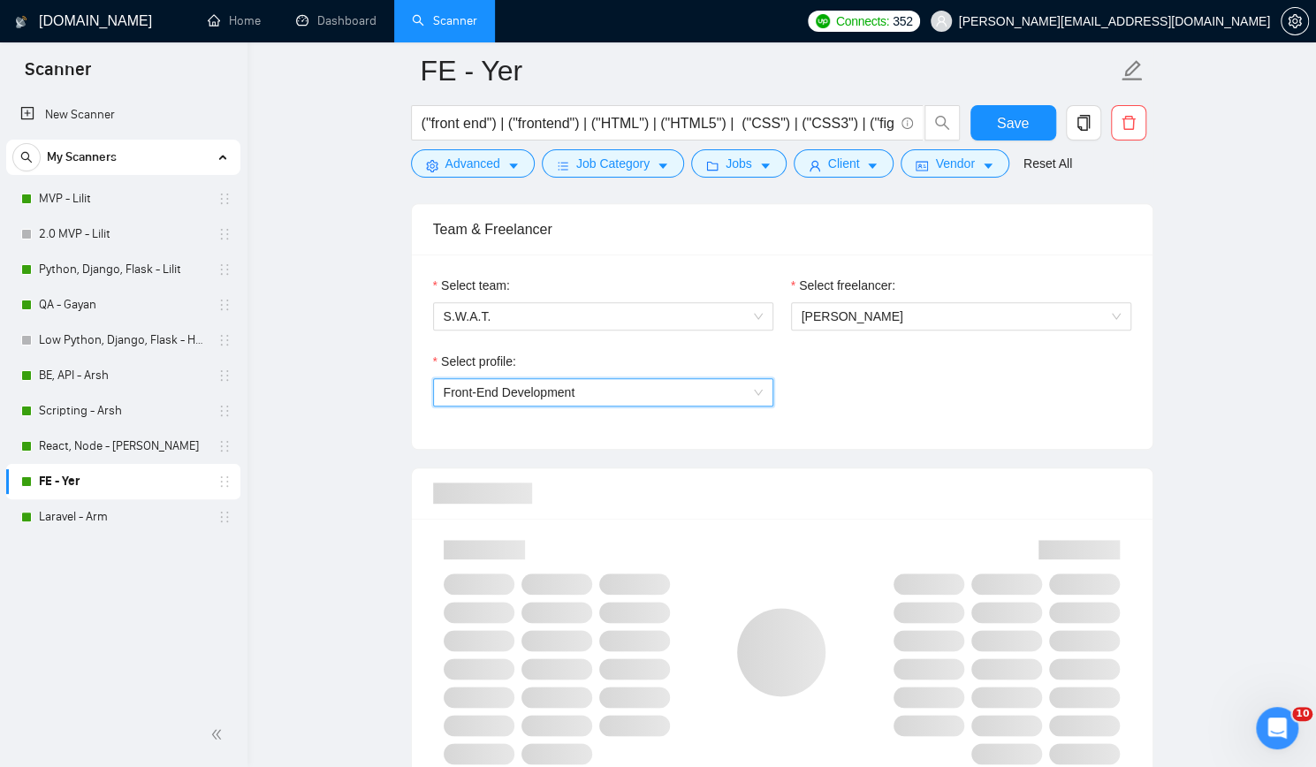
click at [902, 428] on div "Select team: S.W.A.T. Select freelancer: [PERSON_NAME] Select profile: 11105807…" at bounding box center [782, 351] width 740 height 194
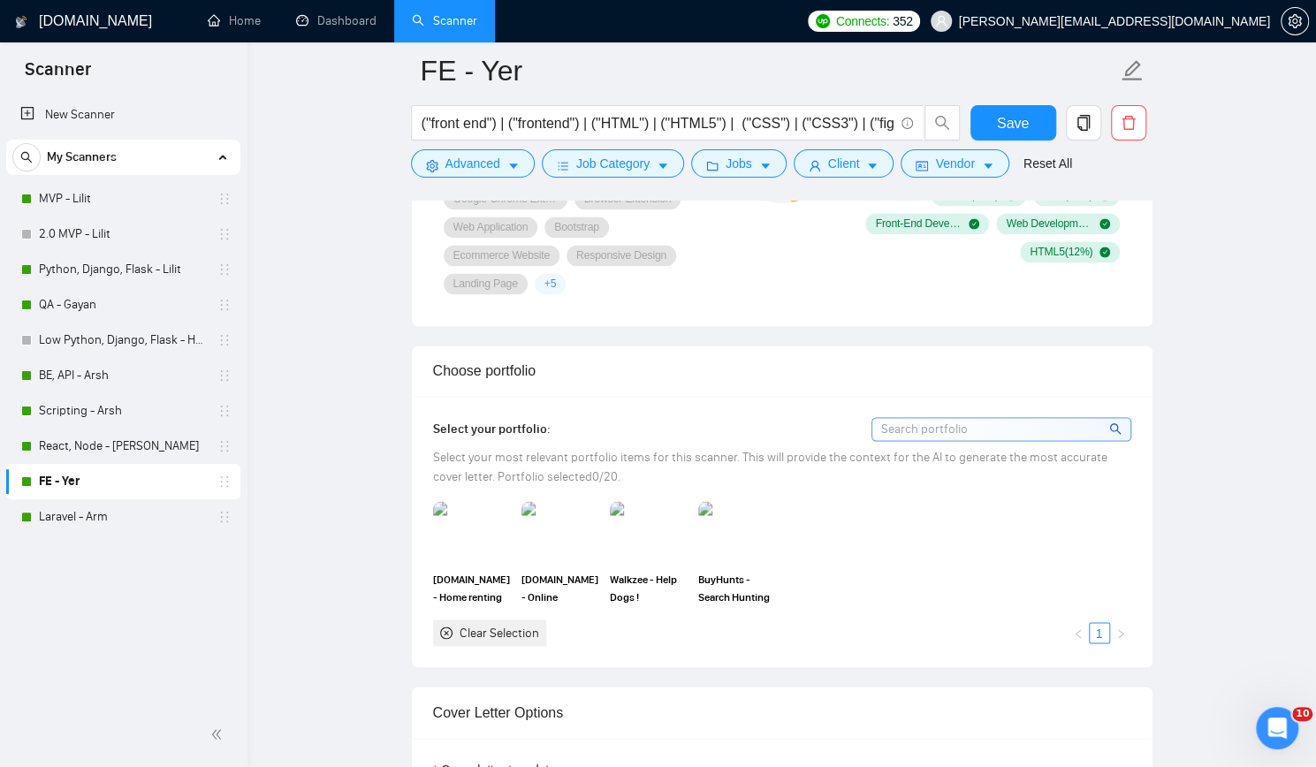
scroll to position [1414, 0]
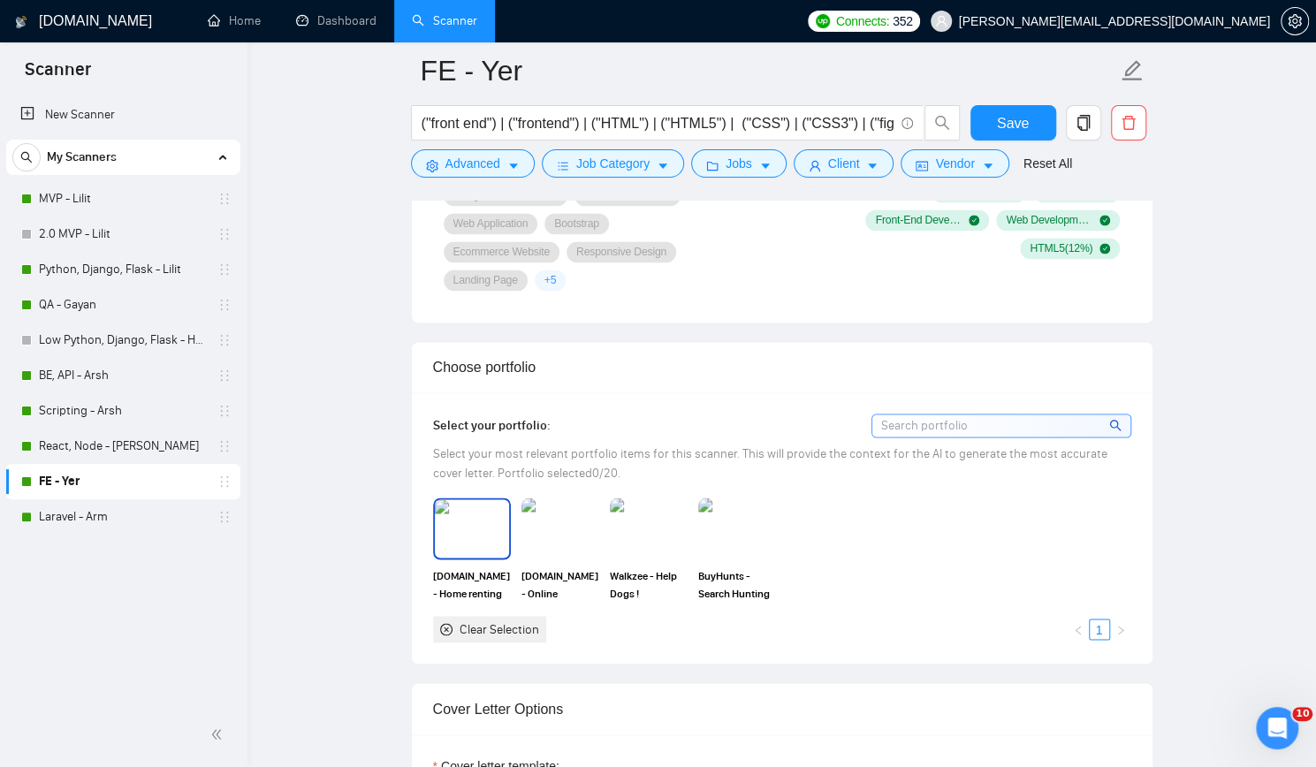
click at [474, 527] on img at bounding box center [472, 528] width 74 height 58
click at [567, 522] on img at bounding box center [560, 528] width 74 height 58
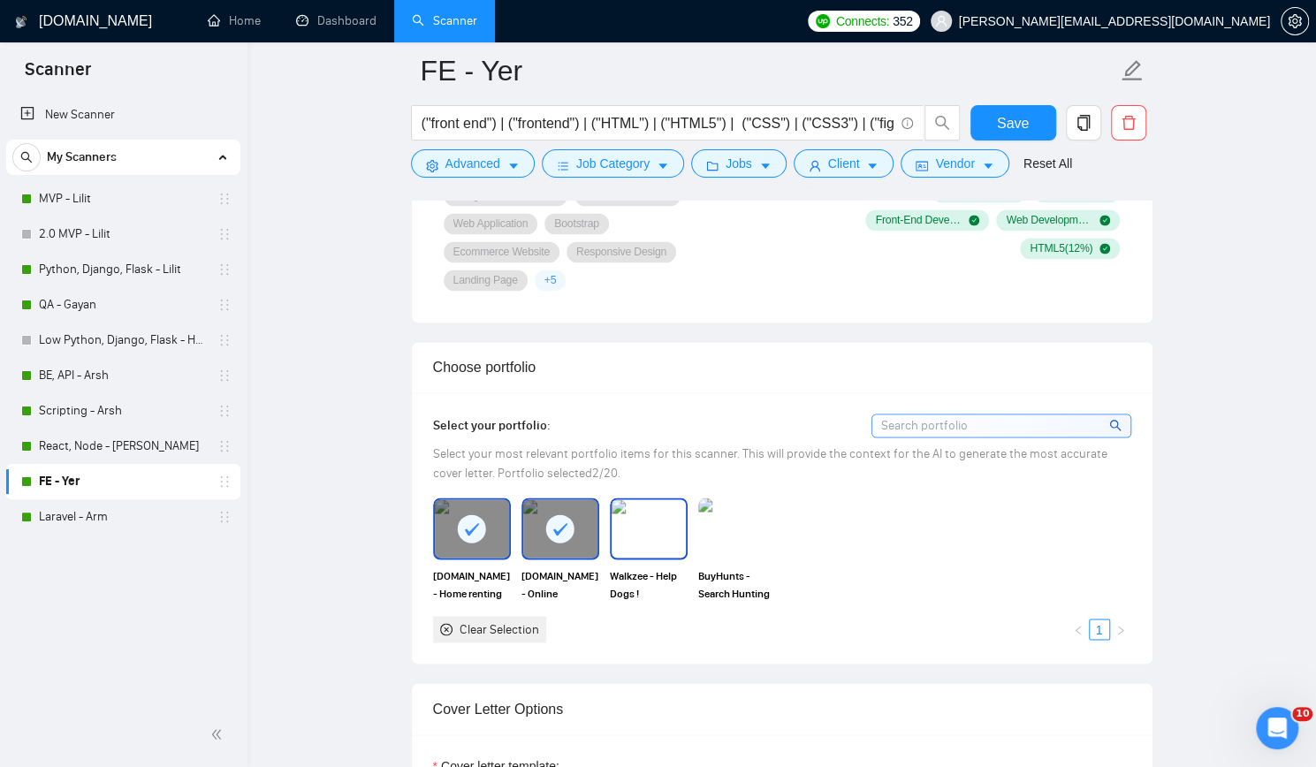
click at [650, 520] on img at bounding box center [648, 528] width 74 height 58
click at [755, 520] on img at bounding box center [737, 528] width 74 height 58
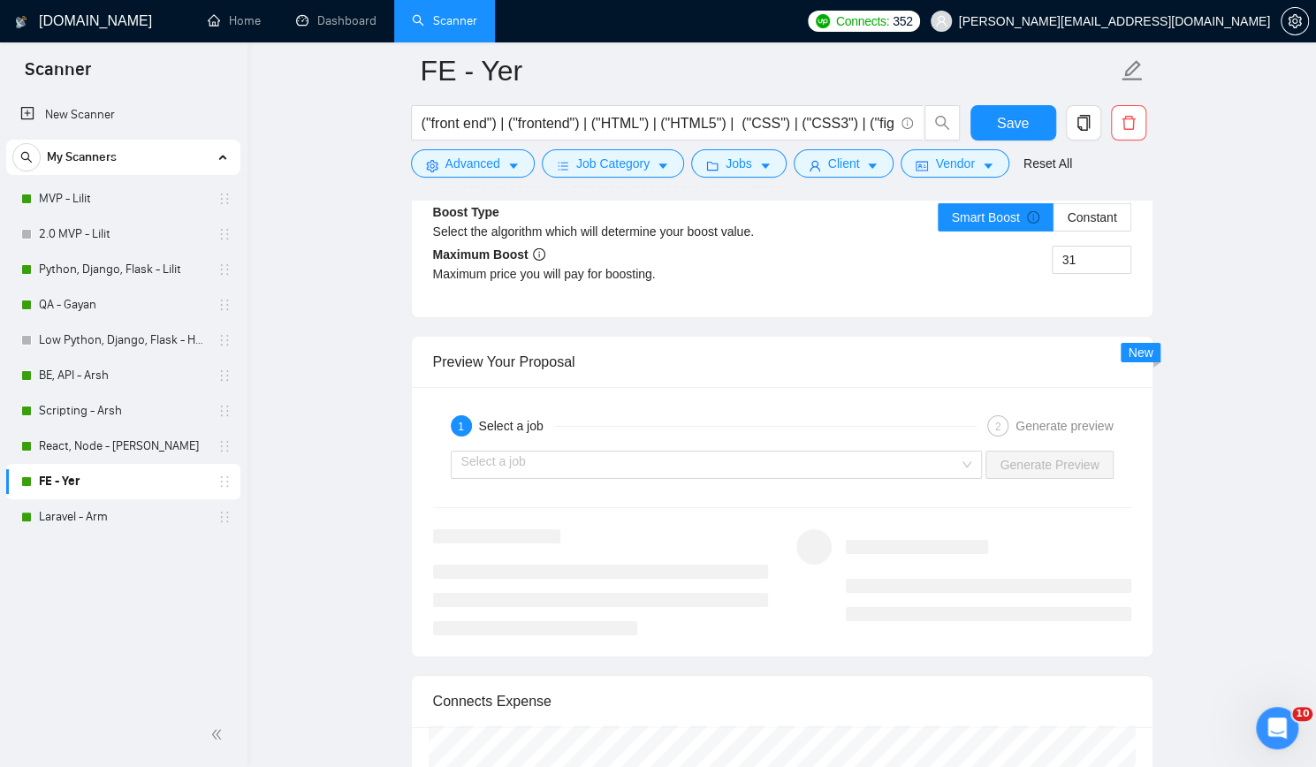
scroll to position [3269, 0]
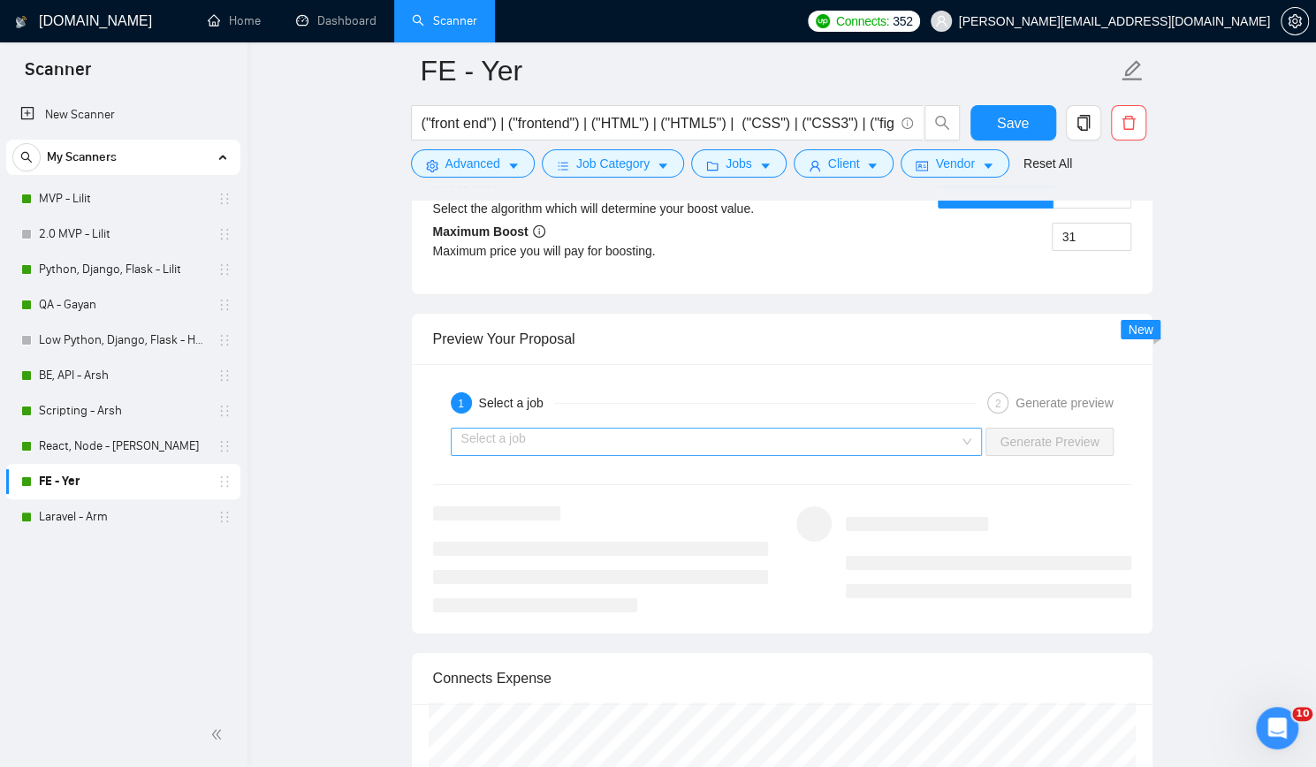
click at [875, 437] on input "search" at bounding box center [710, 442] width 498 height 27
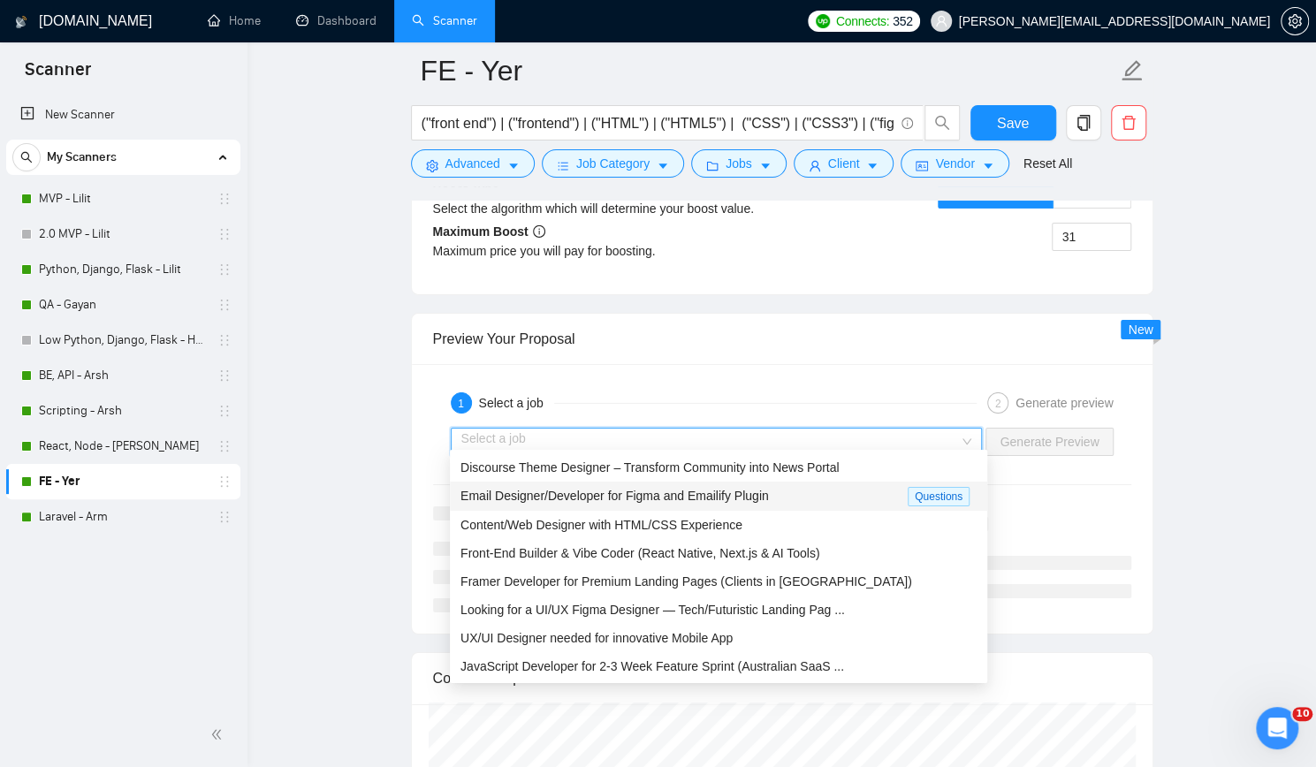
click at [773, 487] on div "Email Designer/Developer for Figma and Emailify Plugin" at bounding box center [683, 496] width 447 height 20
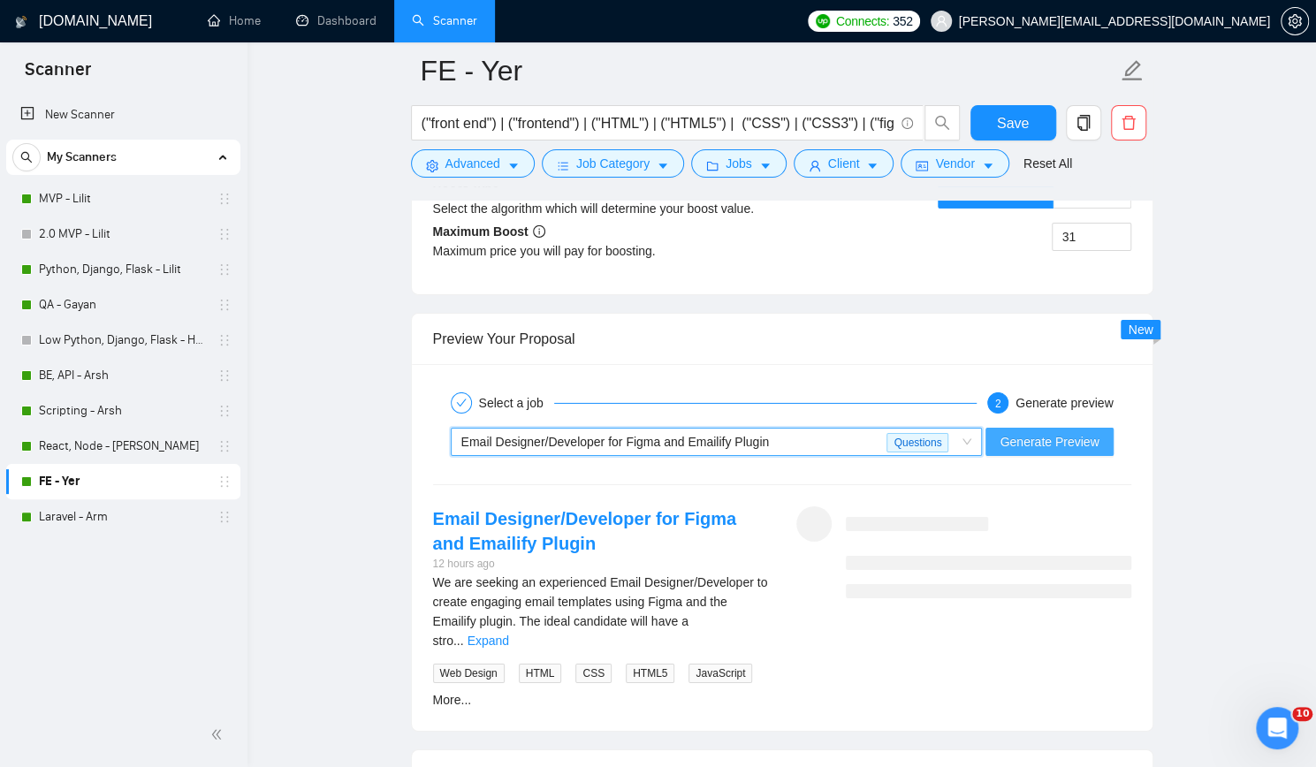
click at [1087, 432] on span "Generate Preview" at bounding box center [1048, 441] width 99 height 19
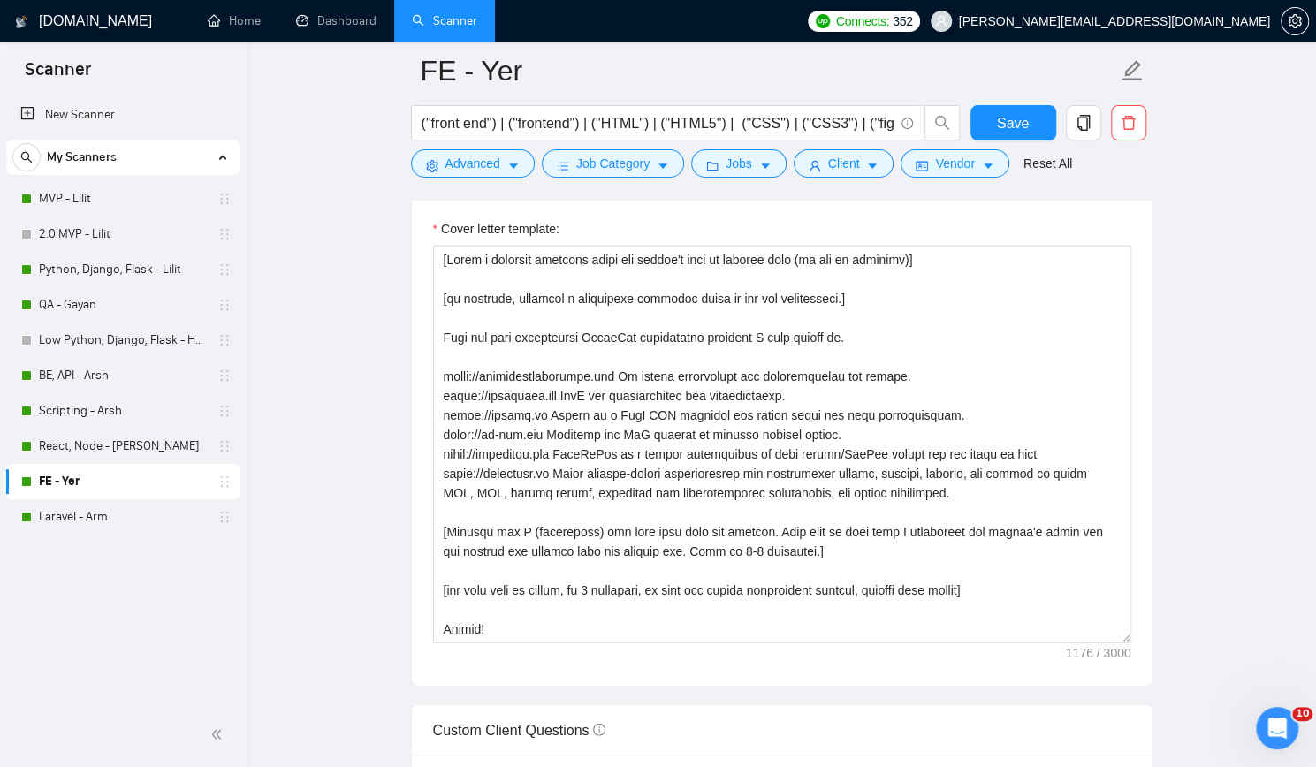
scroll to position [1944, 0]
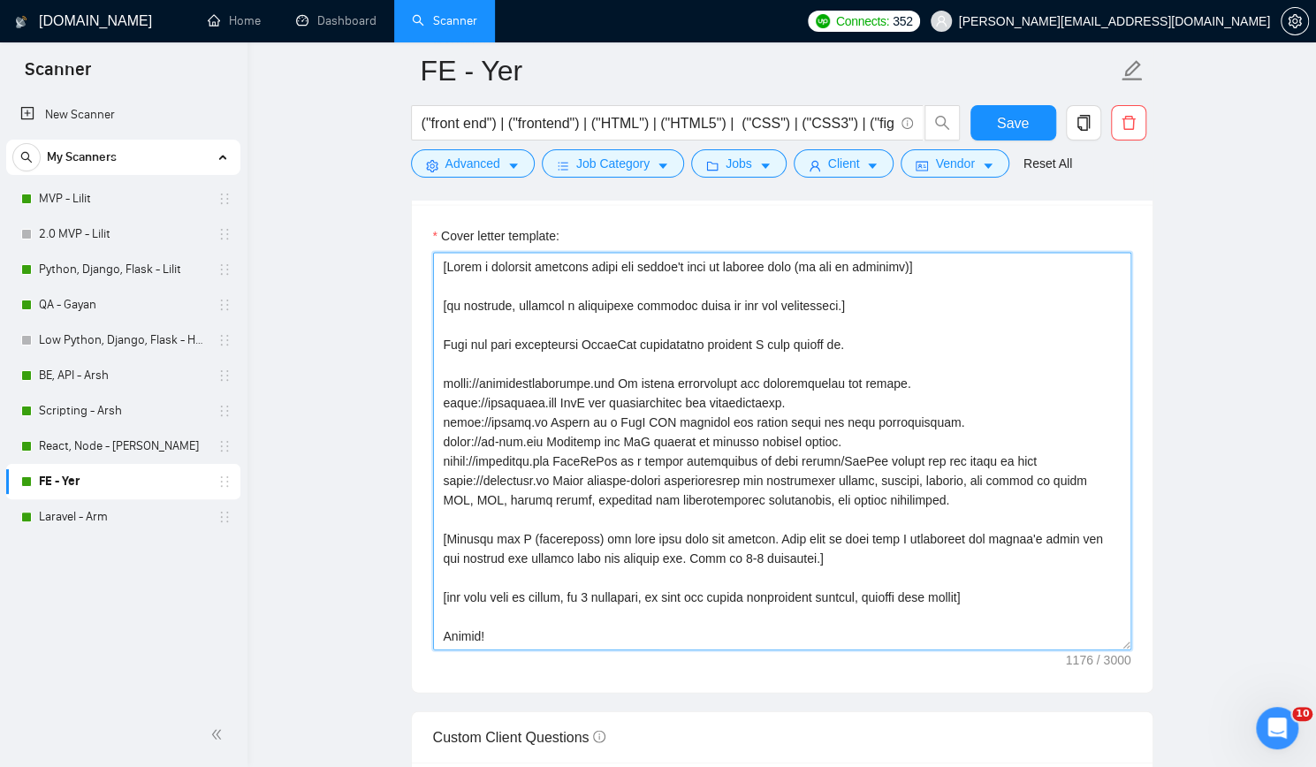
click at [880, 296] on textarea "Cover letter template:" at bounding box center [782, 451] width 698 height 398
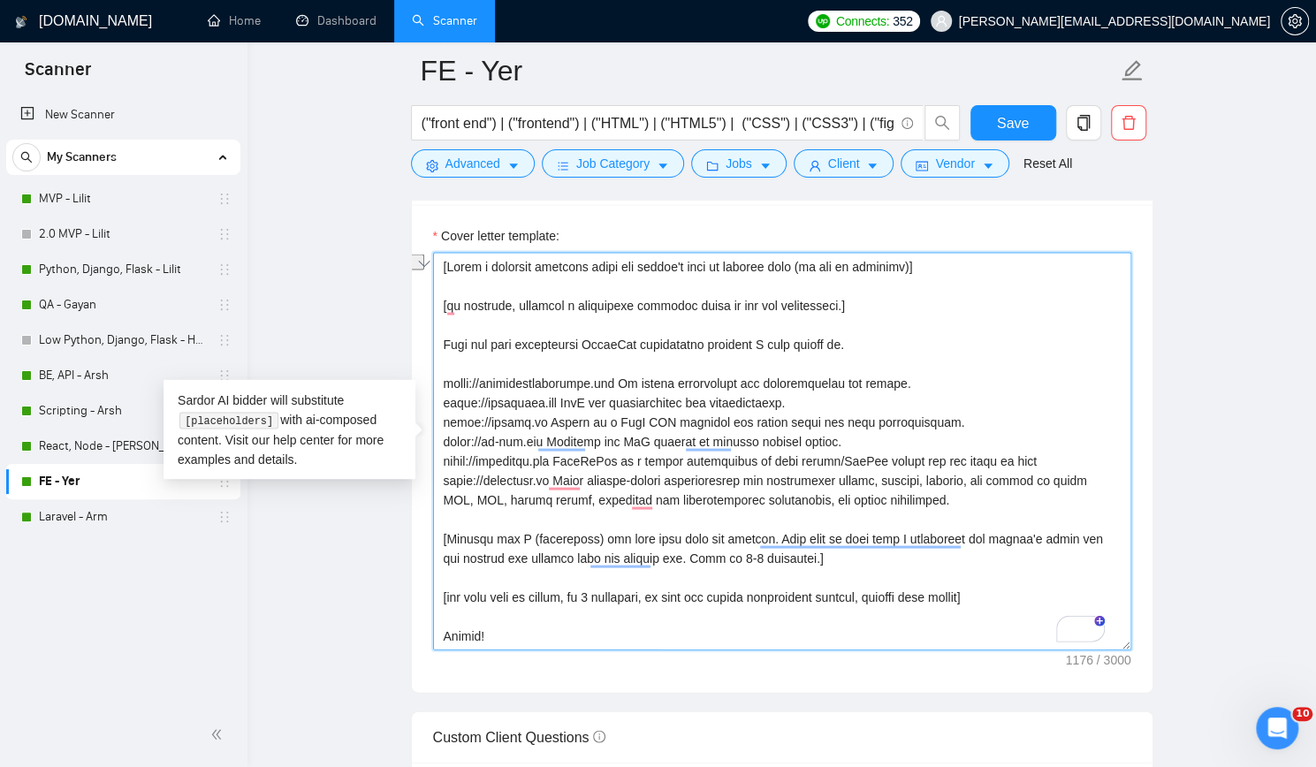
paste textarea "technical question based on the job description that can be answered yes or no]"
type textarea "[Write a personal greeting using the client's name or company name (if any is p…"
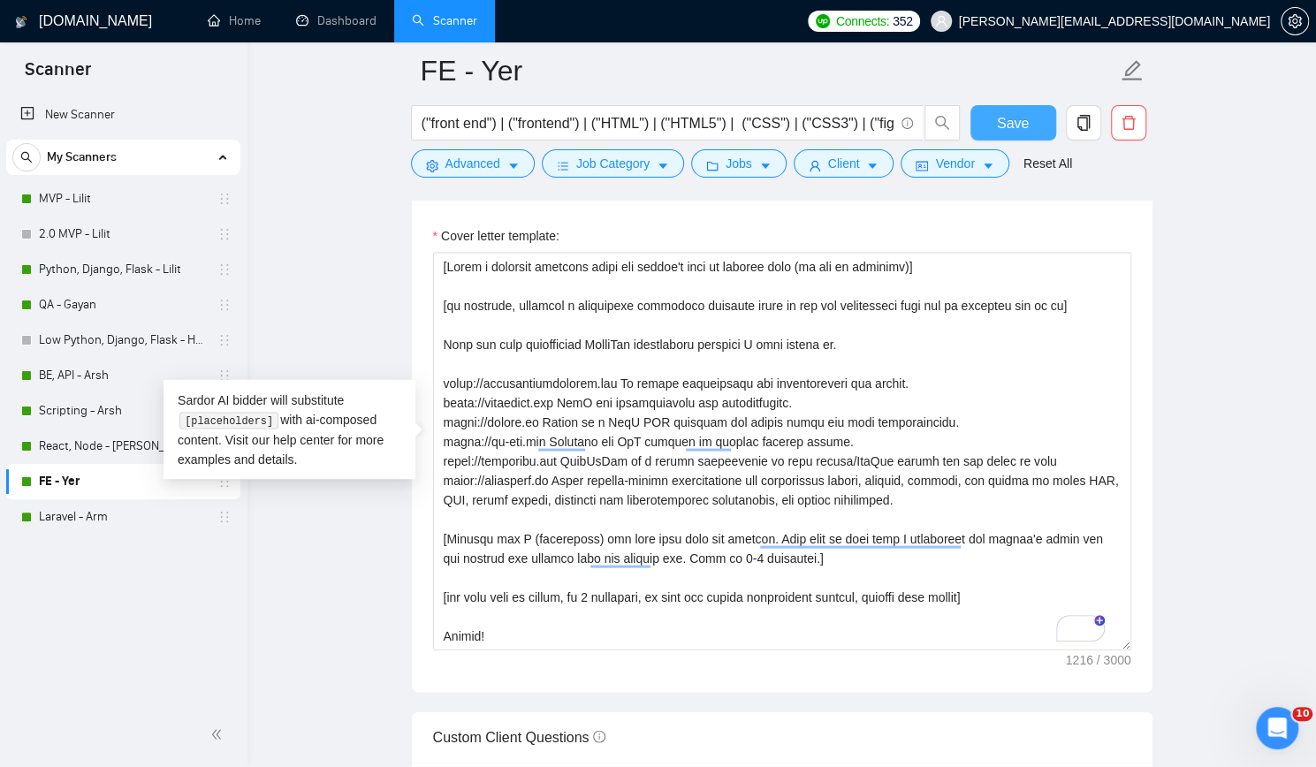
click at [1010, 125] on span "Save" at bounding box center [1013, 123] width 32 height 22
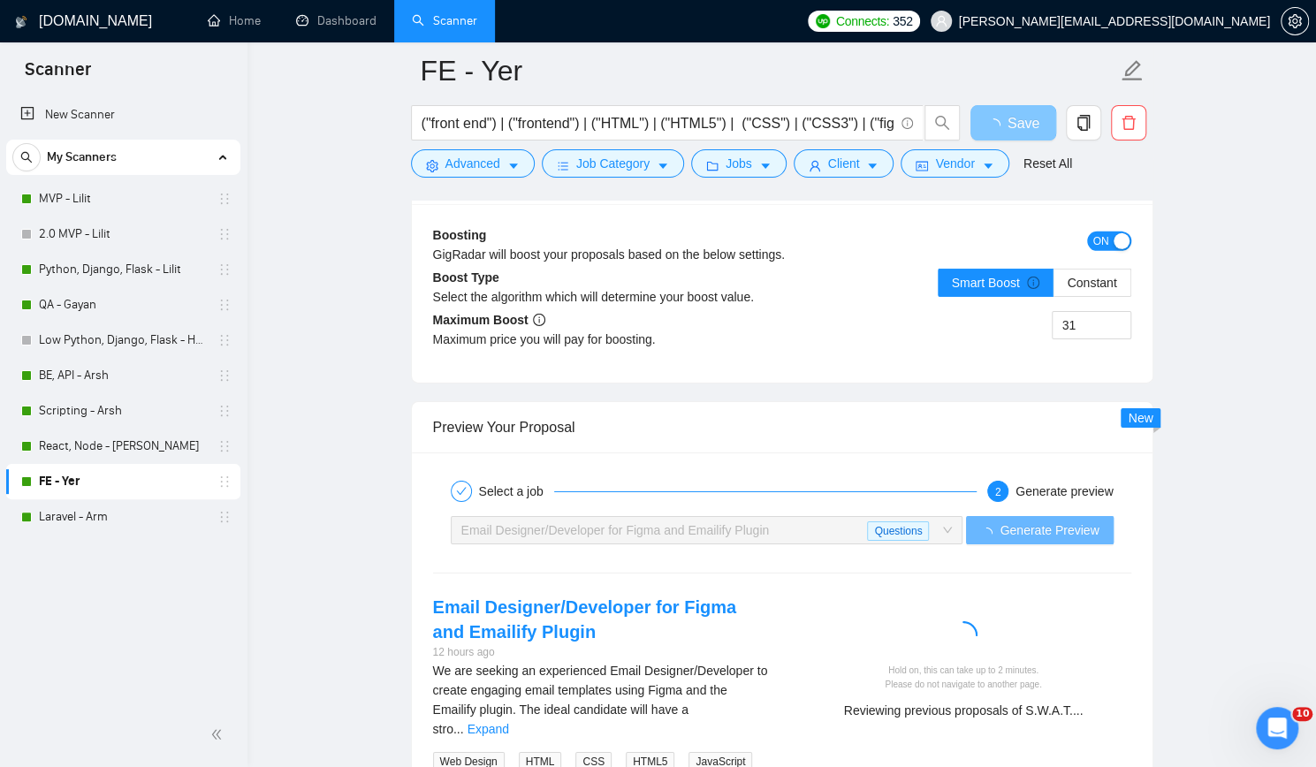
scroll to position [3534, 0]
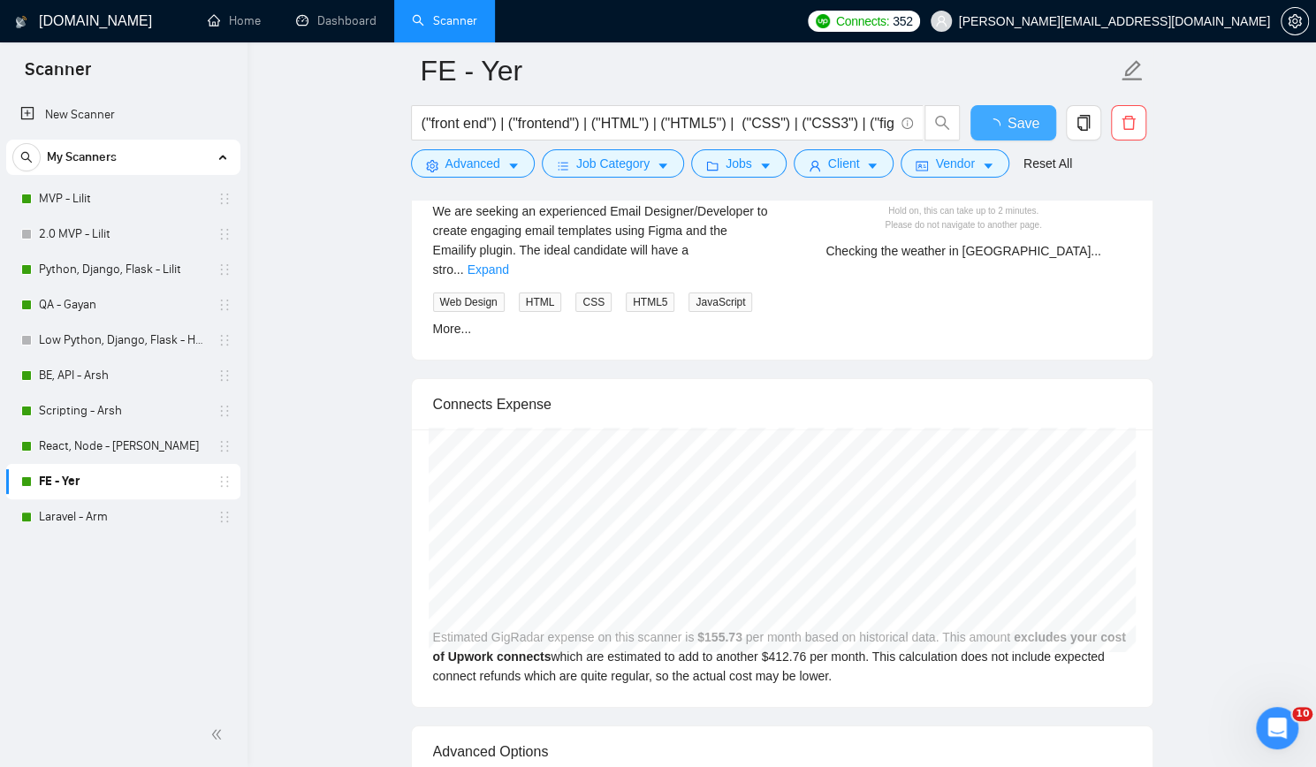
checkbox input "true"
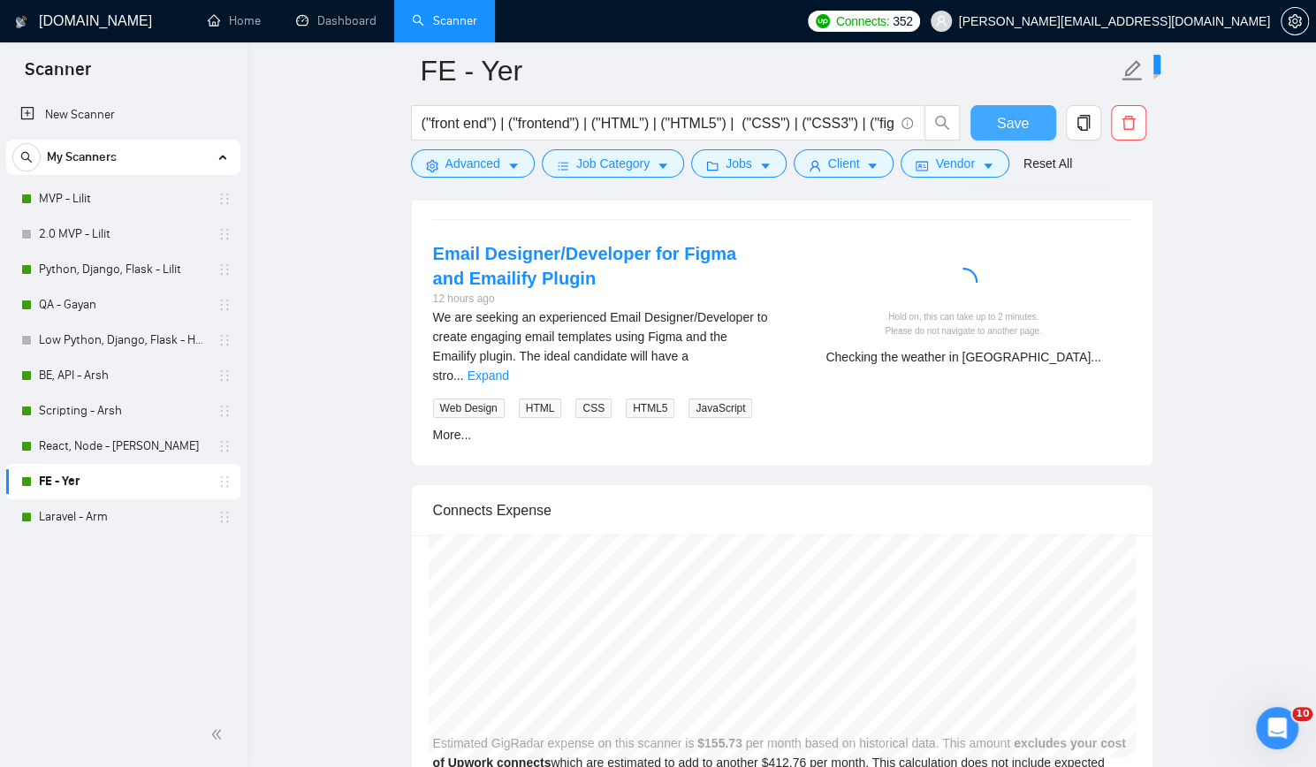
scroll to position [3358, 0]
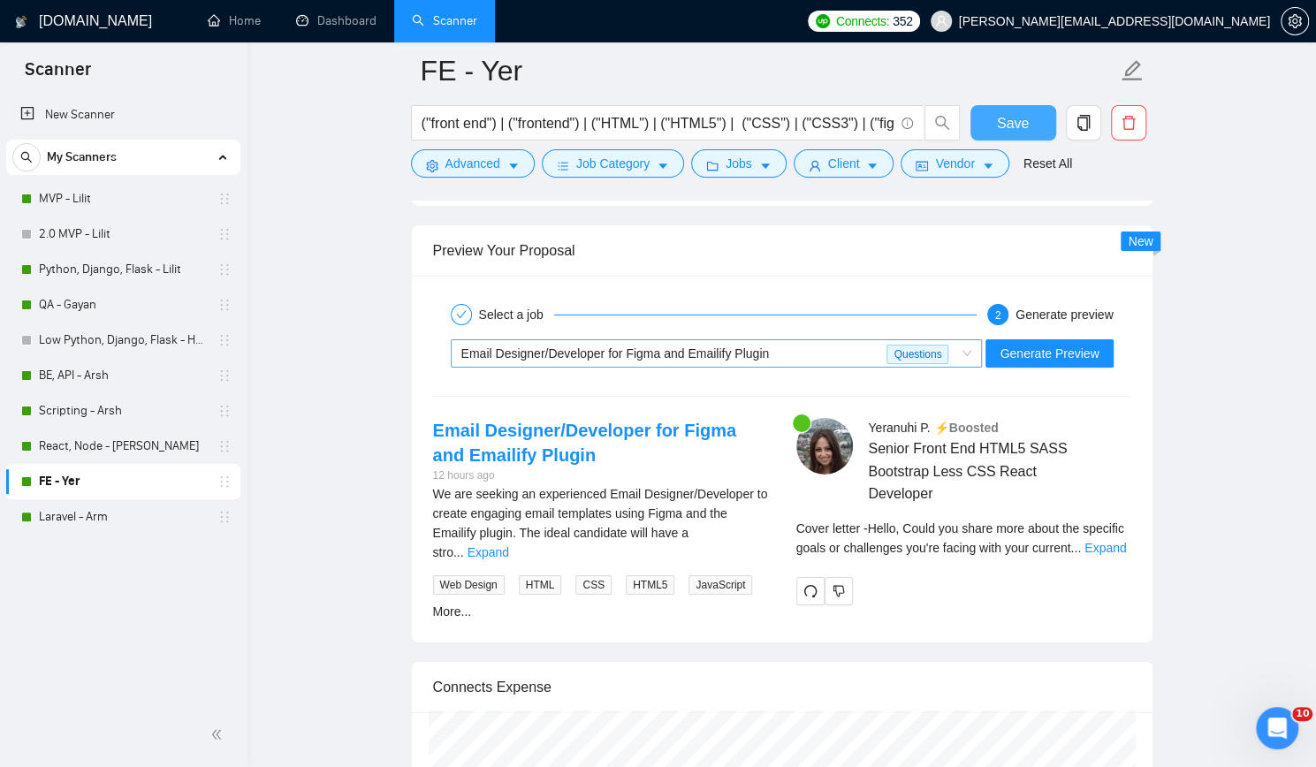
click at [774, 340] on div "Email Designer/Developer for Figma and Emailify Plugin" at bounding box center [674, 353] width 426 height 27
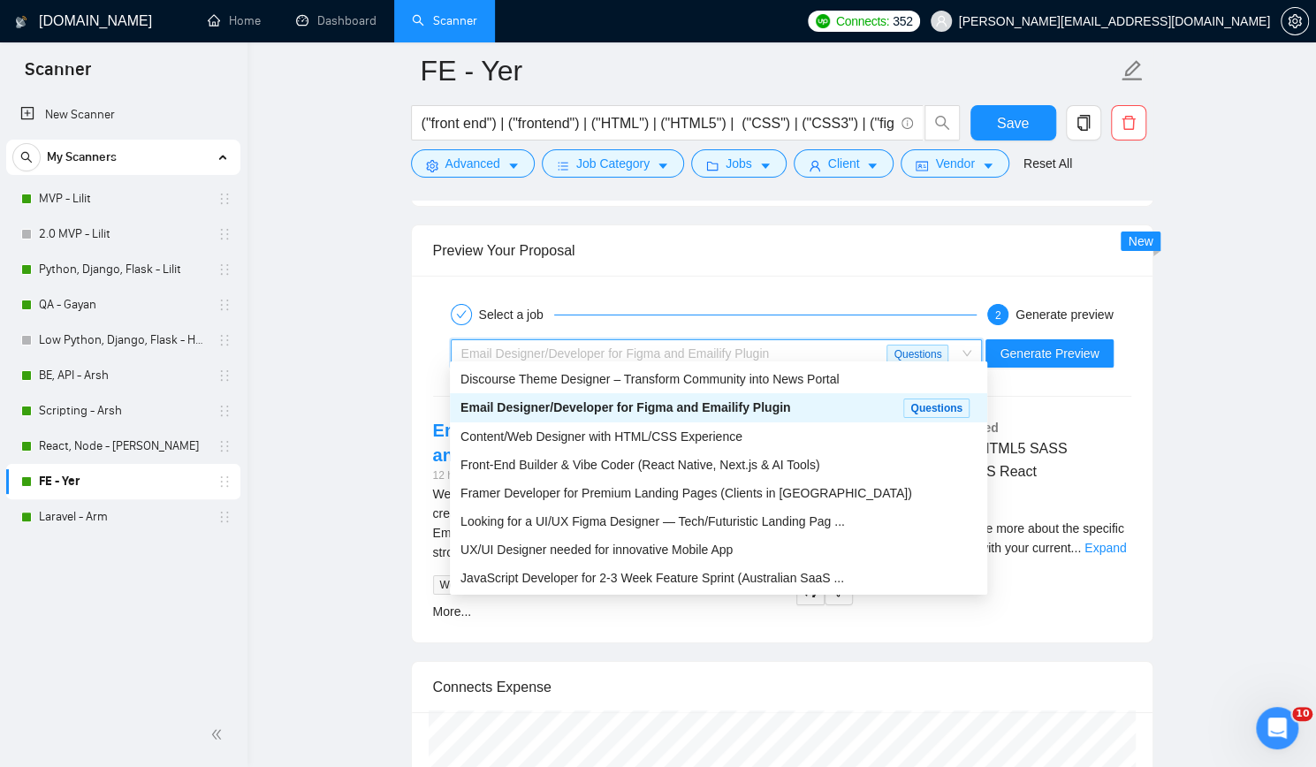
click at [773, 340] on div "Email Designer/Developer for Figma and Emailify Plugin" at bounding box center [674, 353] width 426 height 27
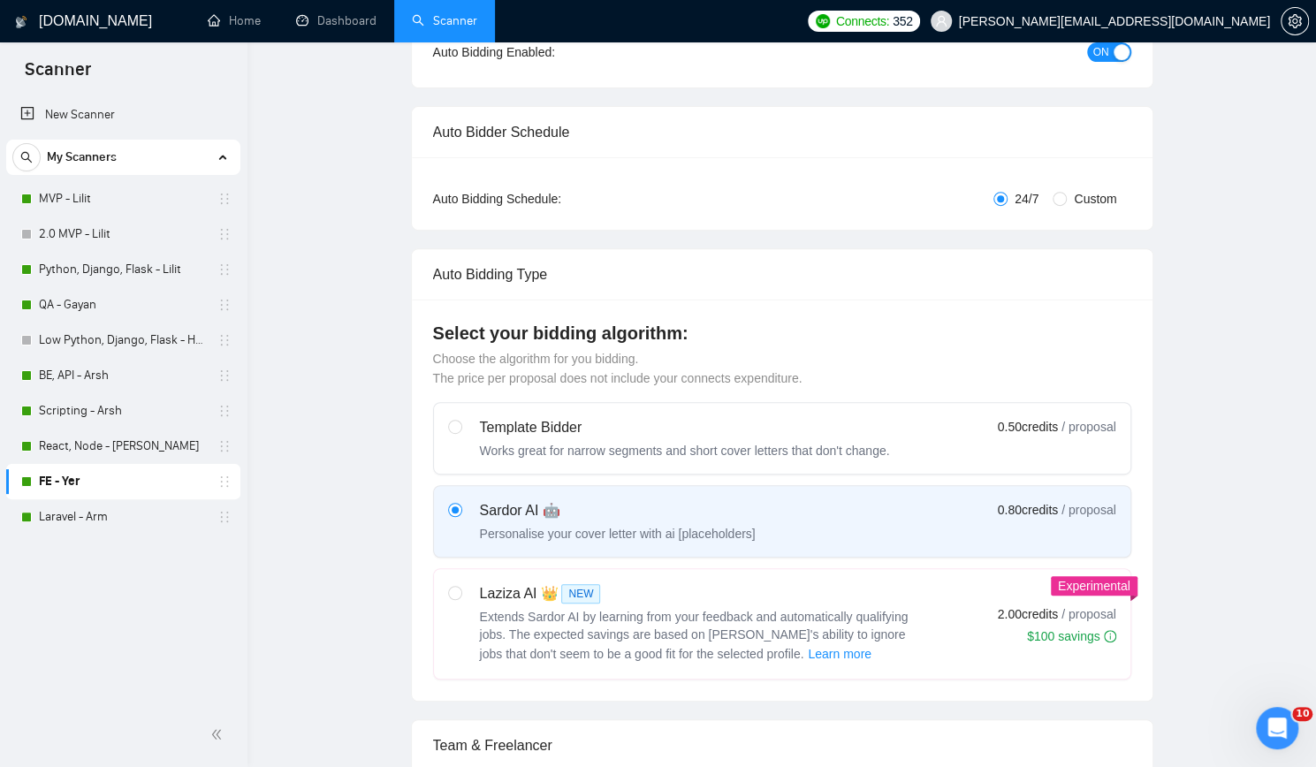
scroll to position [0, 0]
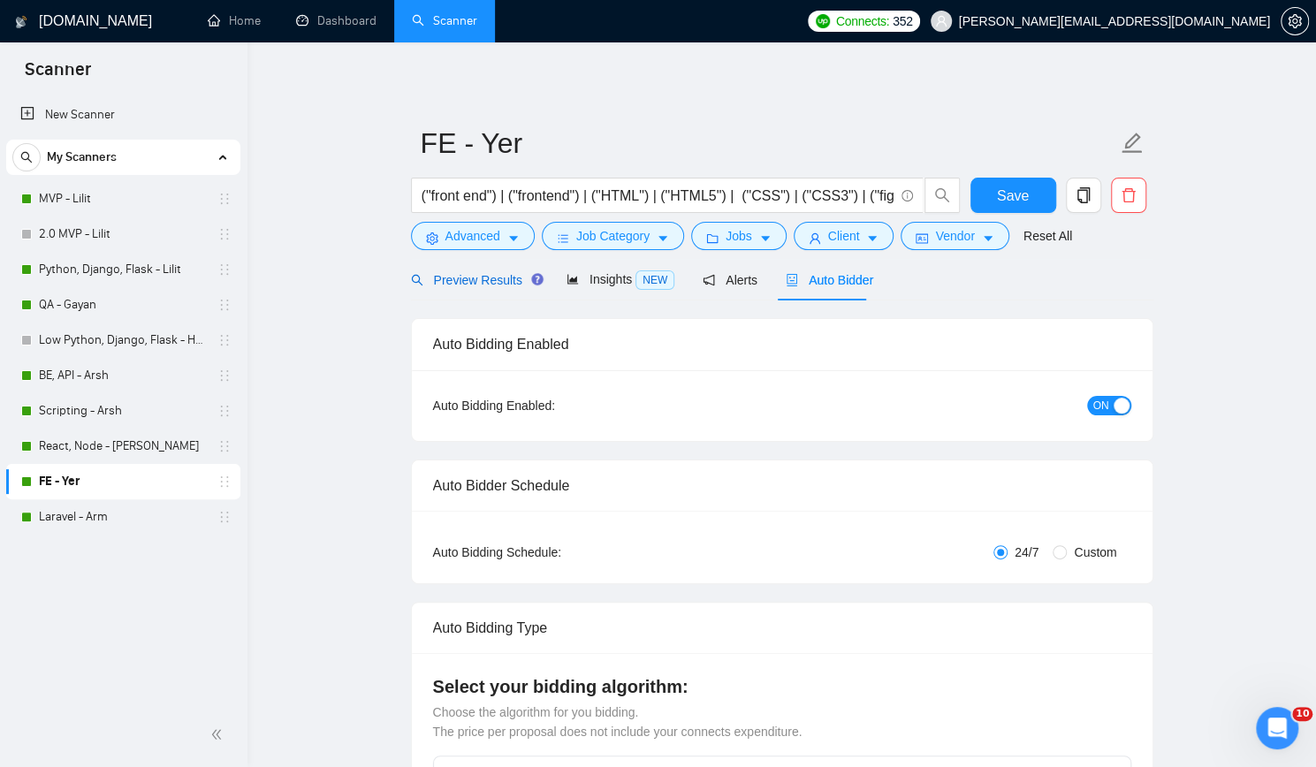
drag, startPoint x: 474, startPoint y: 280, endPoint x: 622, endPoint y: 303, distance: 149.3
click at [474, 280] on span "Preview Results" at bounding box center [474, 280] width 127 height 14
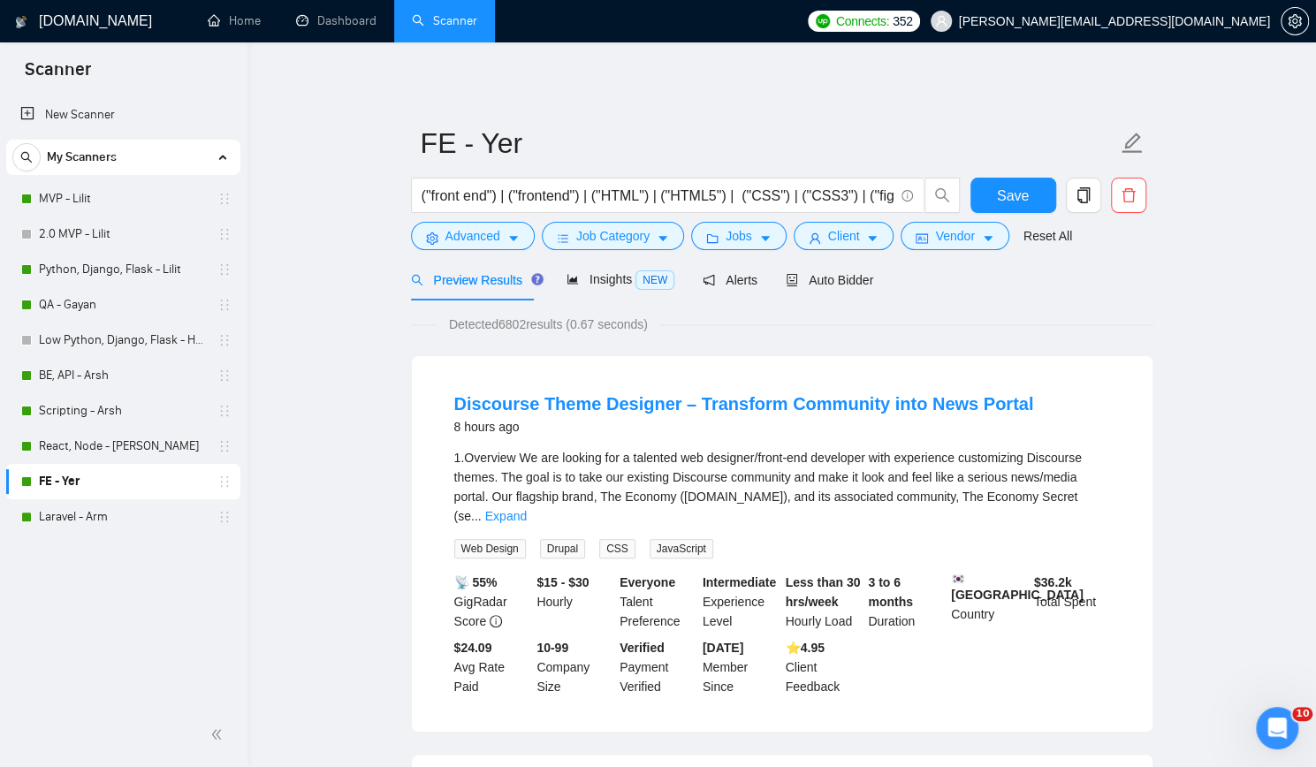
scroll to position [88, 0]
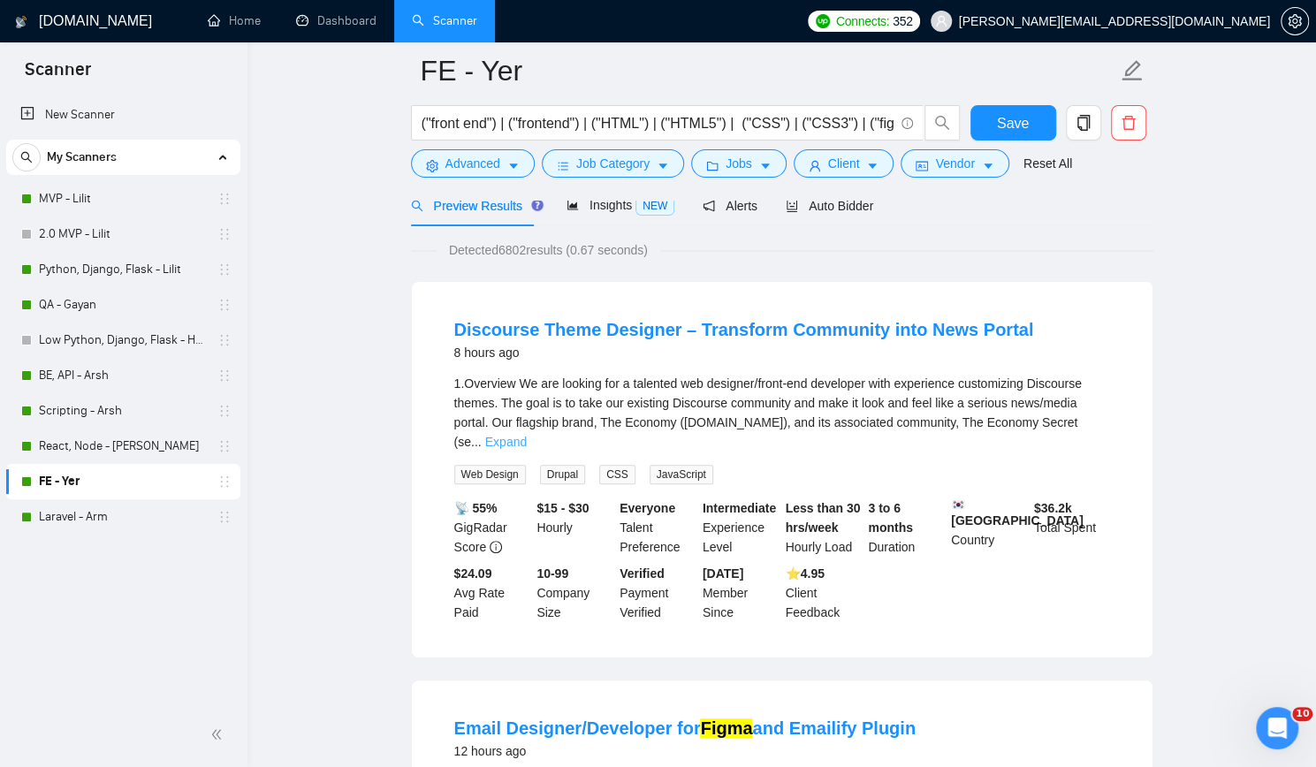
click at [527, 435] on link "Expand" at bounding box center [506, 442] width 42 height 14
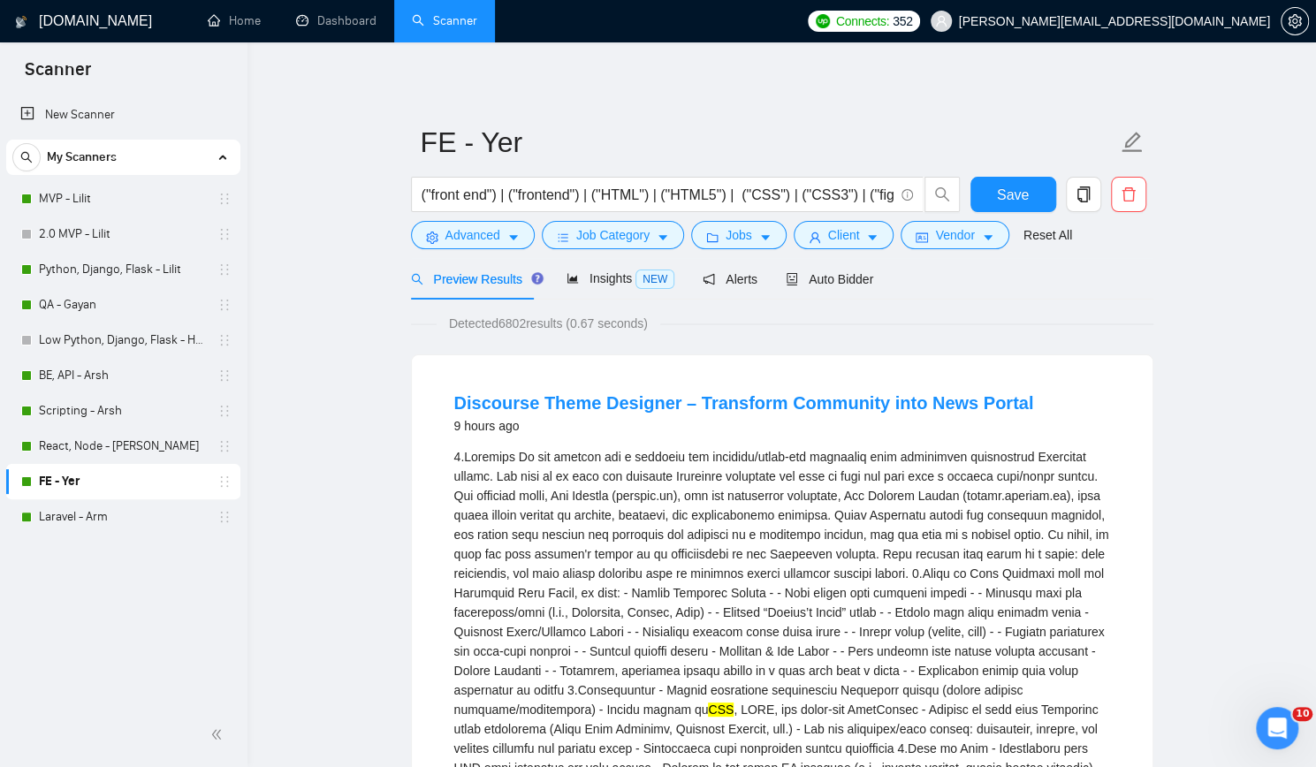
scroll to position [0, 0]
click at [834, 285] on span "Auto Bidder" at bounding box center [829, 280] width 87 height 14
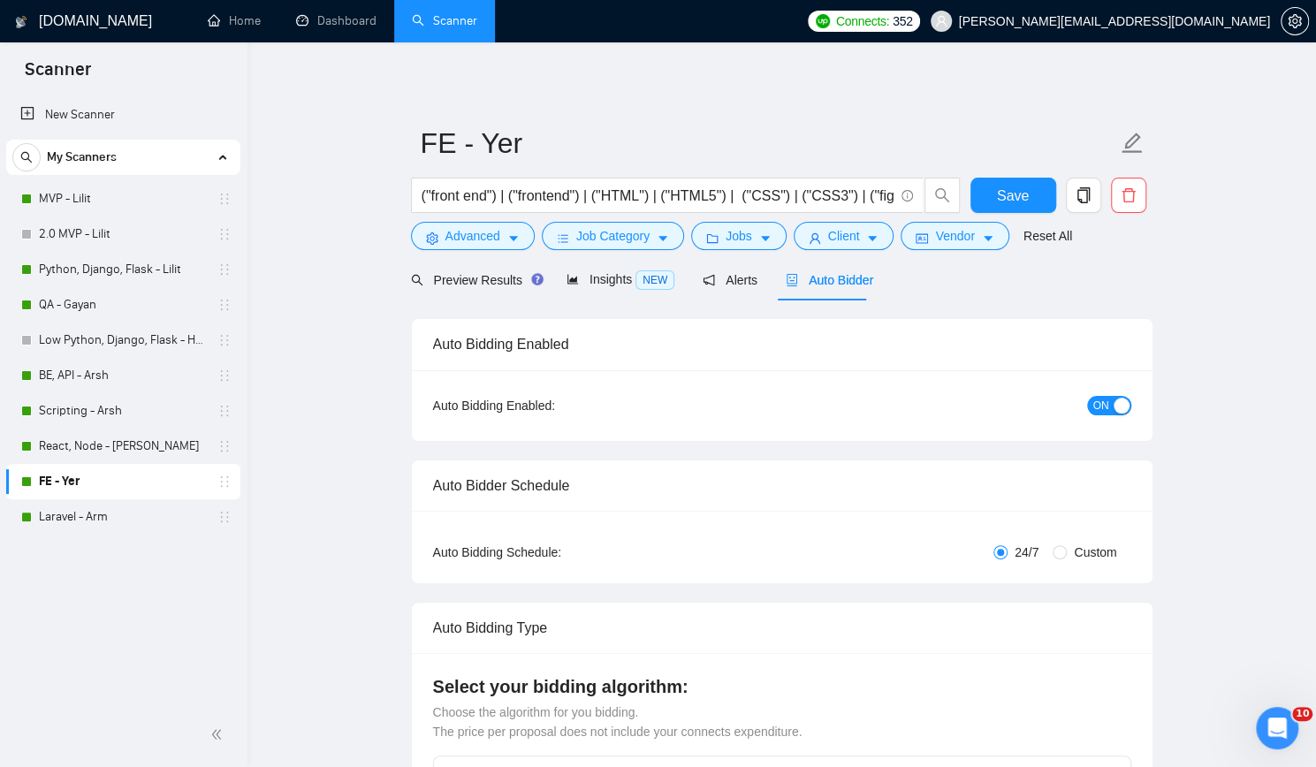
checkbox input "true"
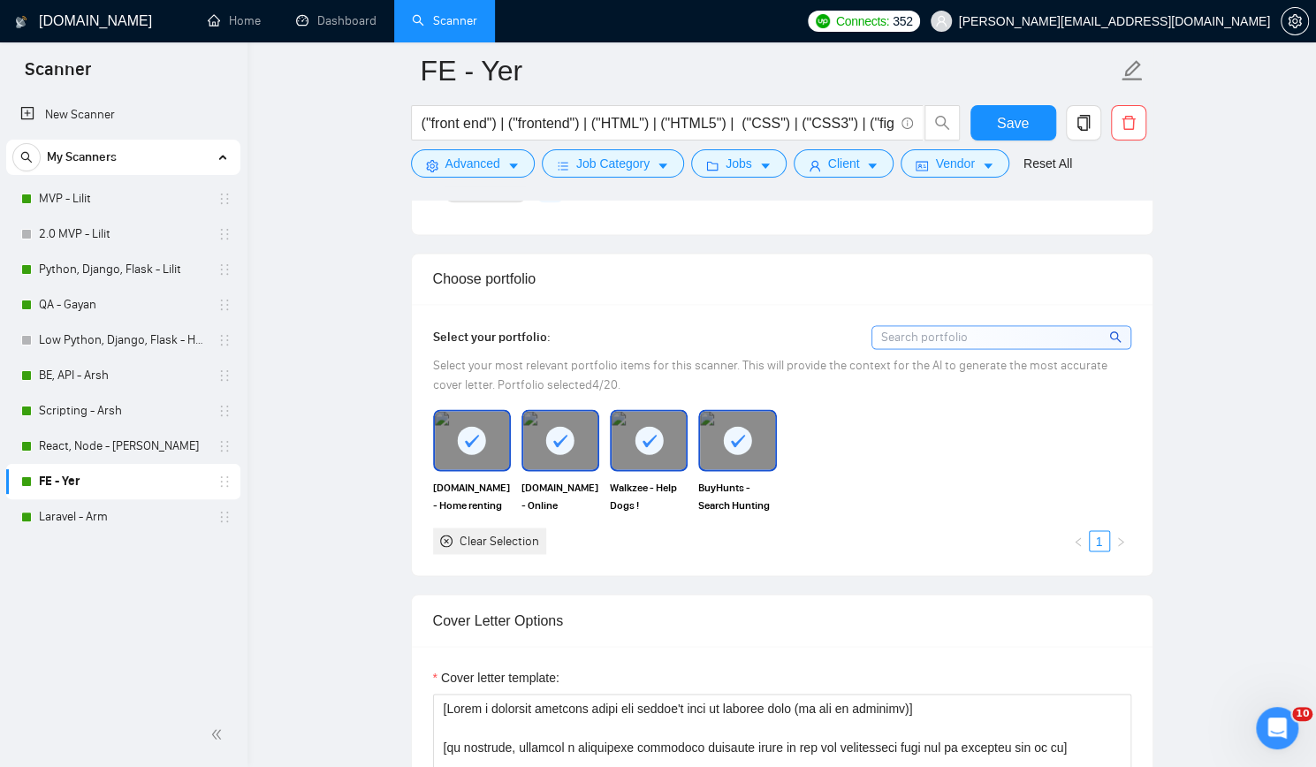
scroll to position [1679, 0]
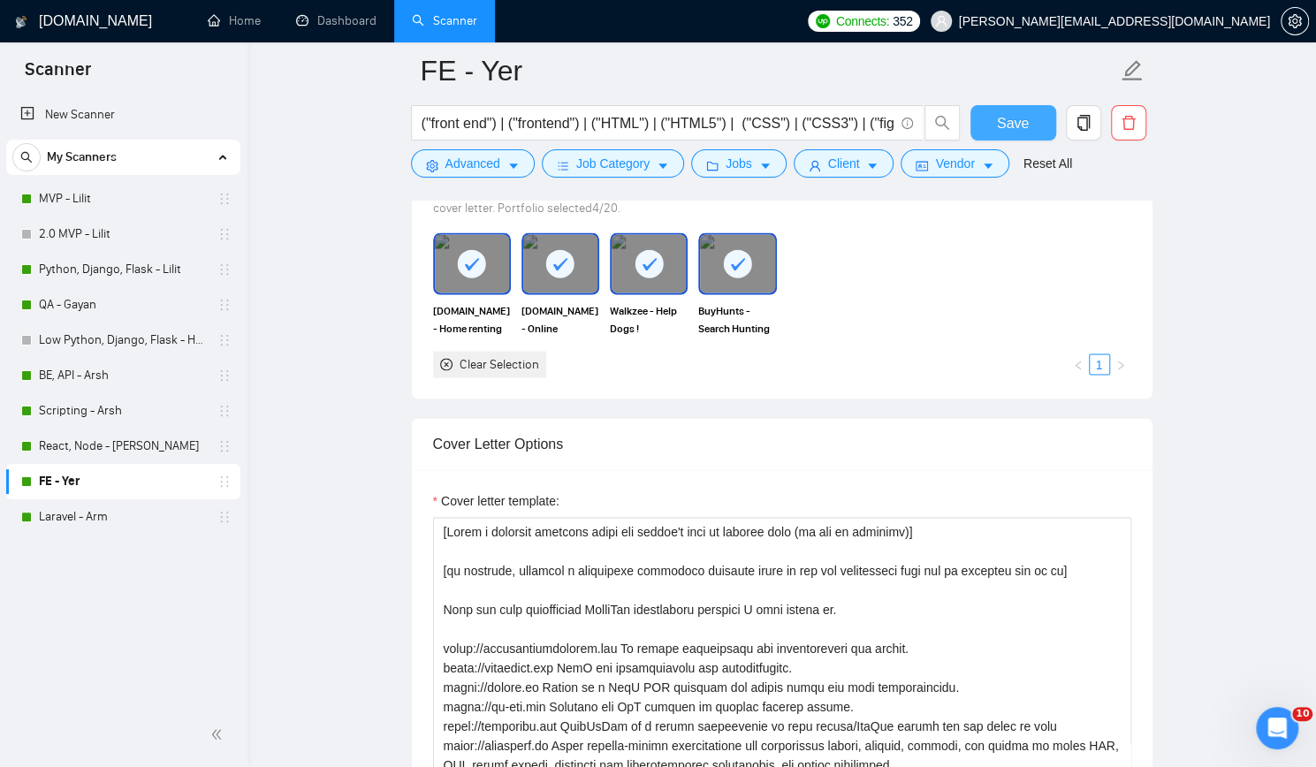
click at [1015, 119] on span "Save" at bounding box center [1013, 123] width 32 height 22
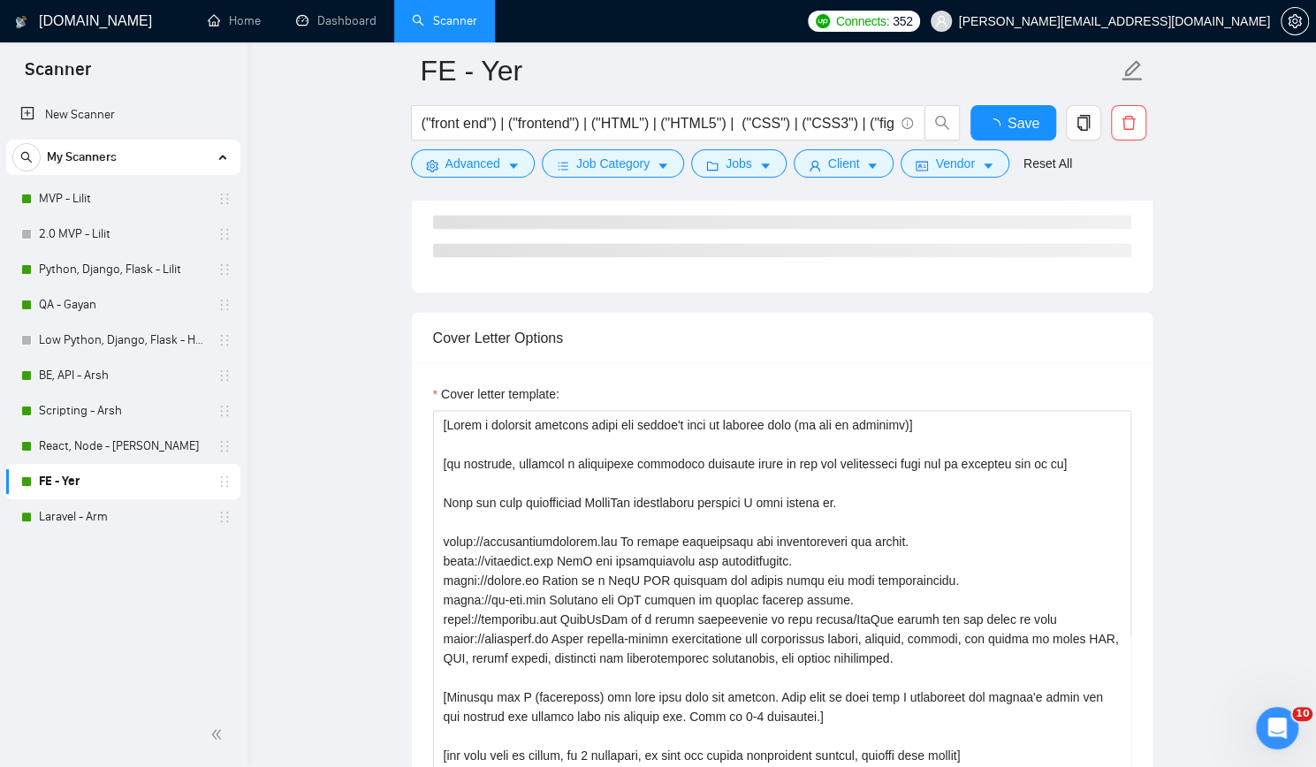
checkbox input "true"
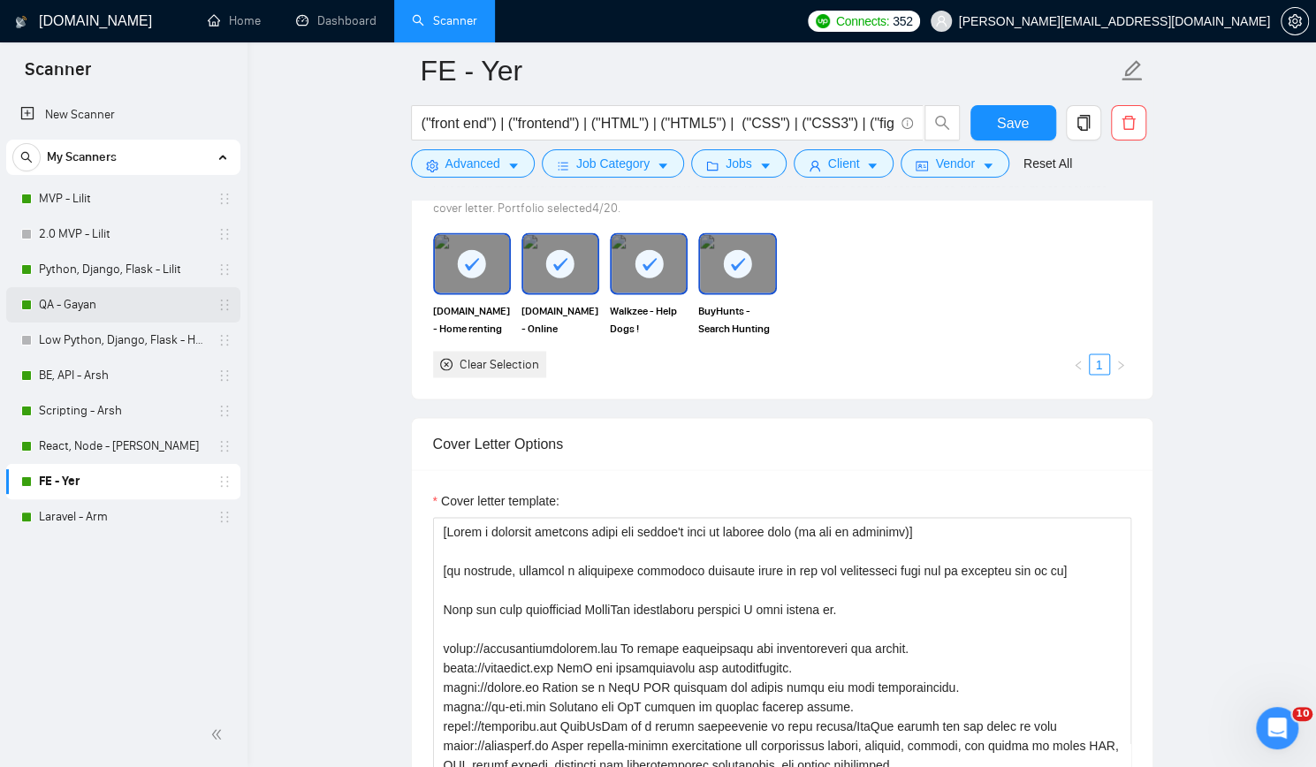
drag, startPoint x: 89, startPoint y: 448, endPoint x: 208, endPoint y: 297, distance: 192.0
click at [89, 448] on link "React, Node - [PERSON_NAME]" at bounding box center [123, 446] width 168 height 35
